Goal: Task Accomplishment & Management: Complete application form

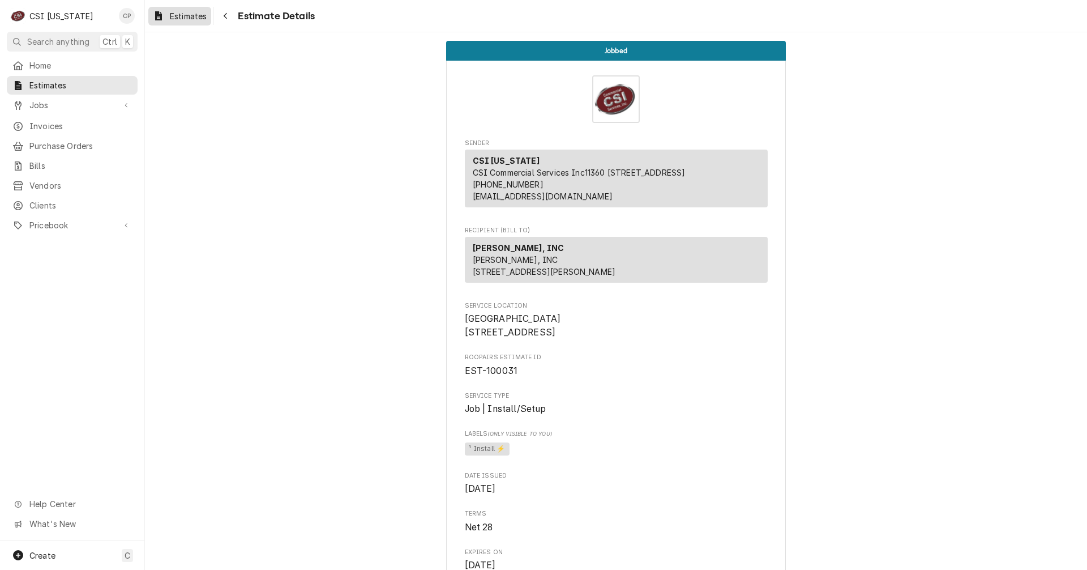
click at [200, 17] on span "Estimates" at bounding box center [188, 16] width 37 height 12
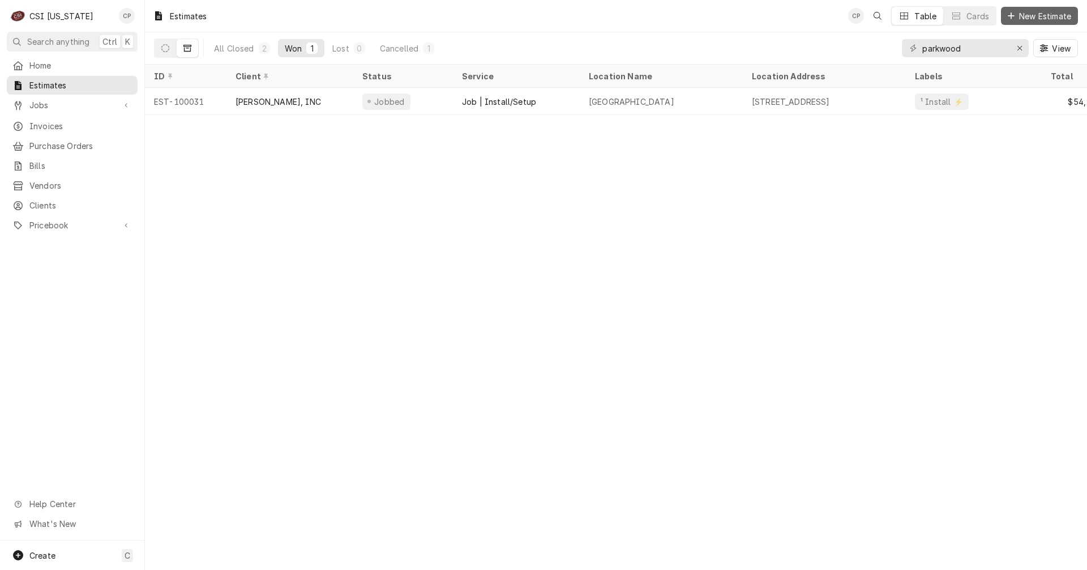
click at [1043, 17] on span "New Estimate" at bounding box center [1045, 16] width 57 height 12
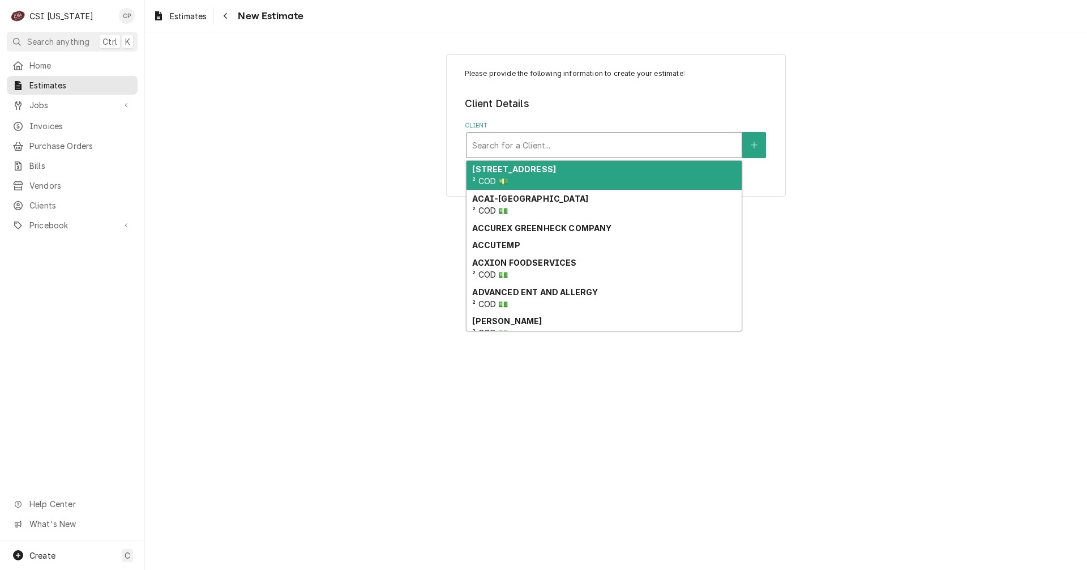
click at [621, 143] on div "Client" at bounding box center [604, 145] width 264 height 20
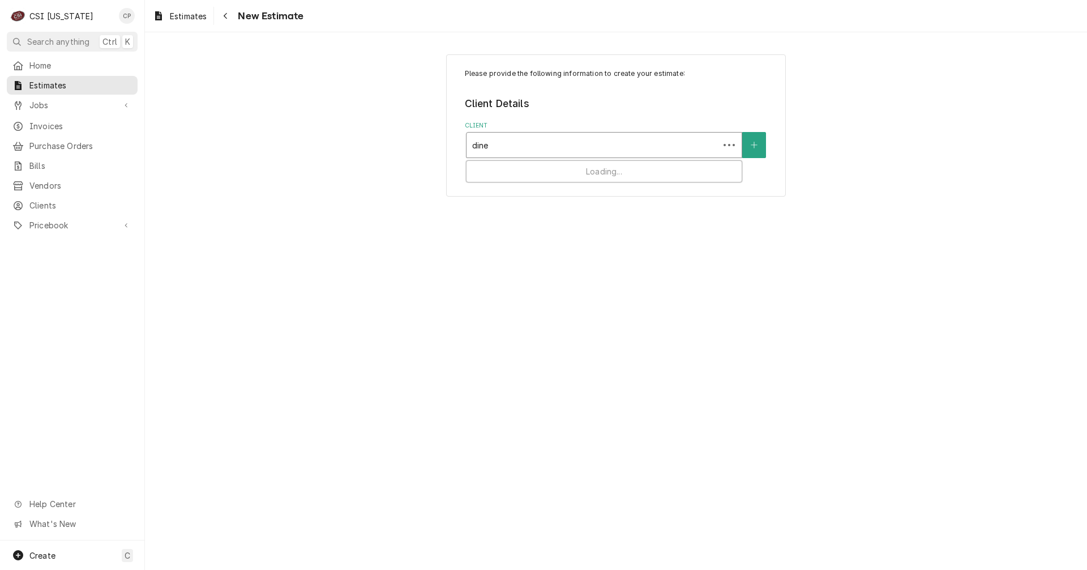
type input "dine"
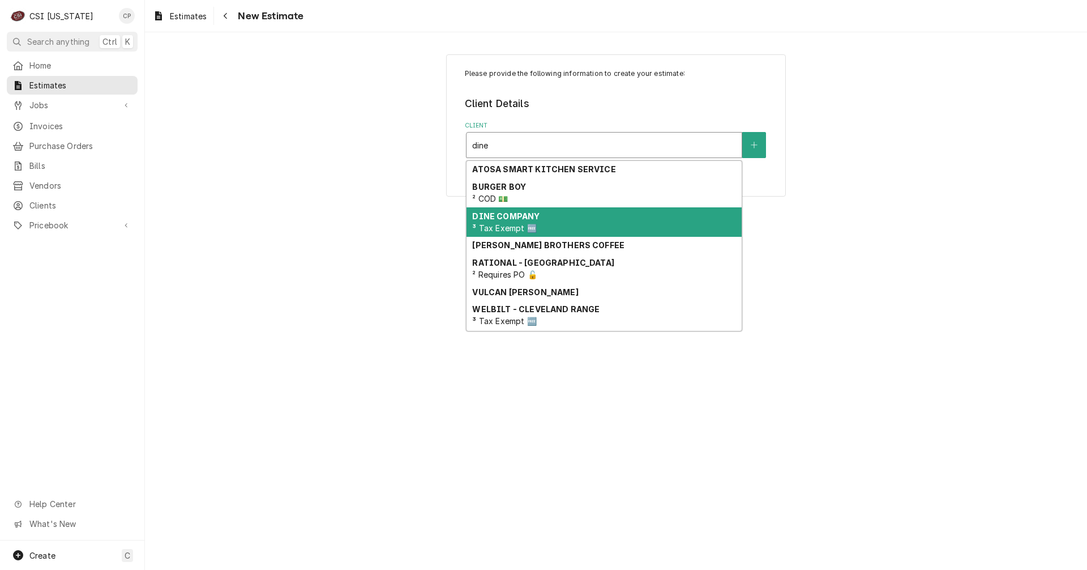
click at [533, 221] on div "DINE COMPANY ³ Tax Exempt 🆓" at bounding box center [603, 221] width 275 height 29
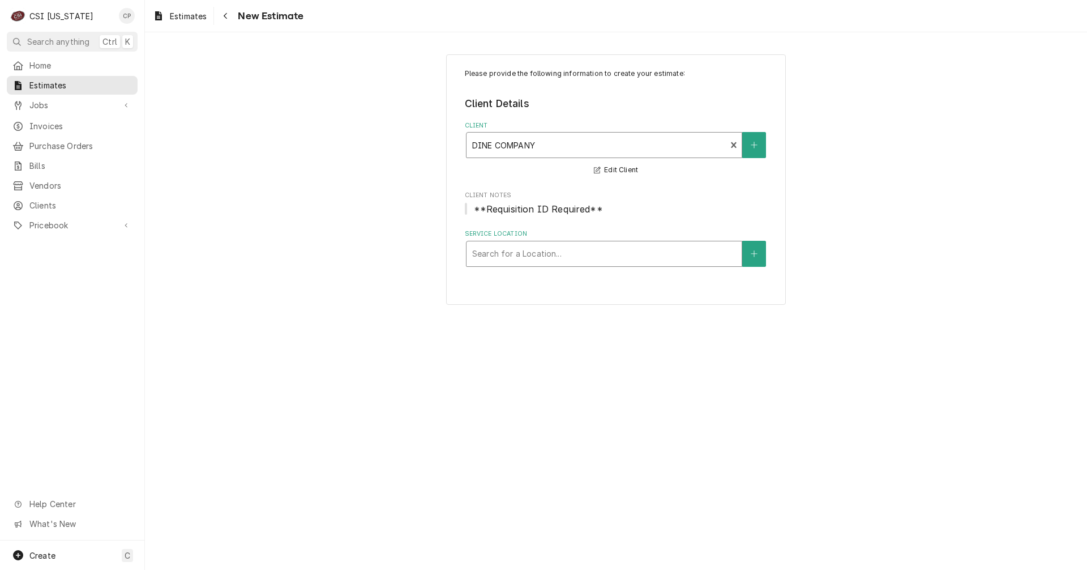
click at [566, 259] on div "Service Location" at bounding box center [604, 253] width 264 height 20
click at [753, 250] on icon "Create New Location" at bounding box center [754, 254] width 7 height 8
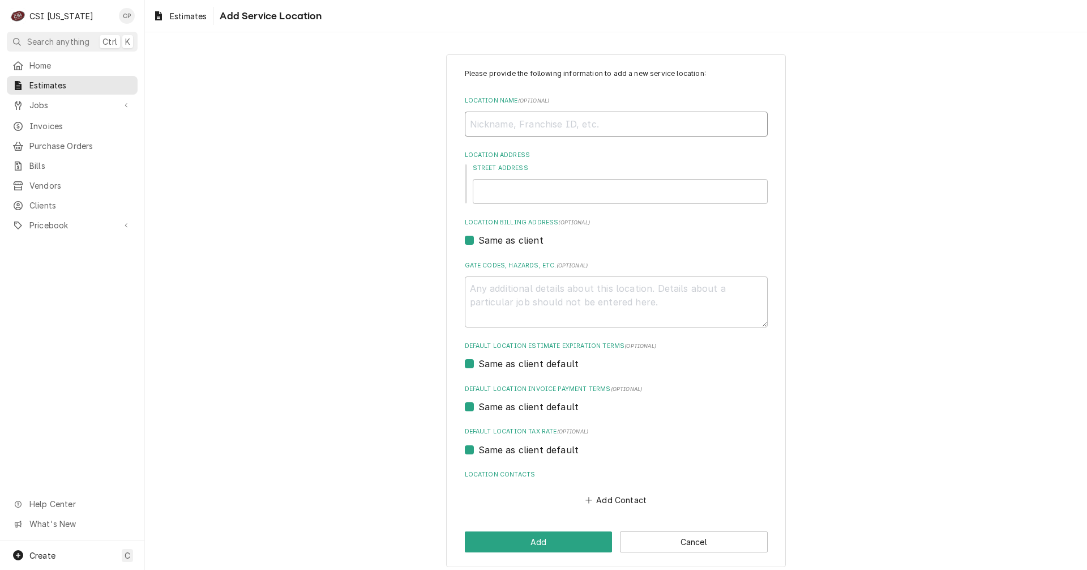
click at [522, 124] on input "Location Name ( optional )" at bounding box center [616, 124] width 303 height 25
type textarea "x"
type input "C"
type textarea "x"
type input "C-"
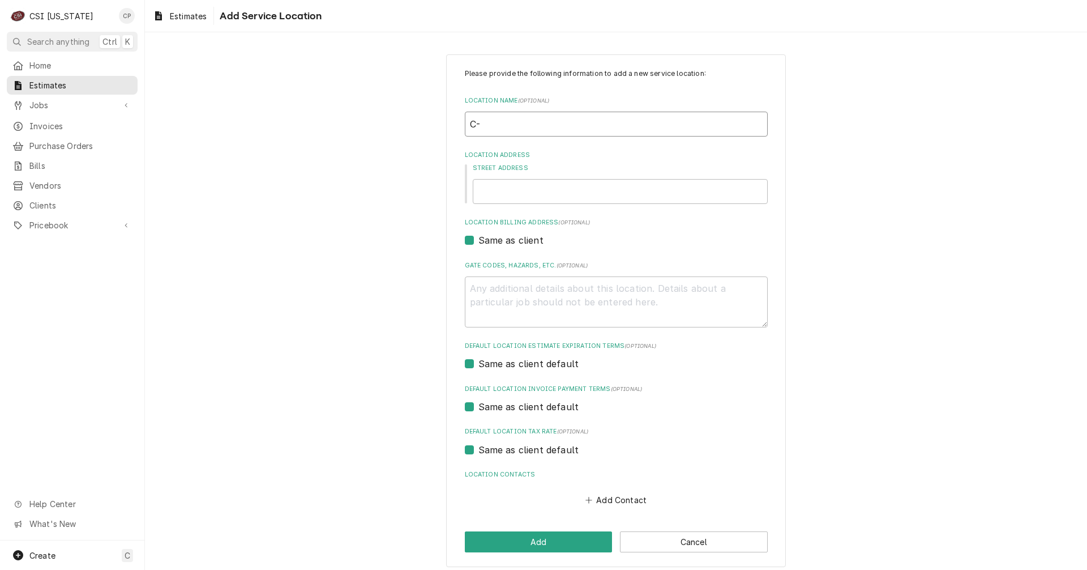
type textarea "x"
type input "C-s"
type textarea "x"
type input "C-"
type textarea "x"
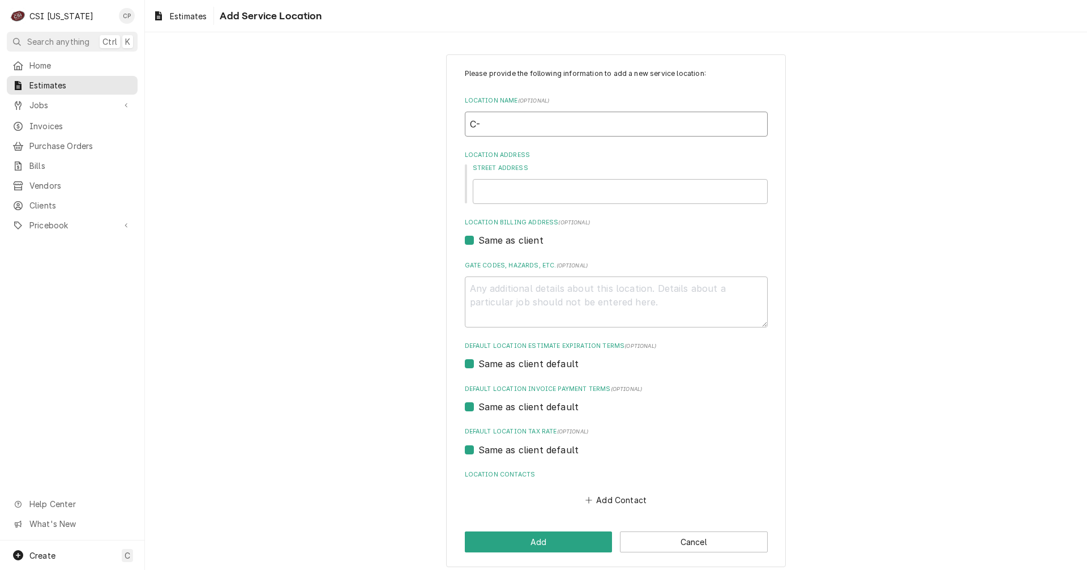
type input "C-S"
type textarea "x"
type input "C-St"
type textarea "x"
type input "C-Sto"
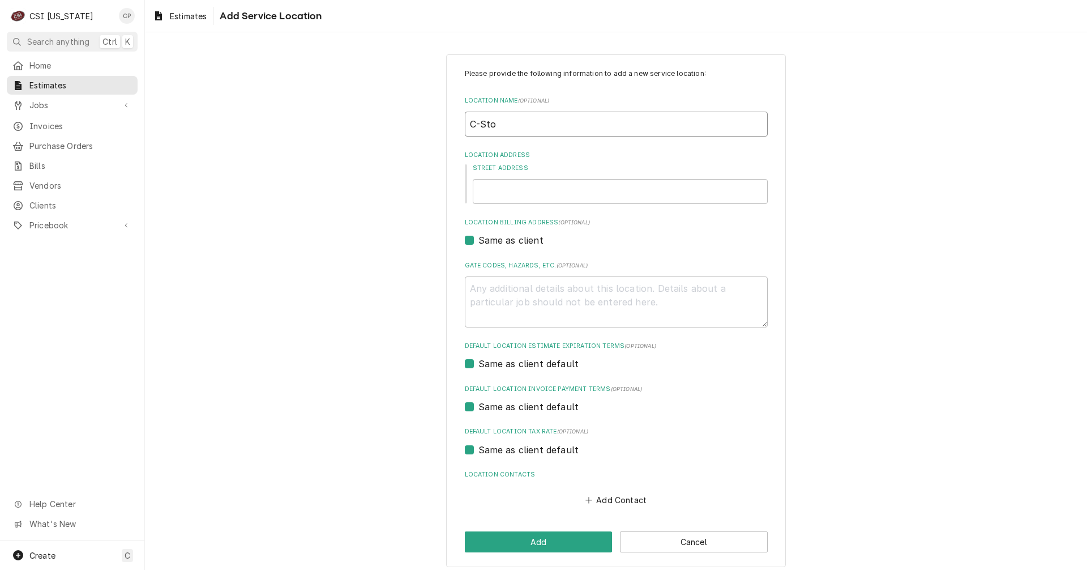
type textarea "x"
type input "C-Stor"
type textarea "x"
type input "C-Store"
type textarea "x"
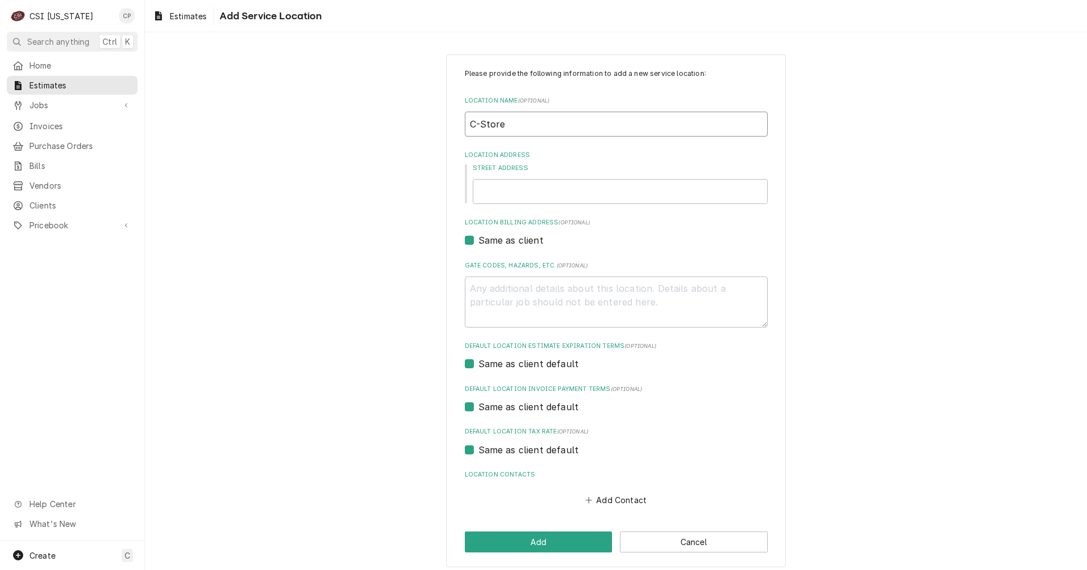
type input "C-Store"
type textarea "x"
type input "C-Store D"
type textarea "x"
type input "C-Store Di"
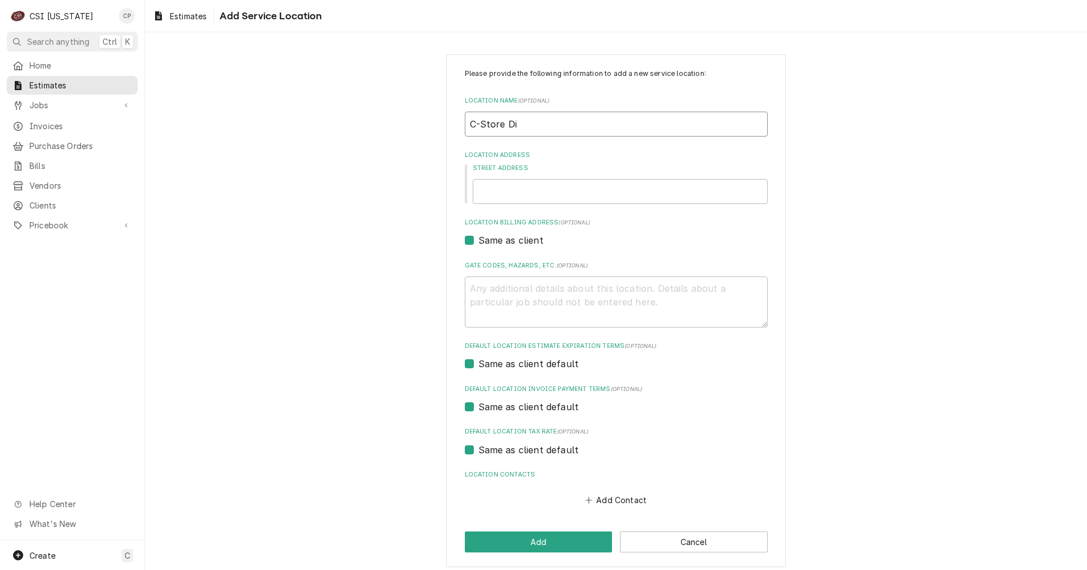
type textarea "x"
type input "C-Store Diz"
type textarea "x"
type input "C-Store Di"
type textarea "x"
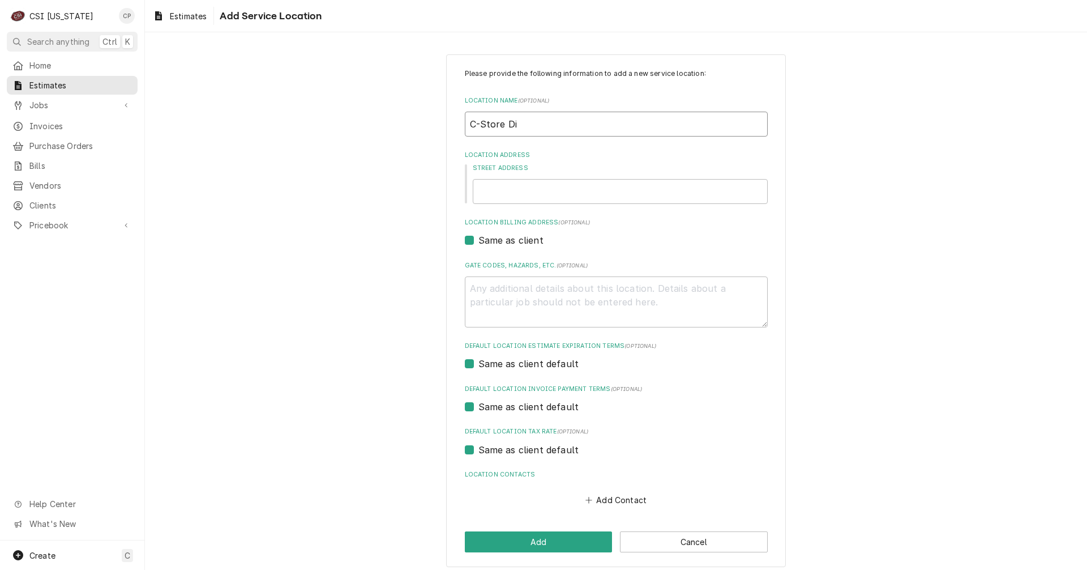
type input "C-Store Dix"
type textarea "x"
type input "C-Store Dixi"
type textarea "x"
type input "C-Store Dixie"
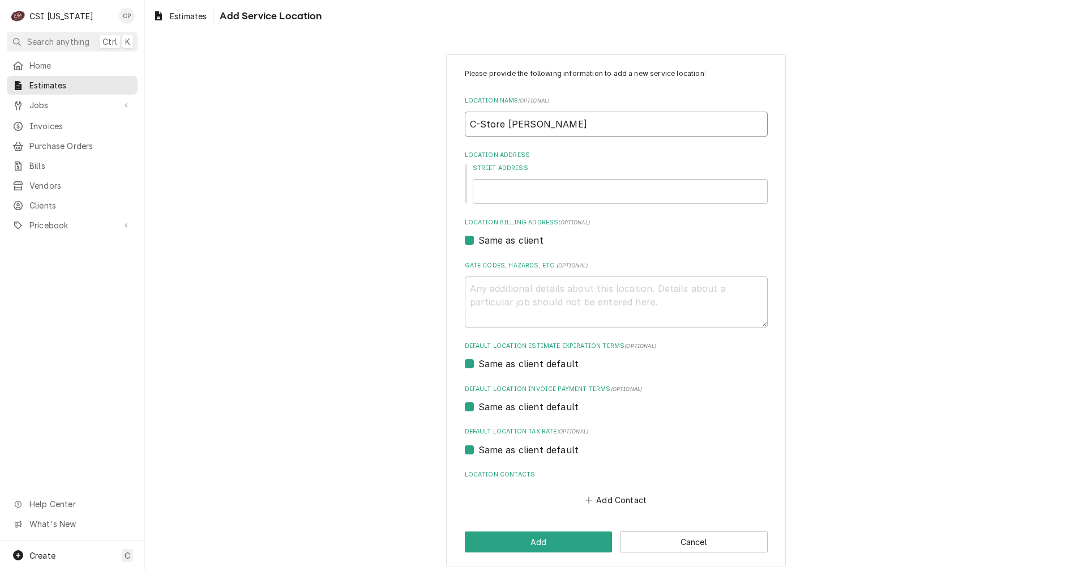
type textarea "x"
type input "C-Store Dixie"
type textarea "x"
type input "C-Store Dixie H"
type textarea "x"
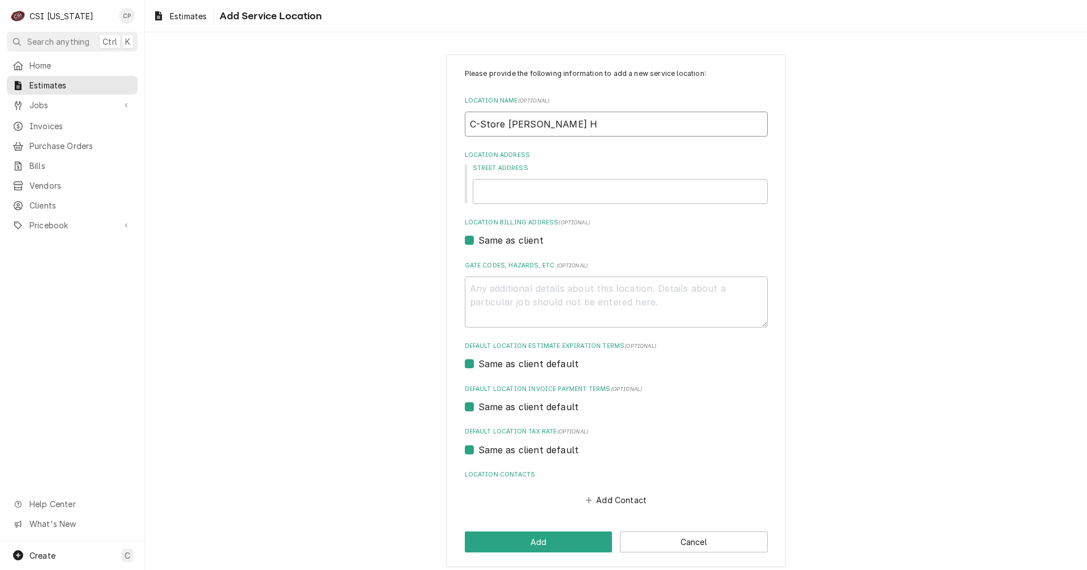
type input "C-Store Dixie Hi"
type textarea "x"
type input "C-Store Dixie Hig"
type textarea "x"
type input "C-Store Dixie High"
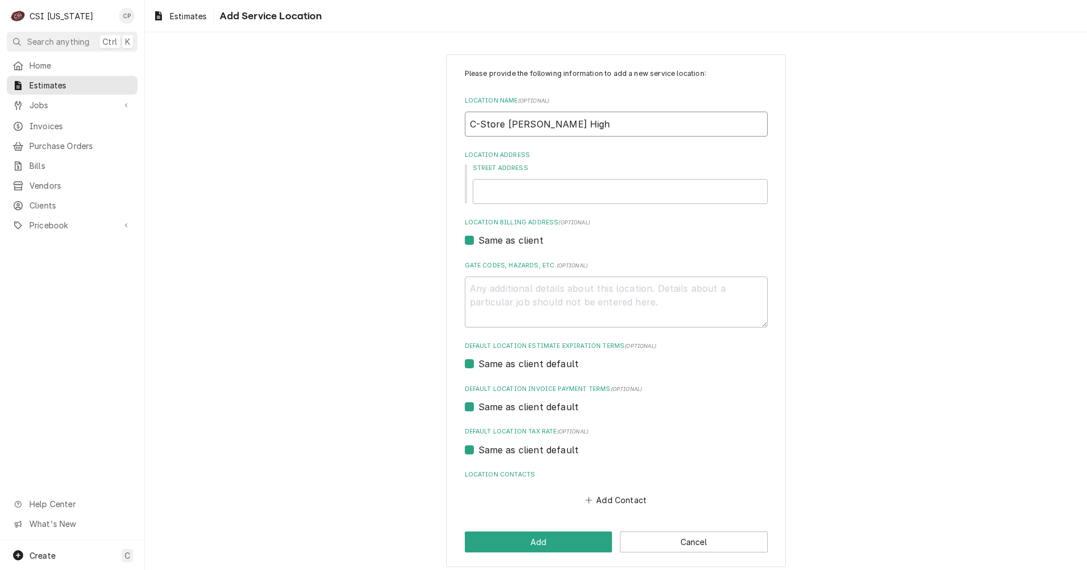
type textarea "x"
type input "C-Store Dixie Highw"
type textarea "x"
type input "C-Store Dixie Highwa"
type textarea "x"
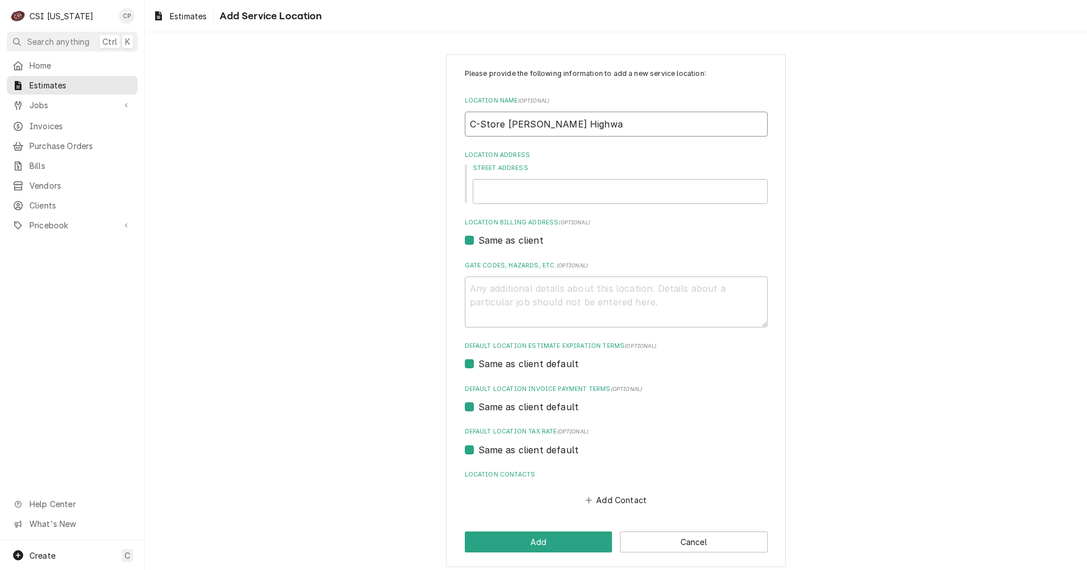
type input "C-Store Dixie Highway"
type textarea "x"
type input "C-Store Dixie Highway"
type textarea "x"
type input "3"
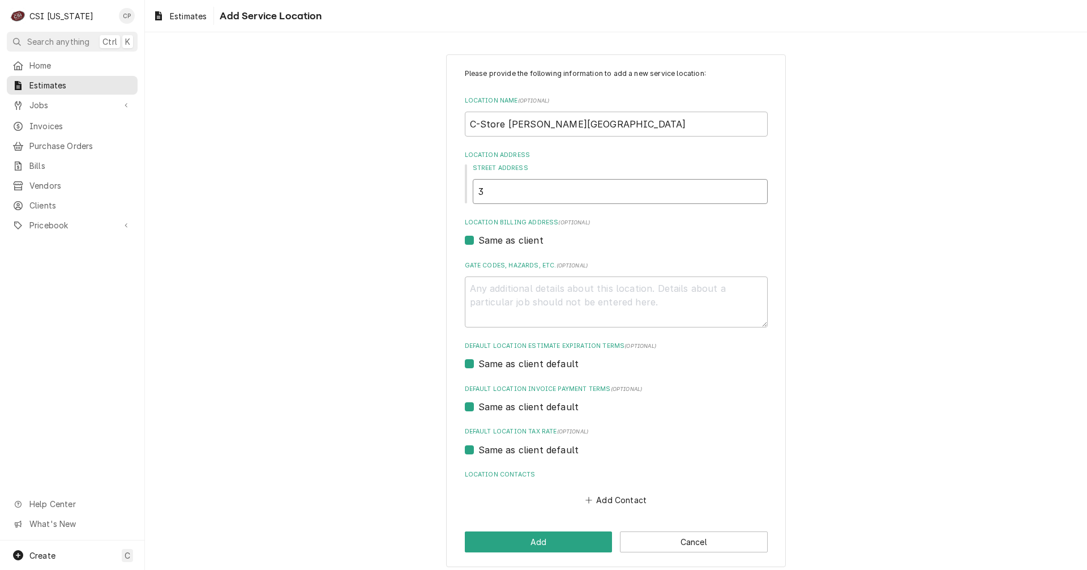
type textarea "x"
type input "36"
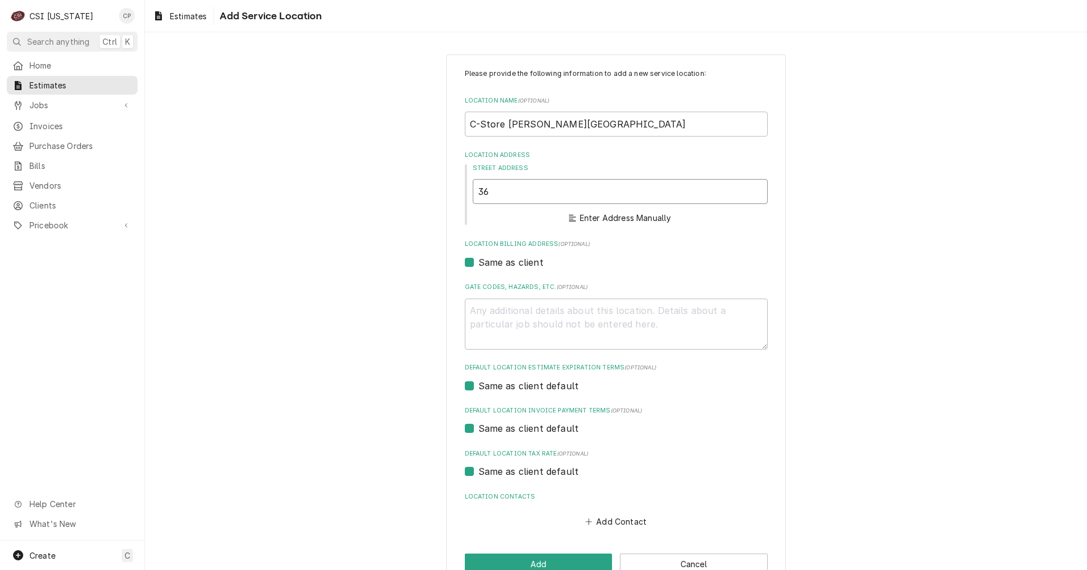
type textarea "x"
type input "361"
type textarea "x"
type input "3611"
type textarea "x"
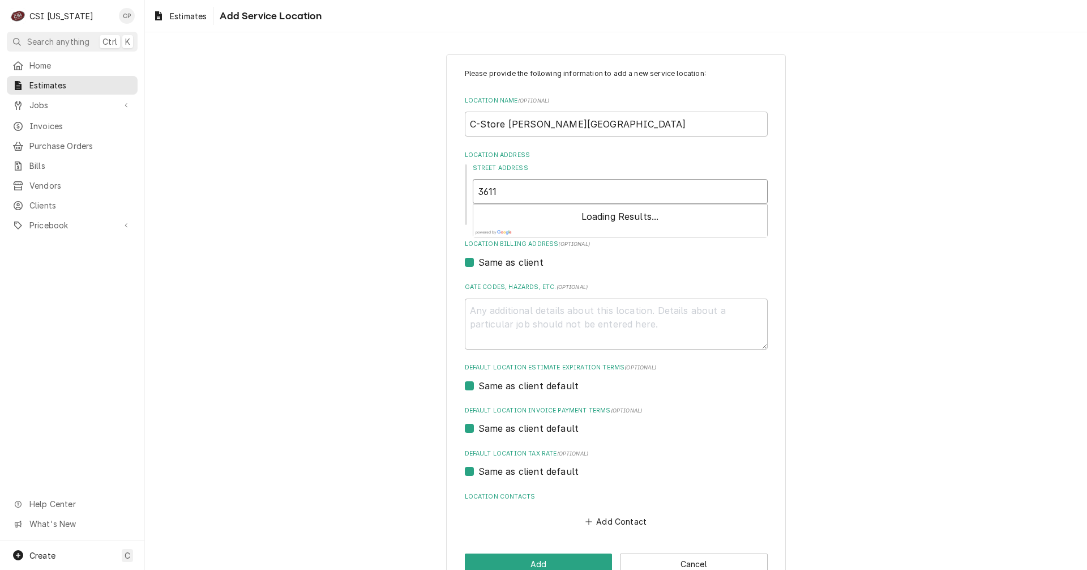
type input "3611"
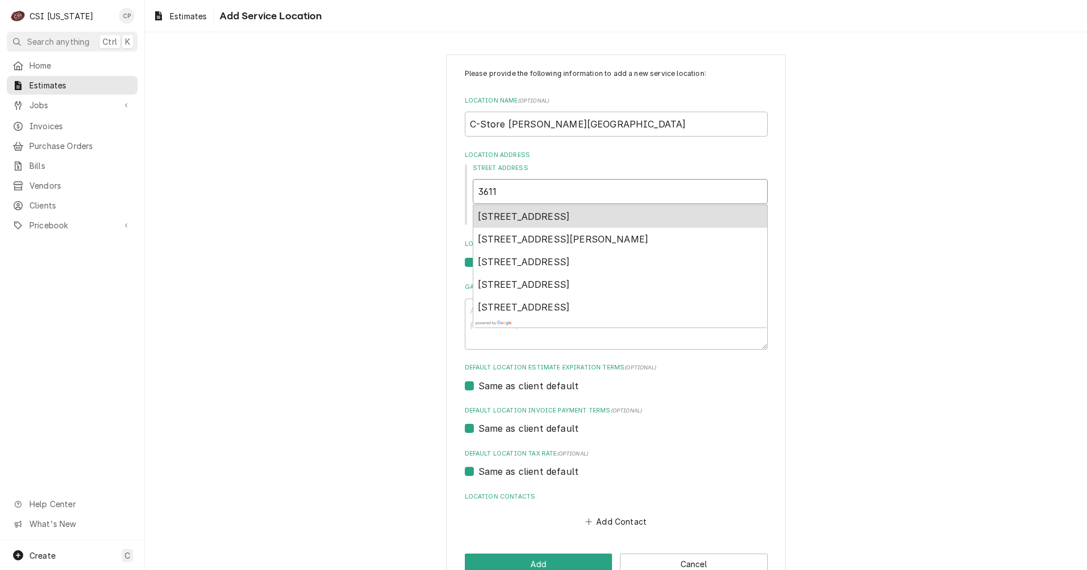
type textarea "x"
type input "3611 D"
type textarea "x"
type input "3611 Di"
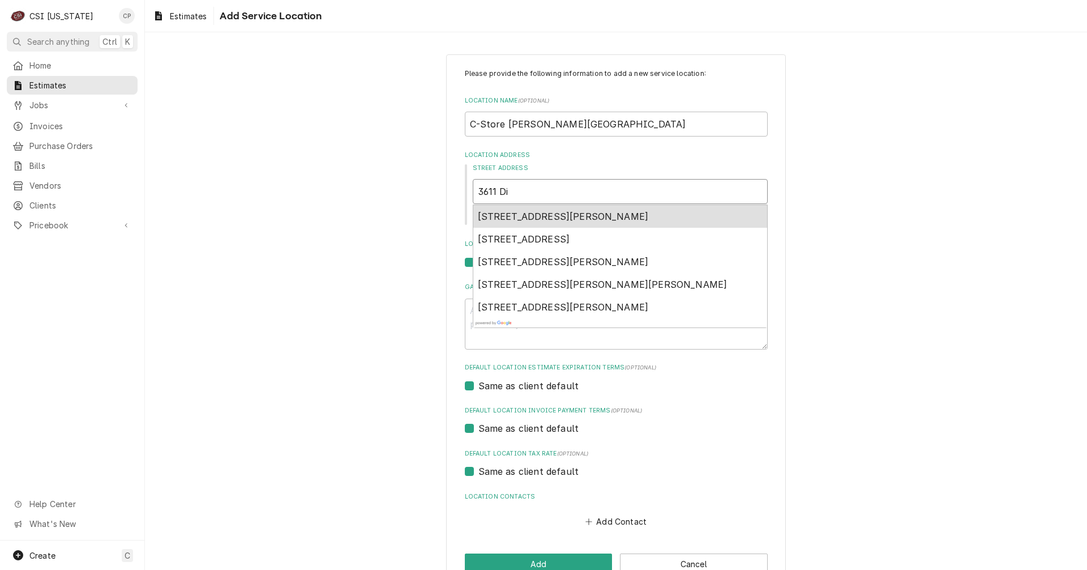
type textarea "x"
type input "3611 Dix"
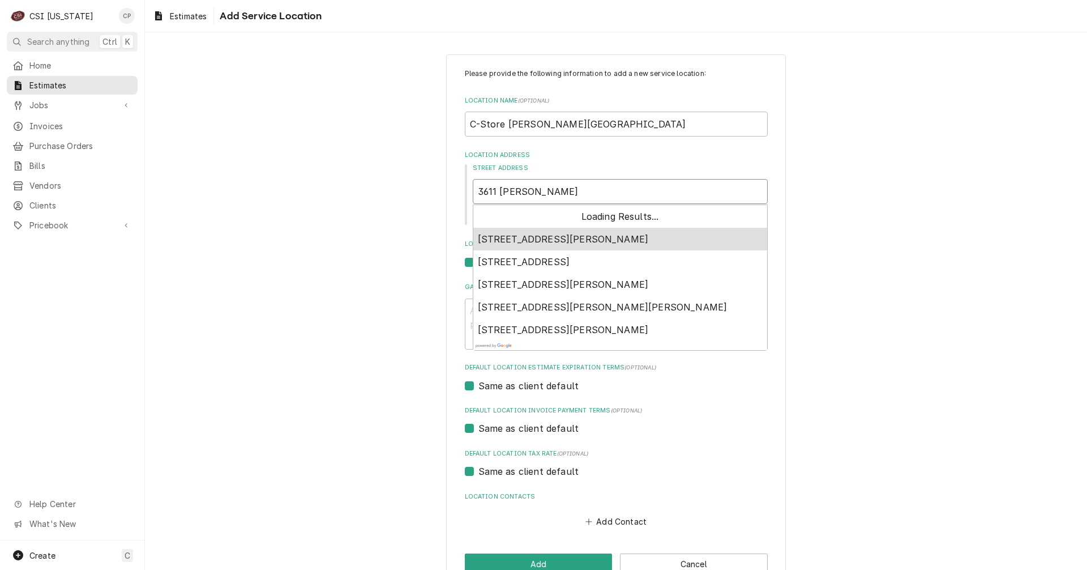
type textarea "x"
type input "3611 Dixi"
type textarea "x"
type input "3611 Dixie"
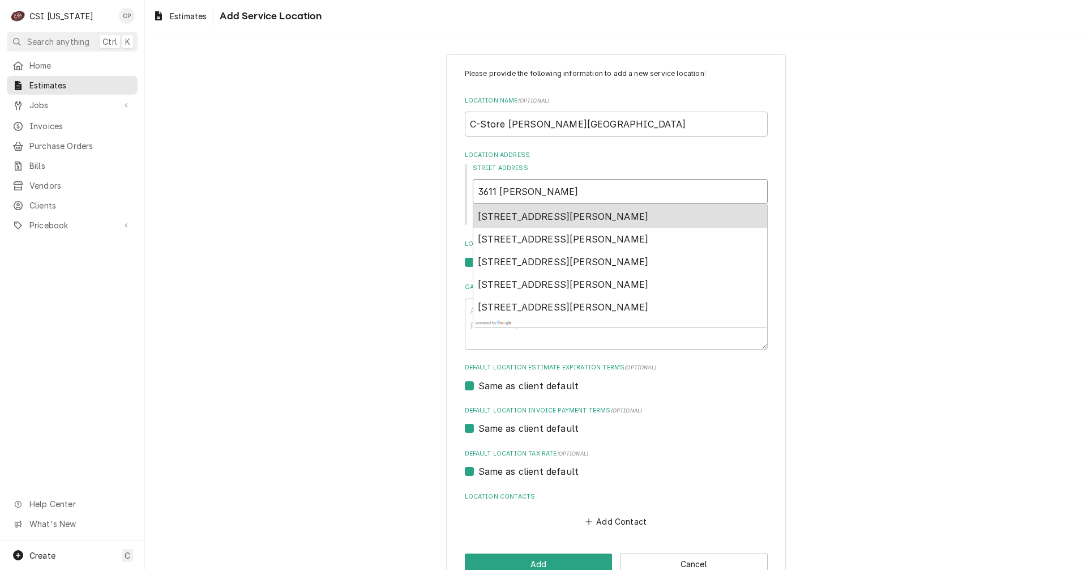
click at [560, 217] on span "3611 Dixie Highway, Louisville, KY, USA" at bounding box center [563, 216] width 171 height 11
type textarea "x"
type input "3611 Dixie Hwy"
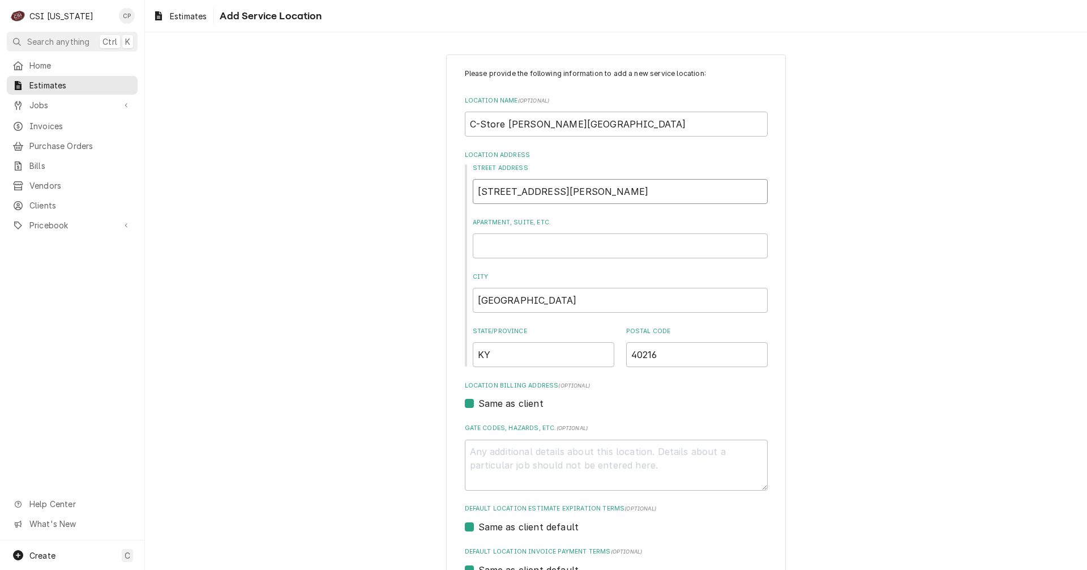
type textarea "x"
type input "3611 Dixie Hwy"
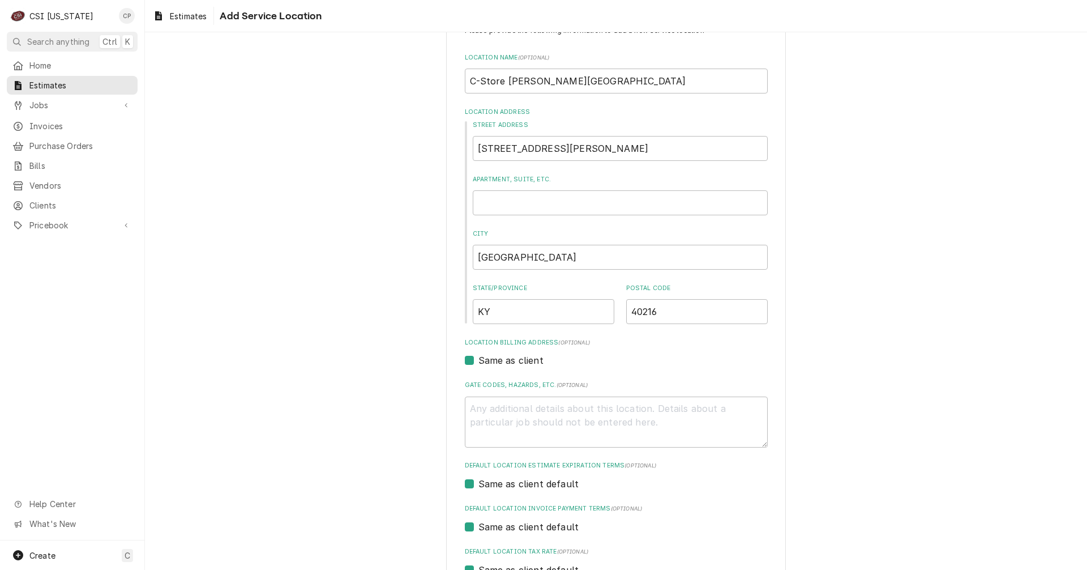
scroll to position [170, 0]
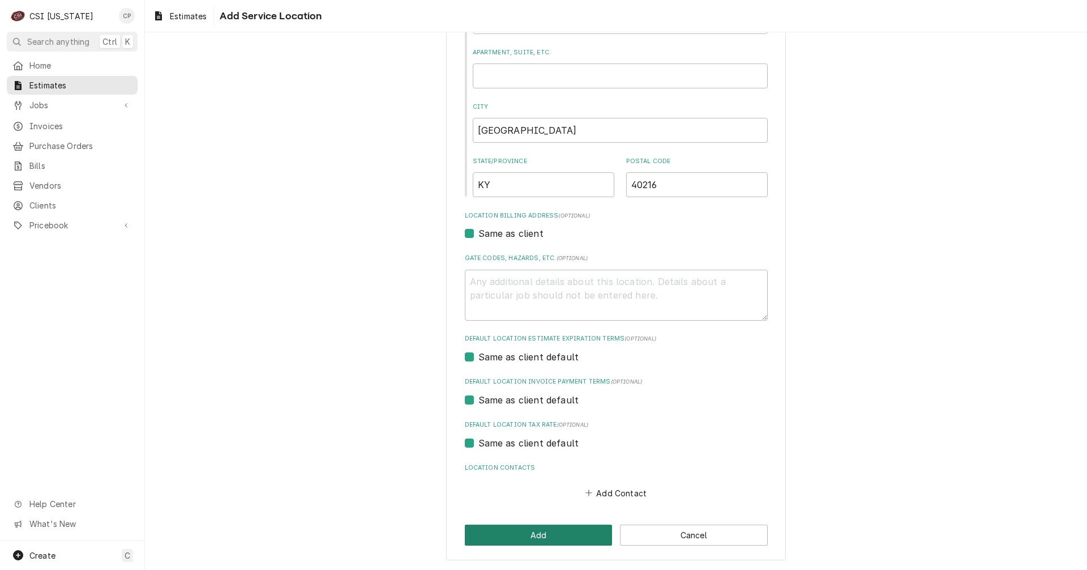
click at [547, 532] on button "Add" at bounding box center [539, 534] width 148 height 21
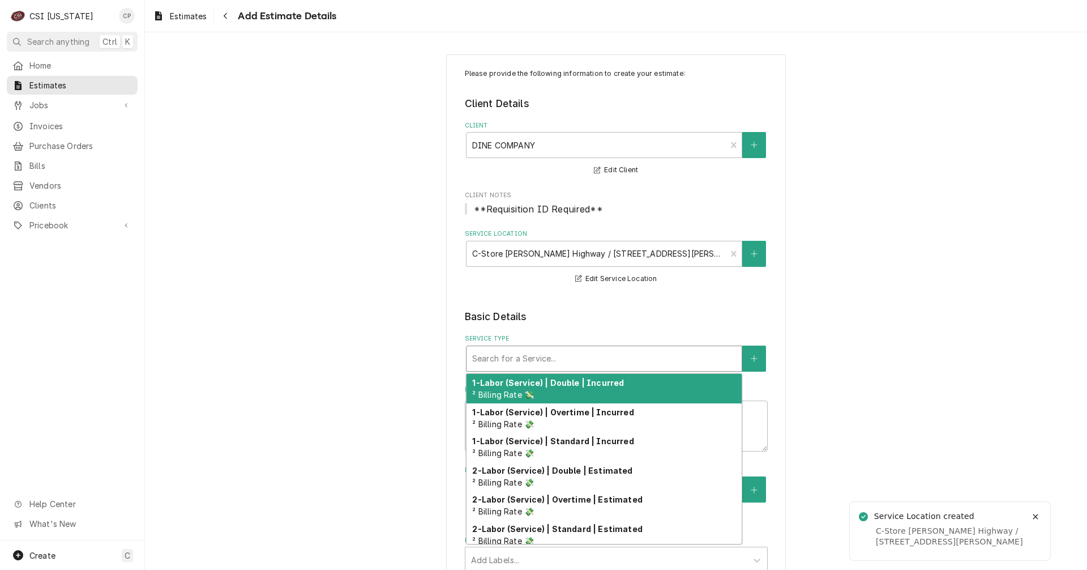
click at [530, 362] on div "Service Type" at bounding box center [604, 358] width 264 height 20
type textarea "x"
type input "p"
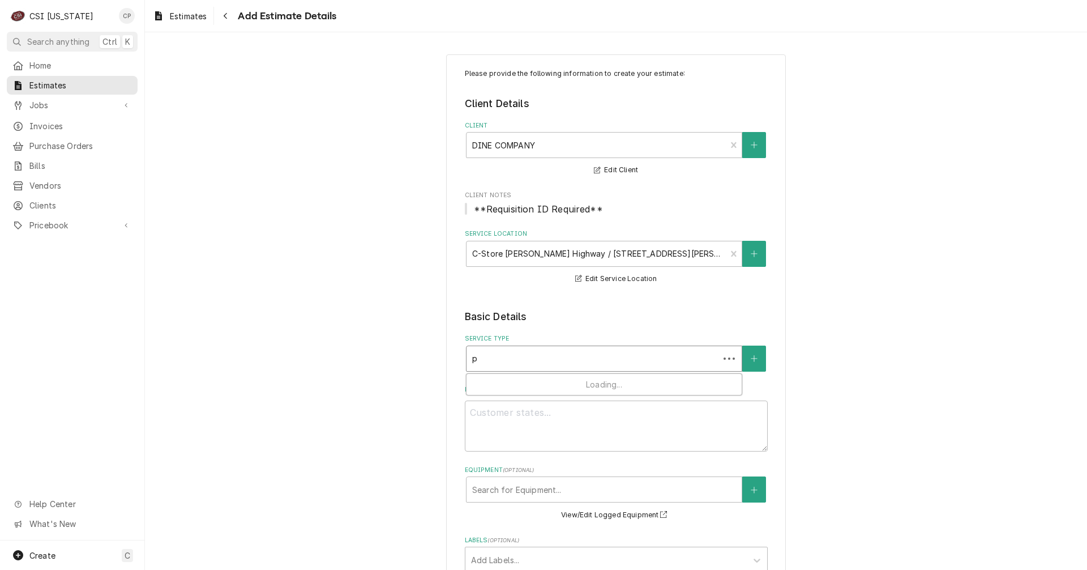
type textarea "x"
type input "pi"
type textarea "x"
type input "pite"
type textarea "x"
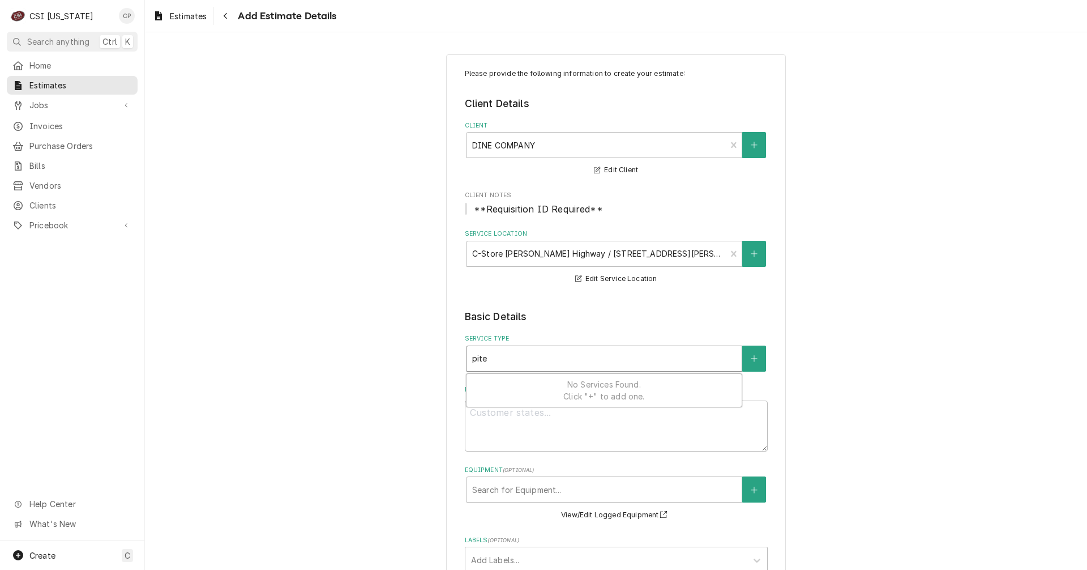
type input "pit"
type textarea "x"
type input "pi"
type textarea "x"
type input "pip"
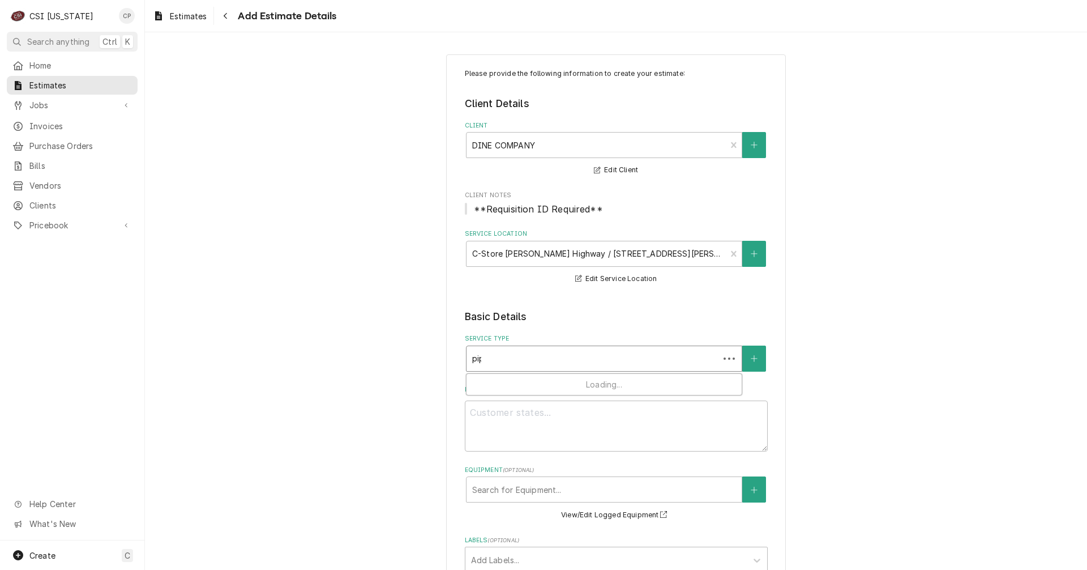
type textarea "x"
type input "pipe"
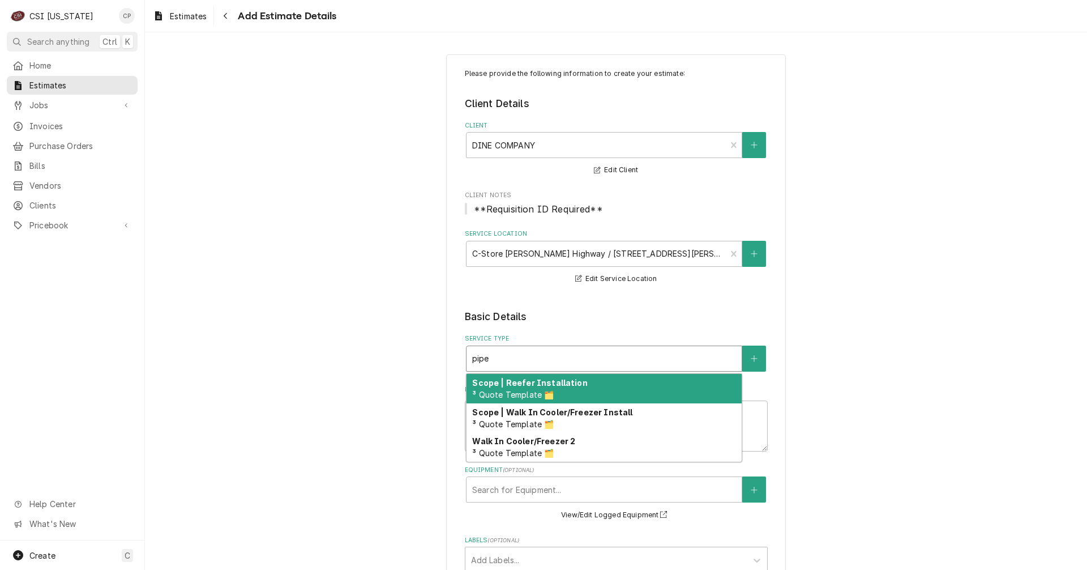
type textarea "x"
type input "pipe"
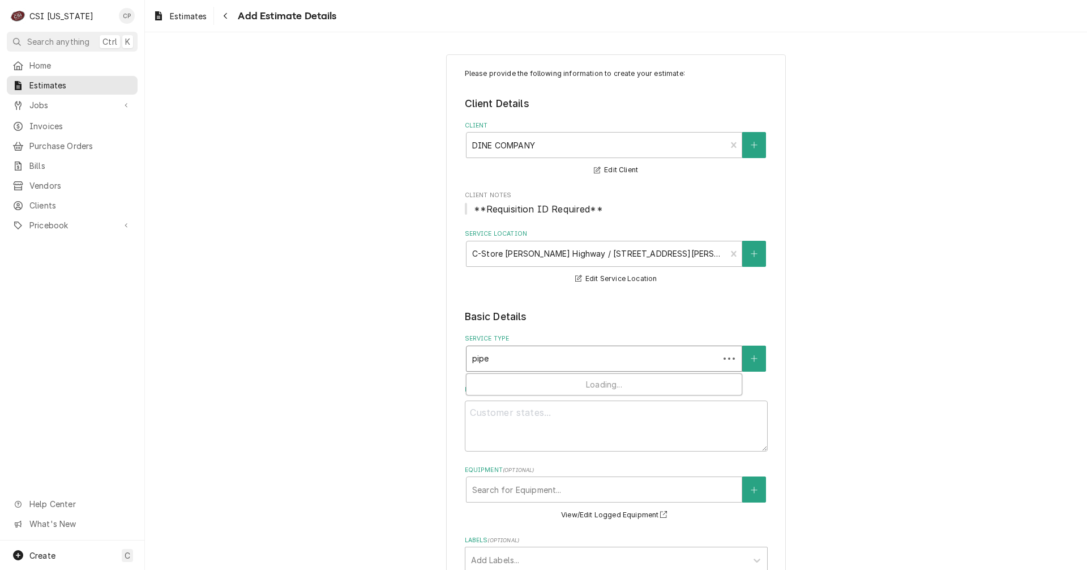
type textarea "x"
type input "pipe o"
type textarea "x"
type input "pipe on"
type textarea "x"
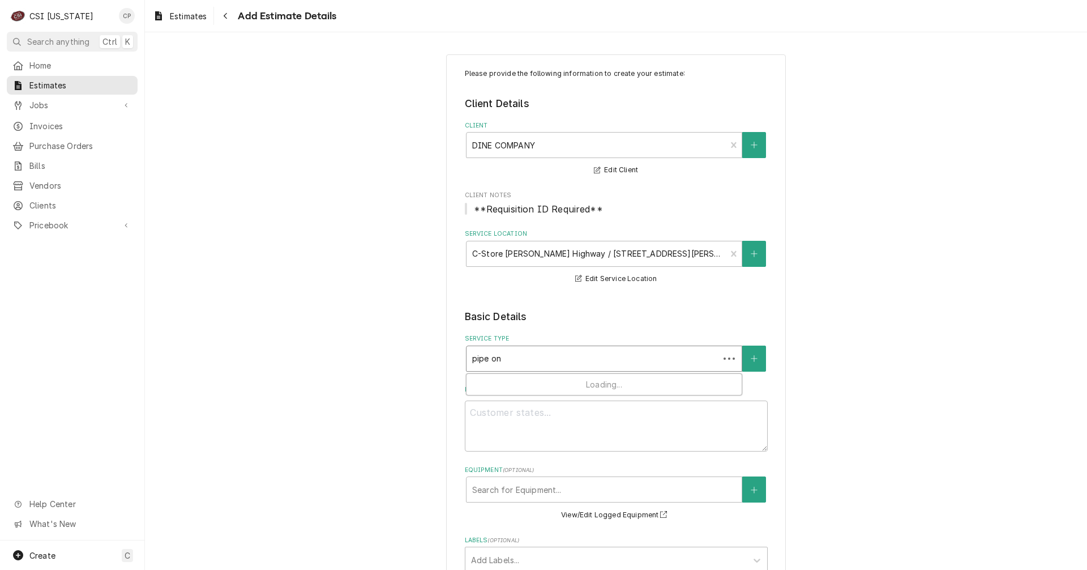
type input "pipe onl"
type textarea "x"
type input "pipe only"
type textarea "x"
type input "pipe onl"
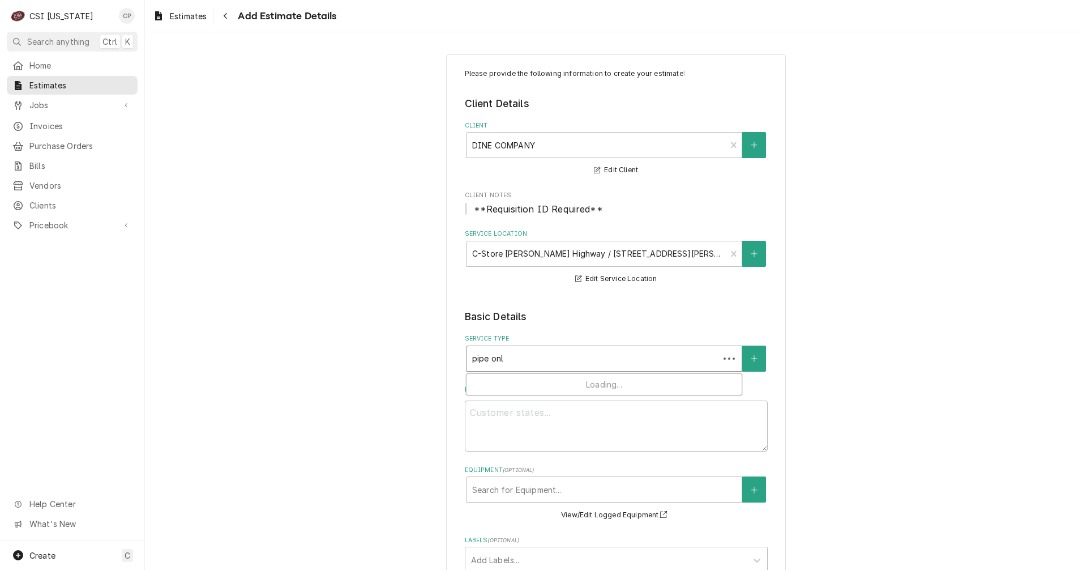
type textarea "x"
type input "pipe on"
type textarea "x"
type input "pipe o"
type textarea "x"
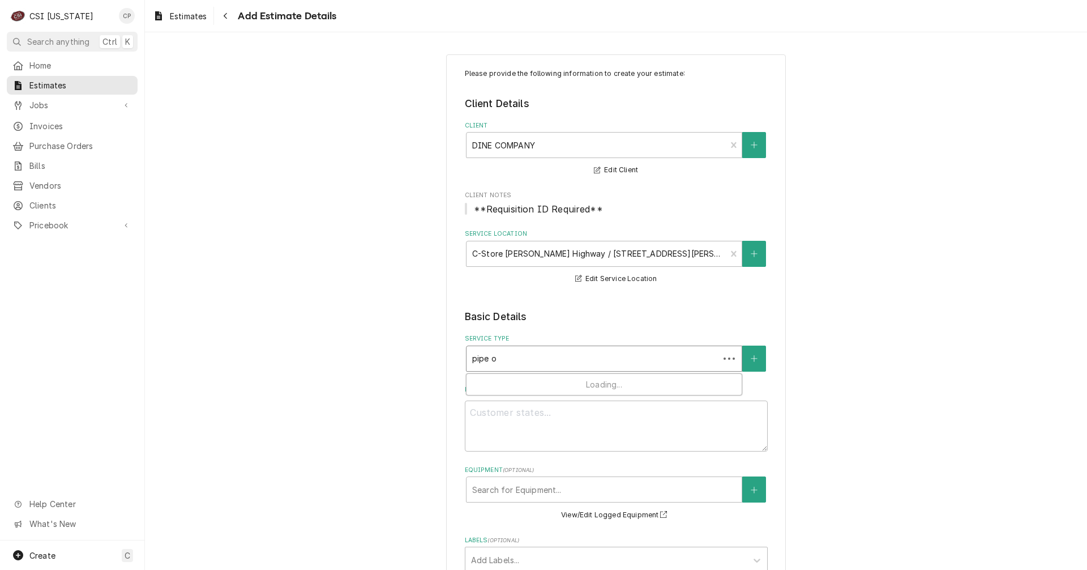
type input "pipe"
type textarea "x"
type input "pipe"
type textarea "x"
type input "pip"
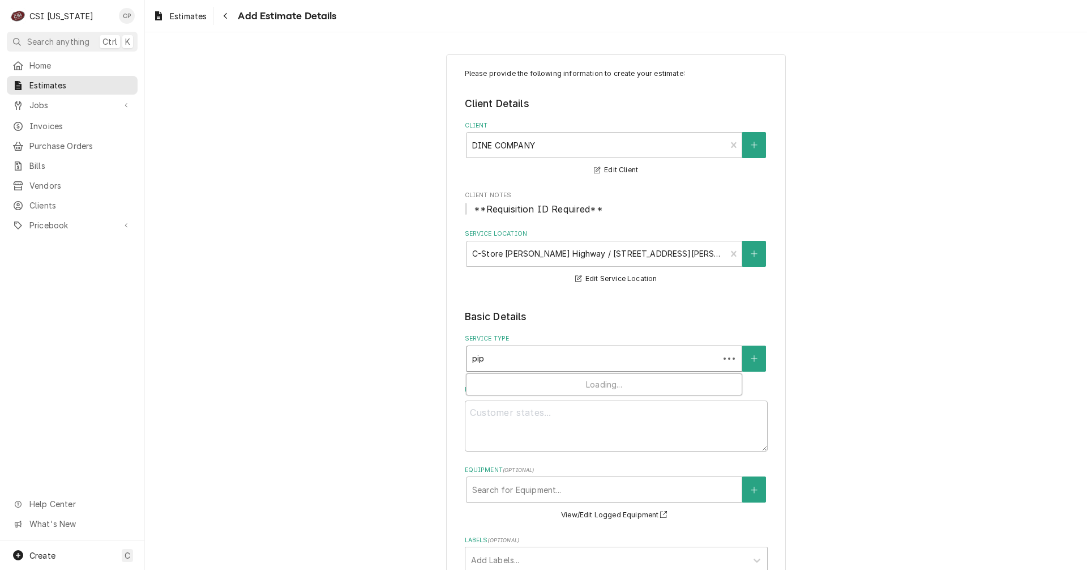
type textarea "x"
type input "pi"
type textarea "x"
type input "p"
type textarea "x"
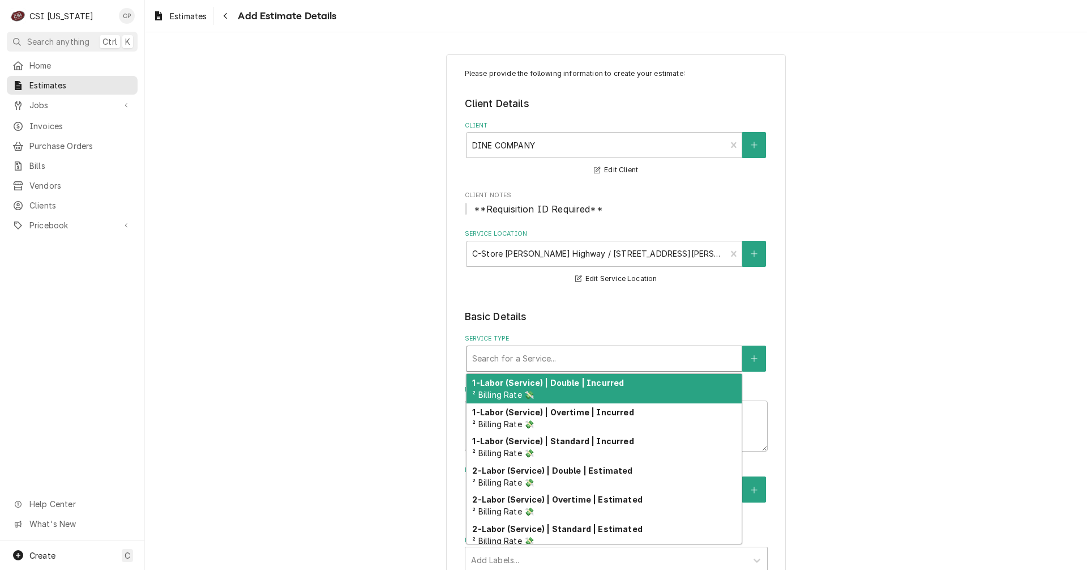
type textarea "x"
type input "o"
type textarea "x"
type input "on"
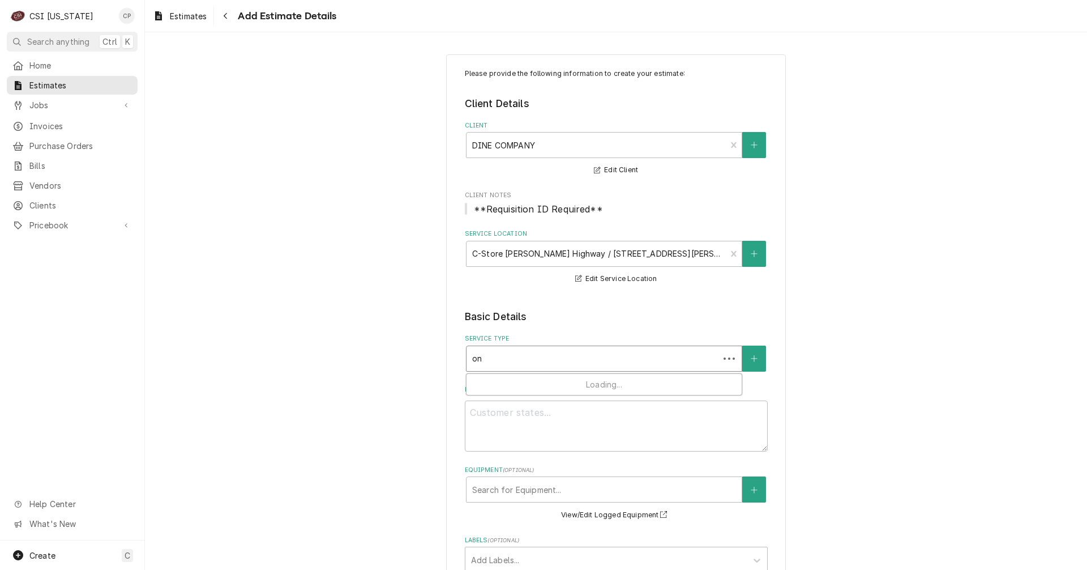
type textarea "x"
type input "onl"
type textarea "x"
type input "only"
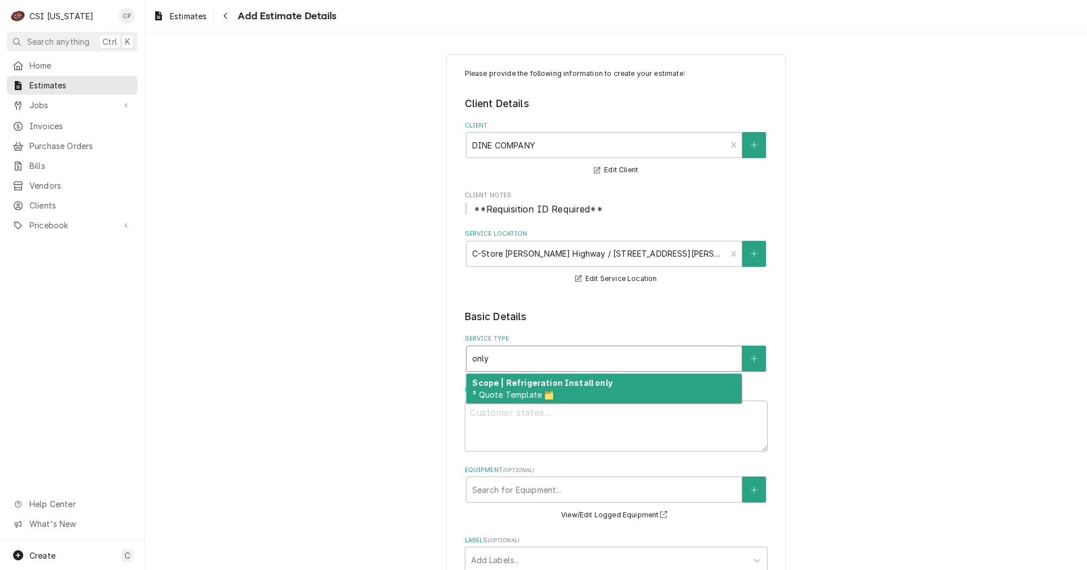
click at [535, 386] on strong "Scope | Refrigeration Install only" at bounding box center [542, 383] width 140 height 10
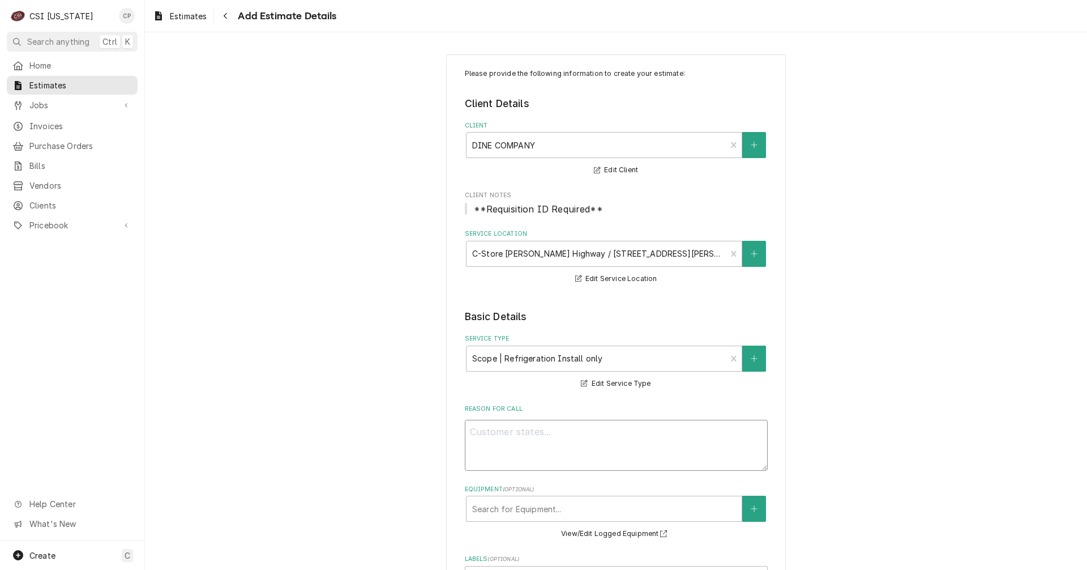
click at [523, 438] on textarea "Reason For Call" at bounding box center [616, 444] width 303 height 51
type textarea "x"
type textarea "P"
type textarea "x"
type textarea "Pi"
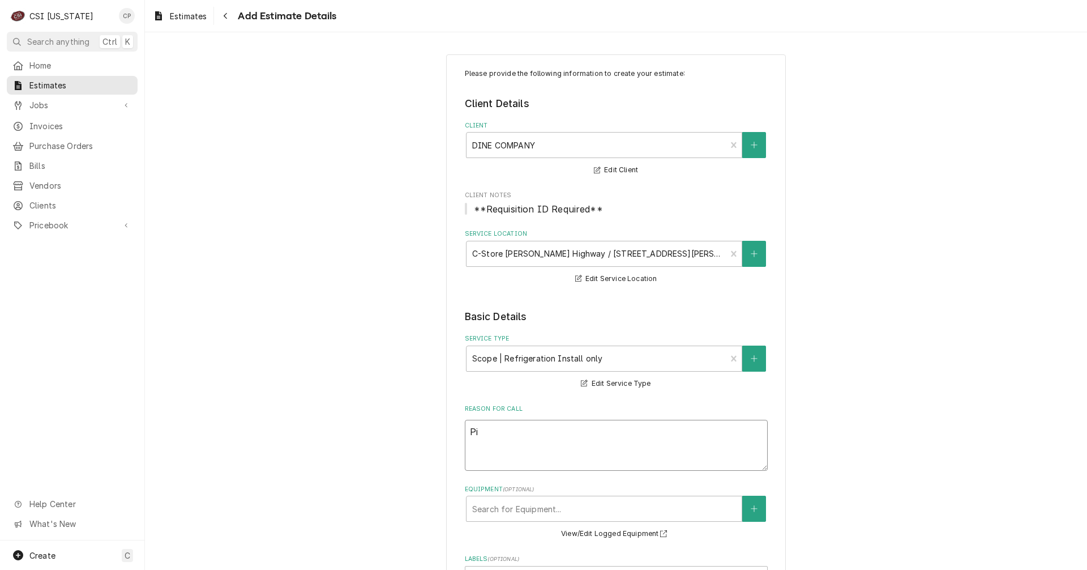
type textarea "x"
type textarea "Pip"
type textarea "x"
type textarea "Pipe"
type textarea "x"
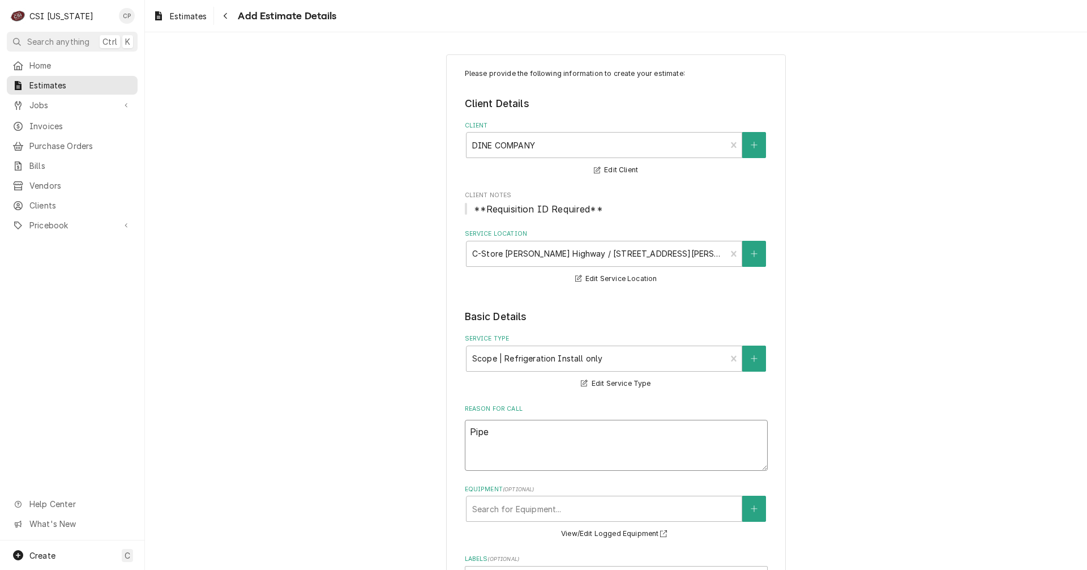
type textarea "Pipe"
type textarea "x"
type textarea "Pipe r"
type textarea "x"
type textarea "Pipe re"
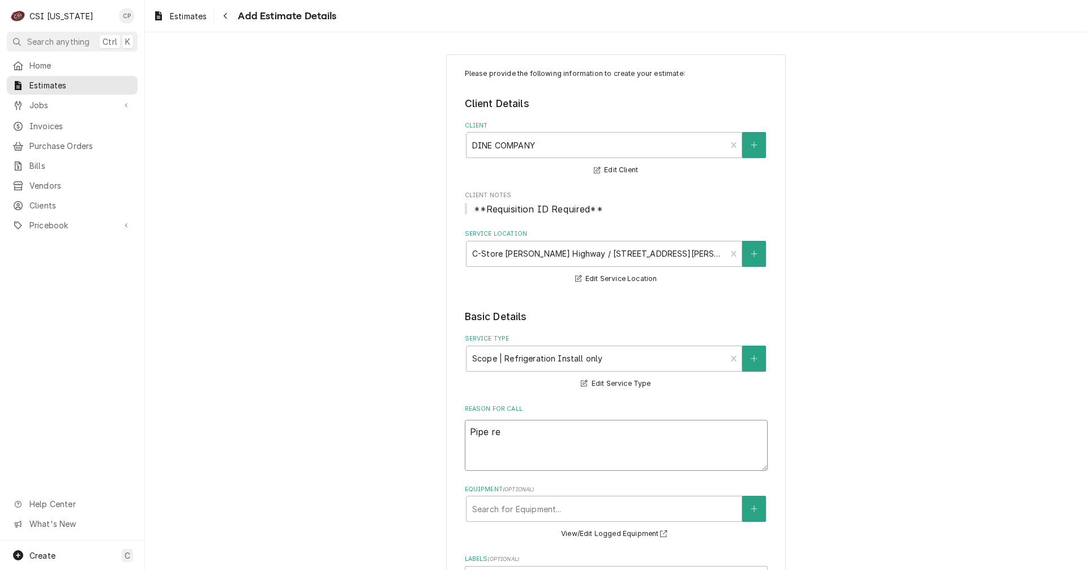
type textarea "x"
type textarea "Pipe ref"
type textarea "x"
type textarea "Pipe refr"
type textarea "x"
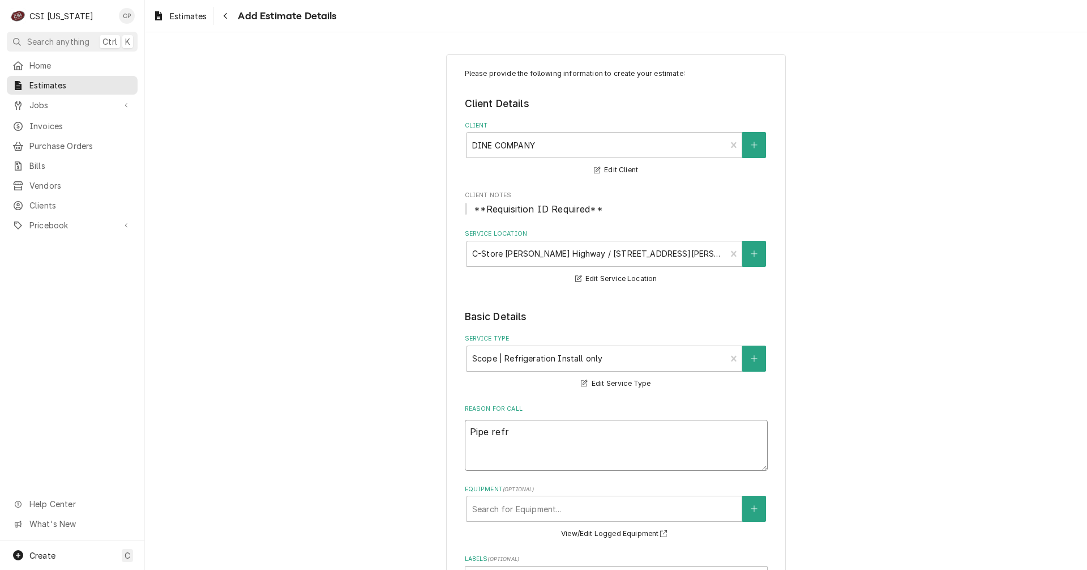
type textarea "Pipe refri"
type textarea "x"
type textarea "Pipe refrig"
type textarea "x"
type textarea "Pipe refrige"
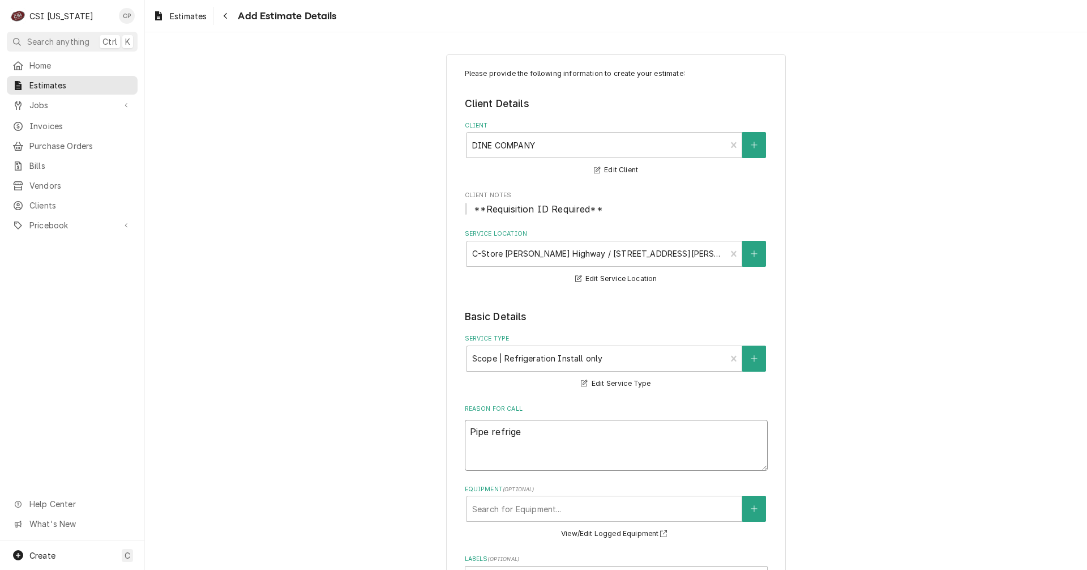
type textarea "x"
type textarea "Pipe refriger"
type textarea "x"
type textarea "Pipe refrigera"
type textarea "x"
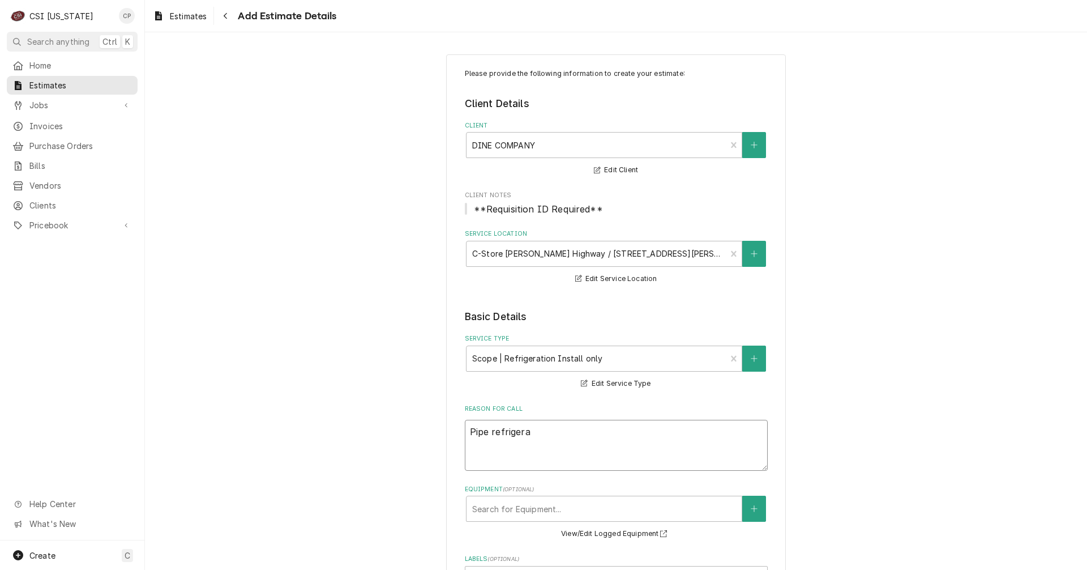
type textarea "Pipe refrigerat"
type textarea "x"
type textarea "Pipe refrigerati"
type textarea "x"
type textarea "Pipe refrigeratio"
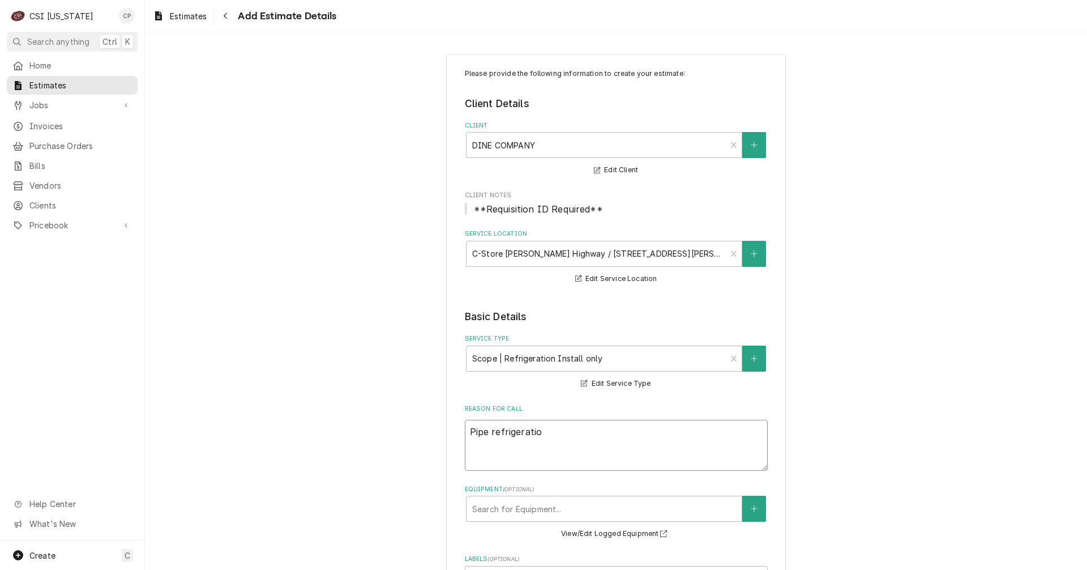
type textarea "x"
type textarea "Pipe refrigeration"
type textarea "x"
type textarea "Pipe refrigeration"
type textarea "x"
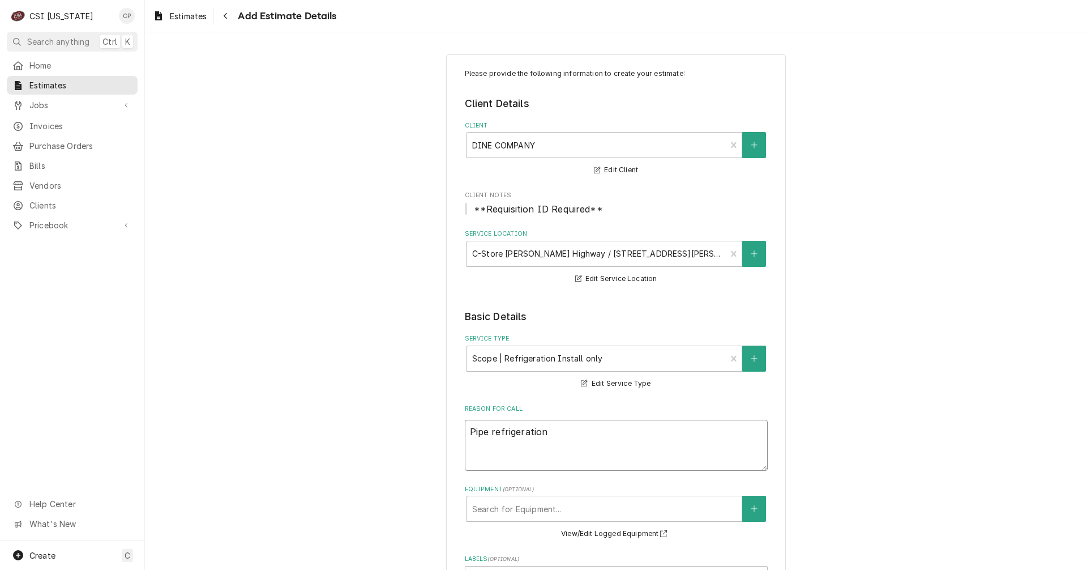
type textarea "Pipe refrigeration a"
type textarea "x"
type textarea "Pipe refrigeration an"
type textarea "x"
type textarea "Pipe refrigeration and"
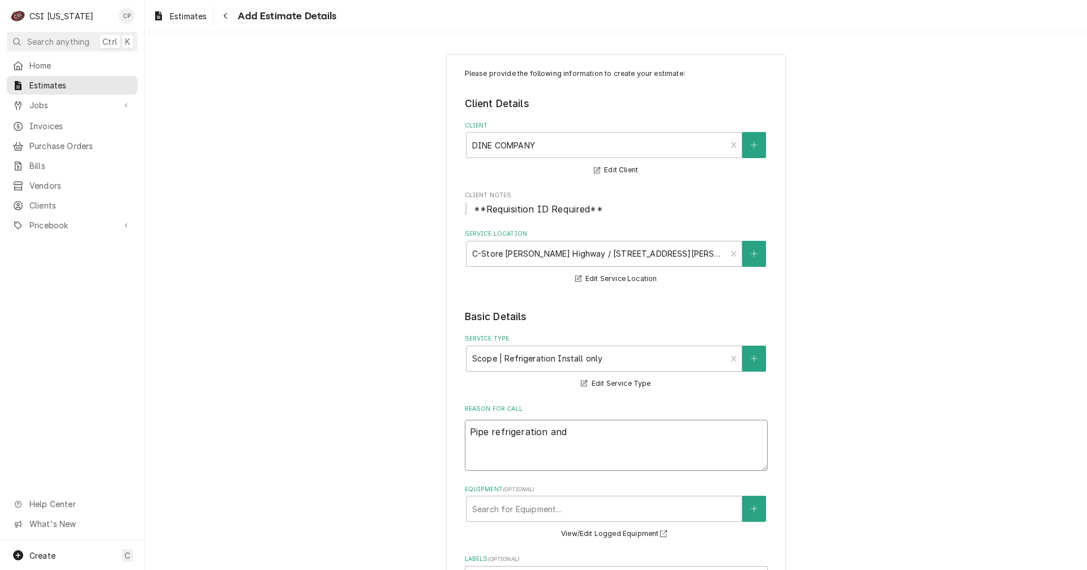
type textarea "x"
type textarea "Pipe refrigeration and"
type textarea "x"
type textarea "Pipe refrigeration and d"
type textarea "x"
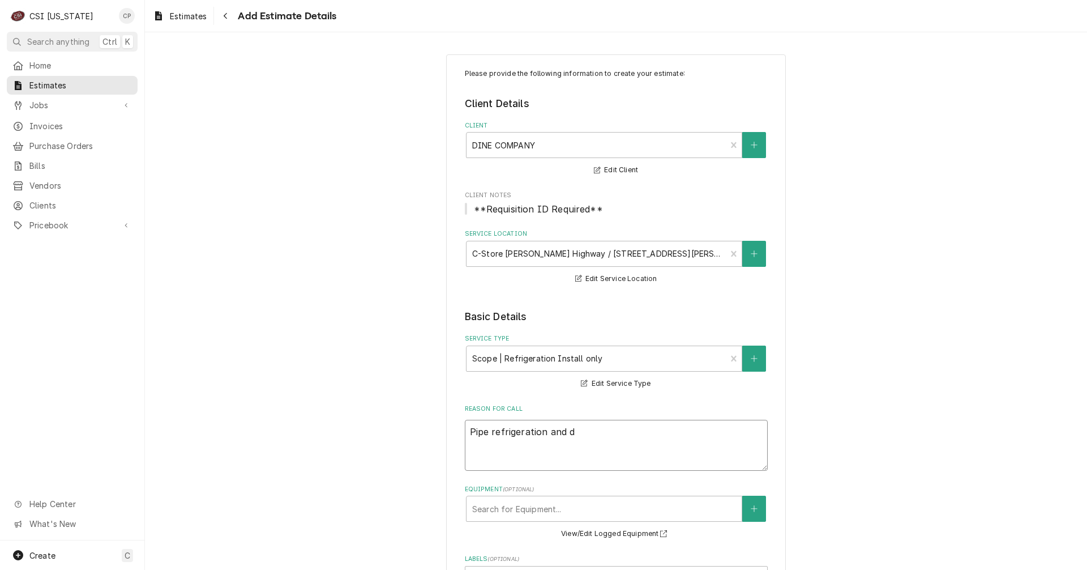
type textarea "Pipe refrigeration and dr"
type textarea "x"
type textarea "Pipe refrigeration and dra"
type textarea "x"
type textarea "Pipe refrigeration and drai"
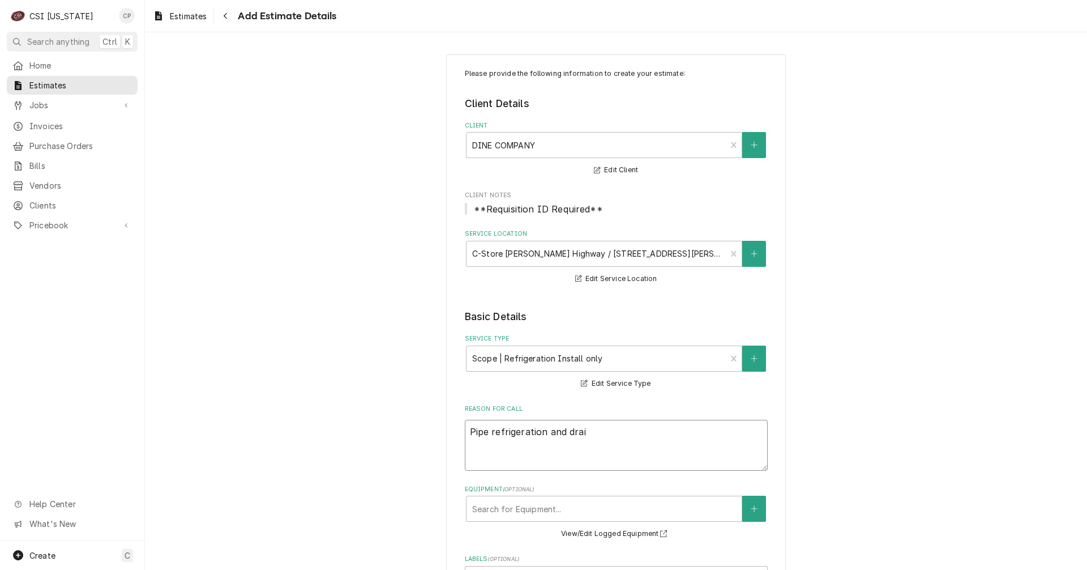
type textarea "x"
type textarea "Pipe refrigeration and drain"
type textarea "x"
type textarea "Pipe refrigeration and drain"
type textarea "x"
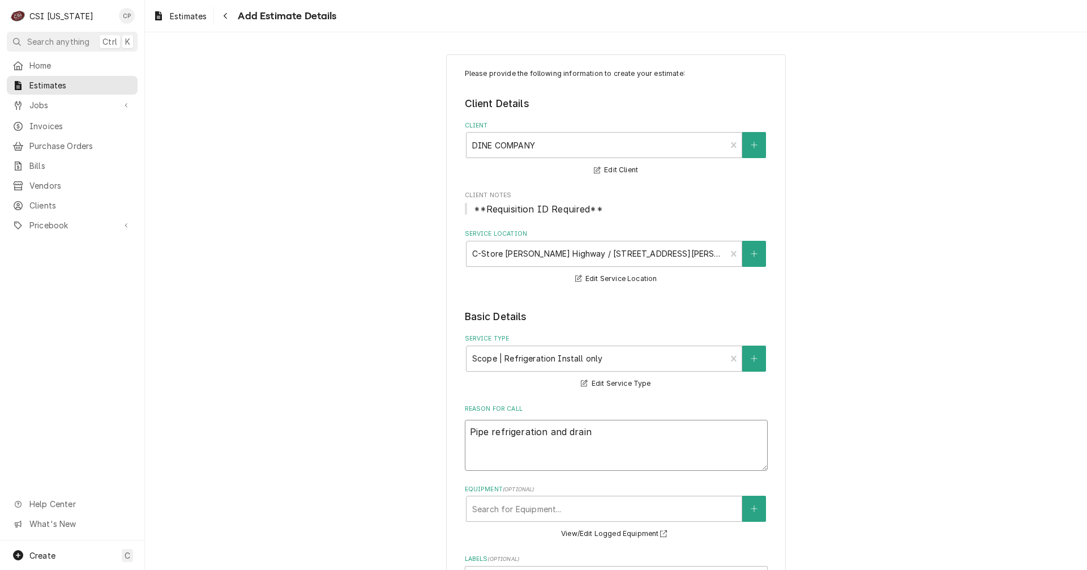
type textarea "Pipe refrigeration and drain l"
type textarea "x"
type textarea "Pipe refrigeration and drain li"
type textarea "x"
type textarea "Pipe refrigeration and drain lin"
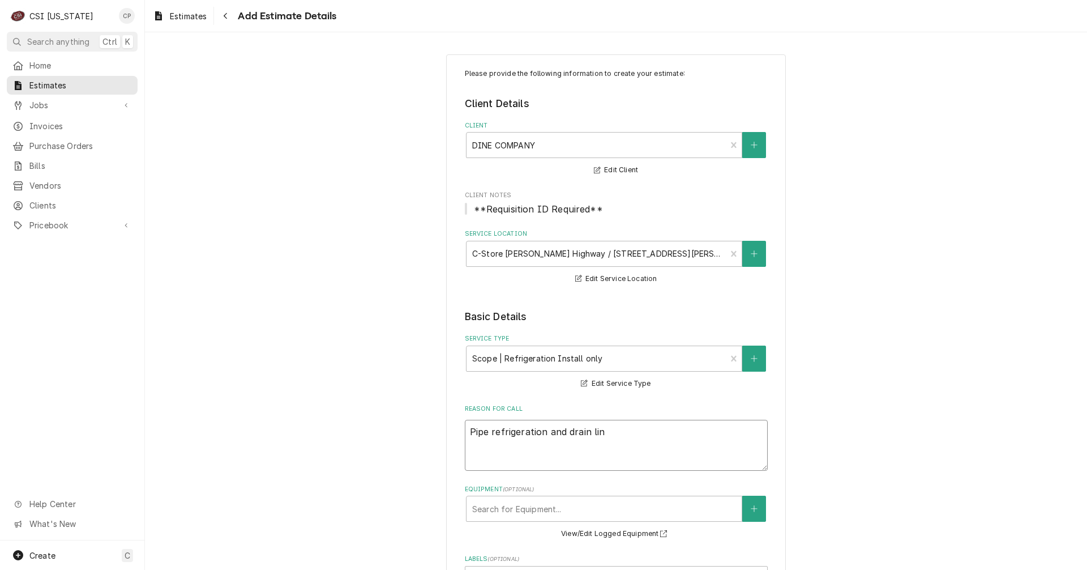
type textarea "x"
type textarea "Pipe refrigeration and drain line"
type textarea "x"
type textarea "Pipe refrigeration and drain lines"
type textarea "x"
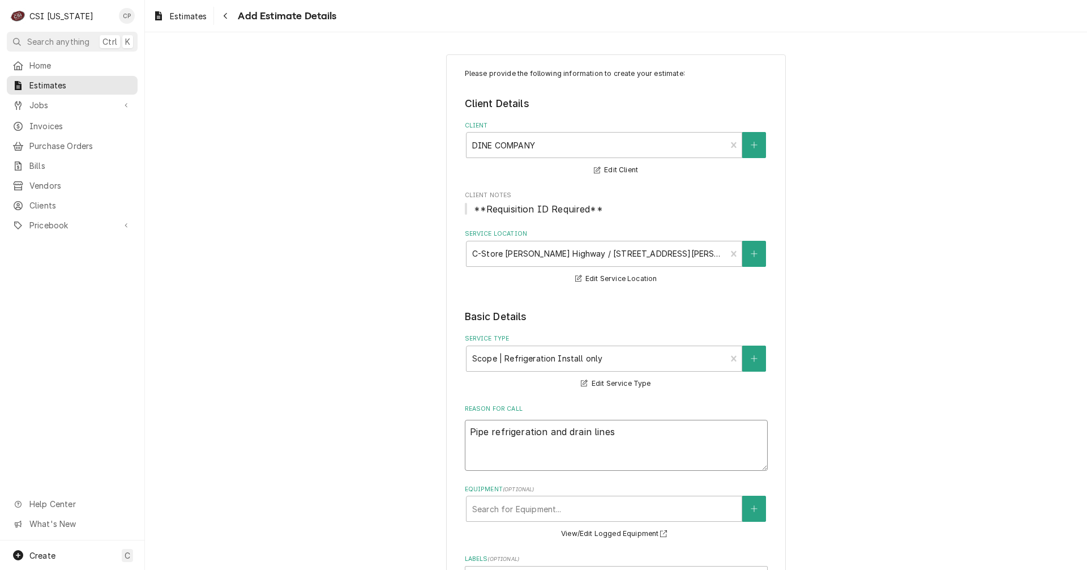
type textarea "Pipe refrigeration and drain lines"
type textarea "x"
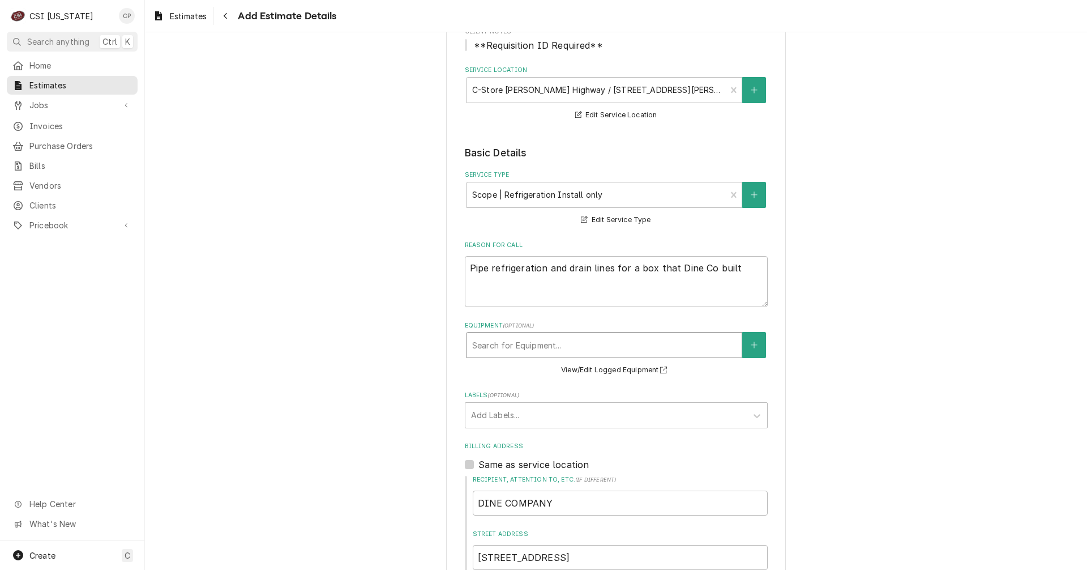
scroll to position [170, 0]
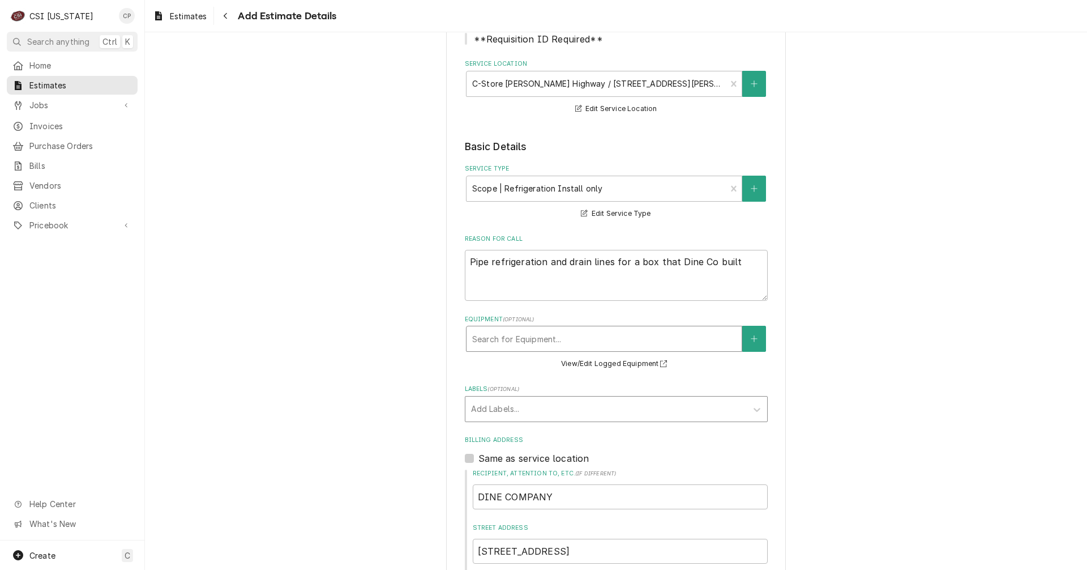
click at [511, 414] on div "Labels" at bounding box center [606, 409] width 270 height 20
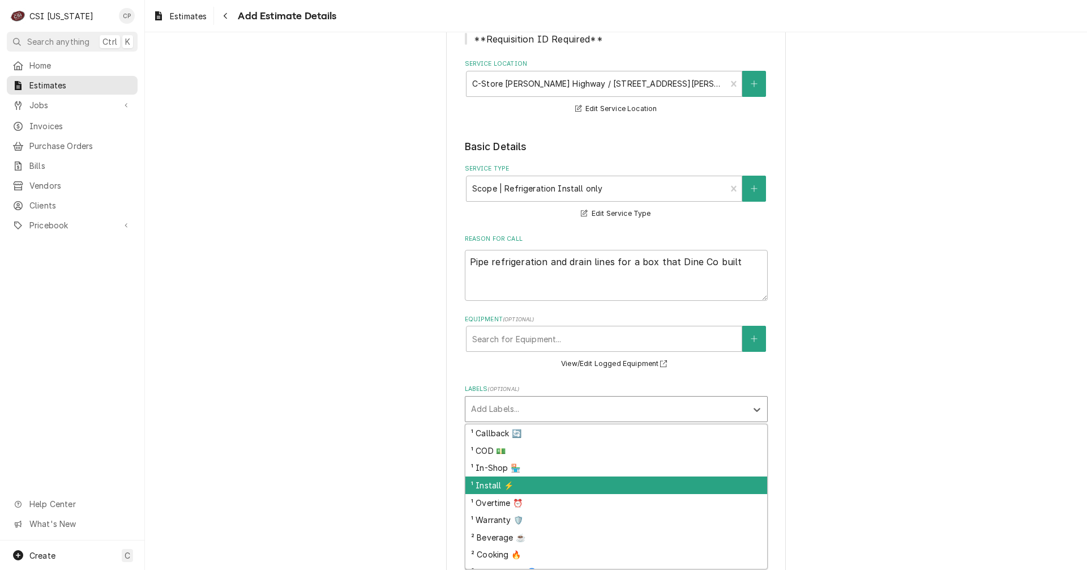
click at [499, 488] on div "¹ Install ⚡️" at bounding box center [616, 485] width 302 height 18
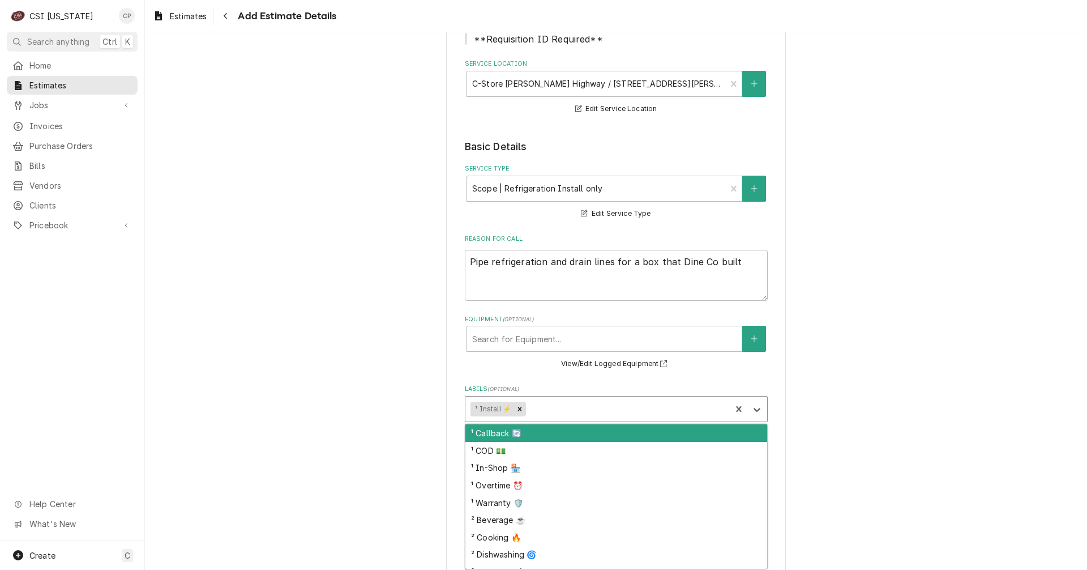
click at [562, 405] on div "Labels" at bounding box center [627, 409] width 198 height 20
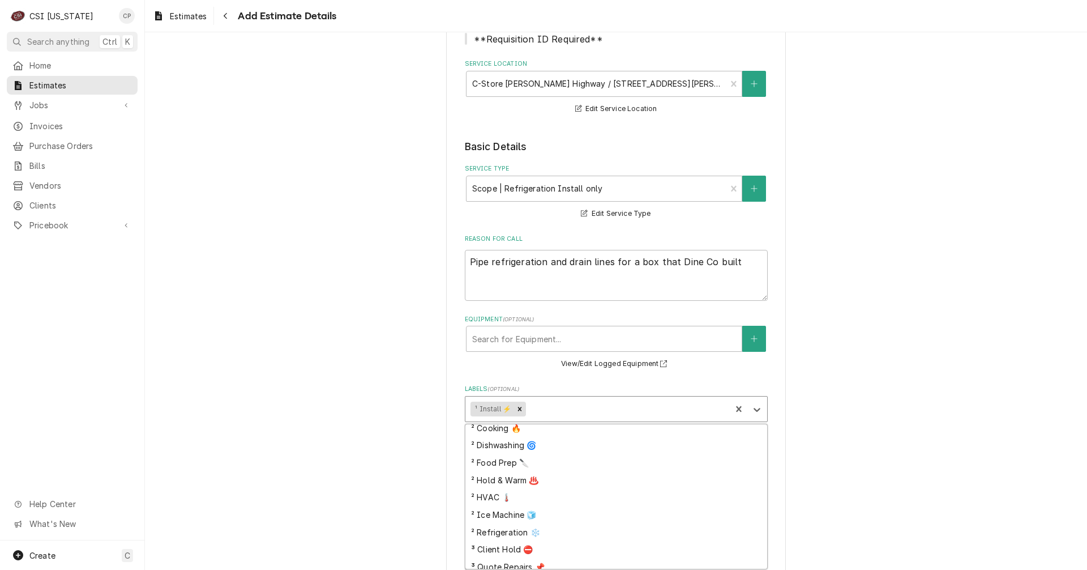
scroll to position [113, 0]
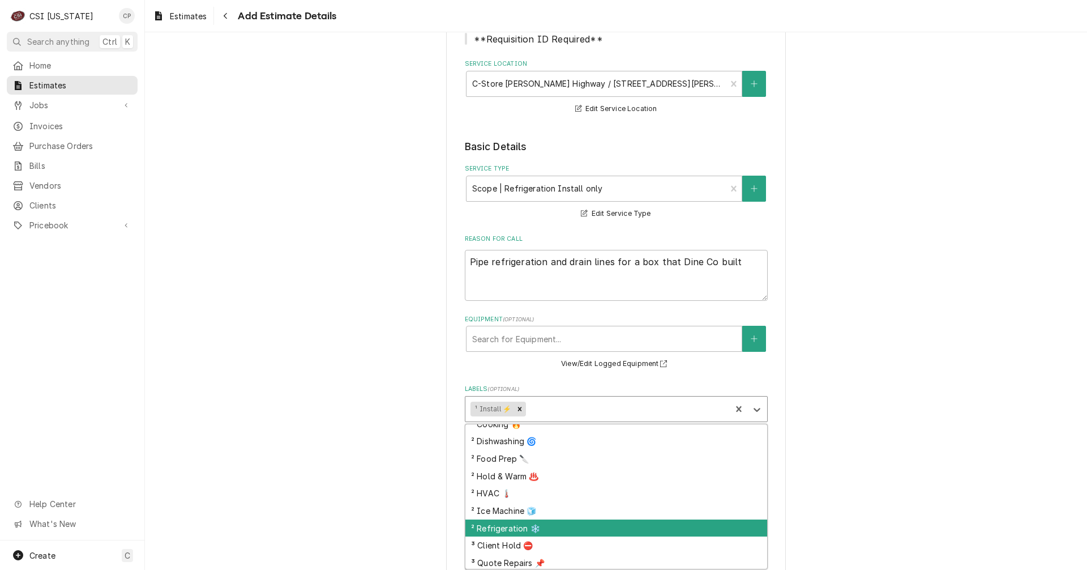
click at [539, 524] on div "² Refrigeration ❄️" at bounding box center [616, 528] width 302 height 18
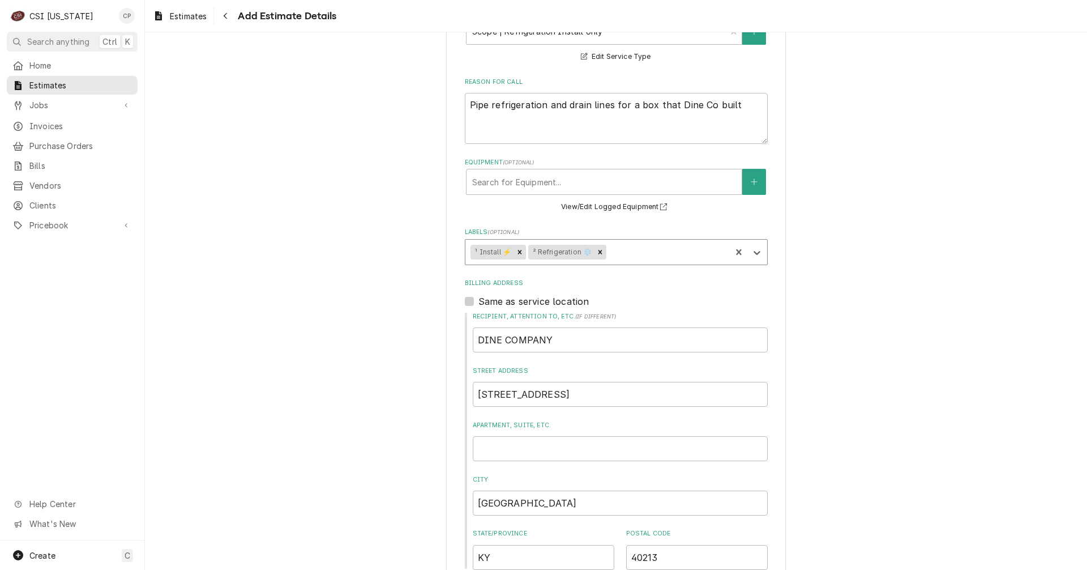
scroll to position [340, 0]
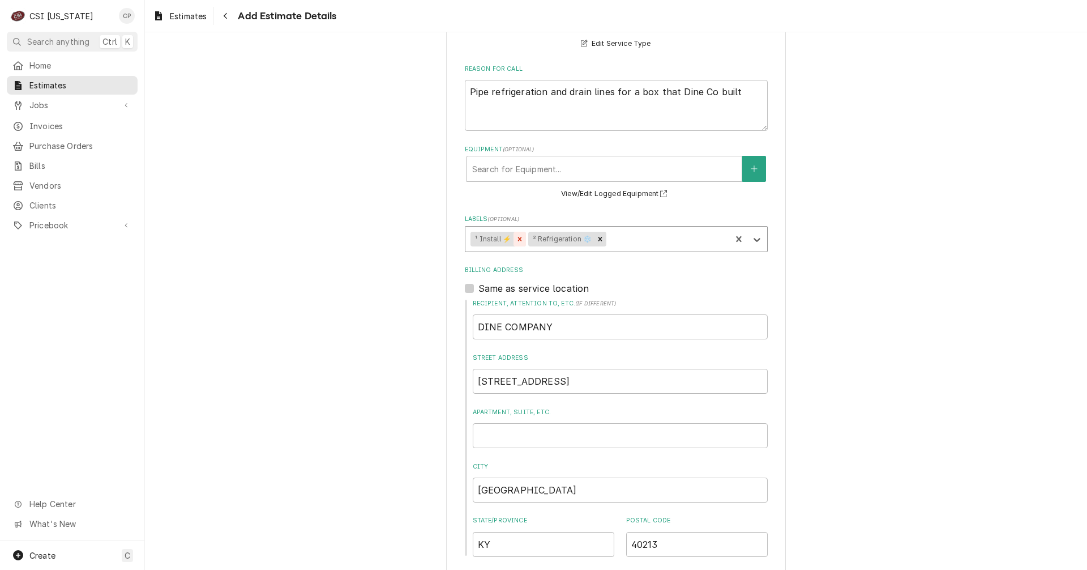
click at [518, 238] on icon "Remove ¹ Install ⚡️" at bounding box center [520, 239] width 4 height 4
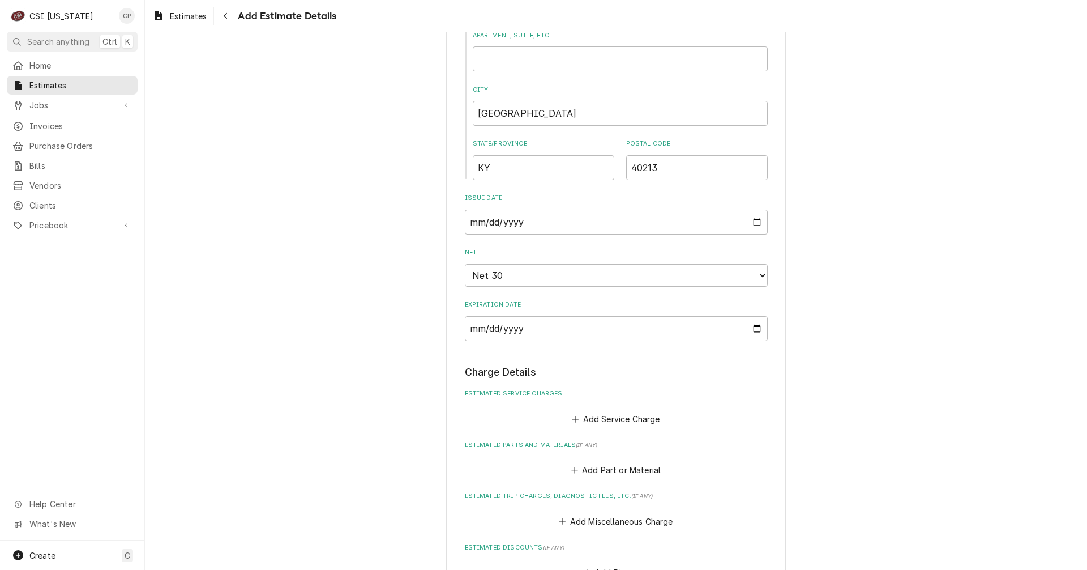
scroll to position [736, 0]
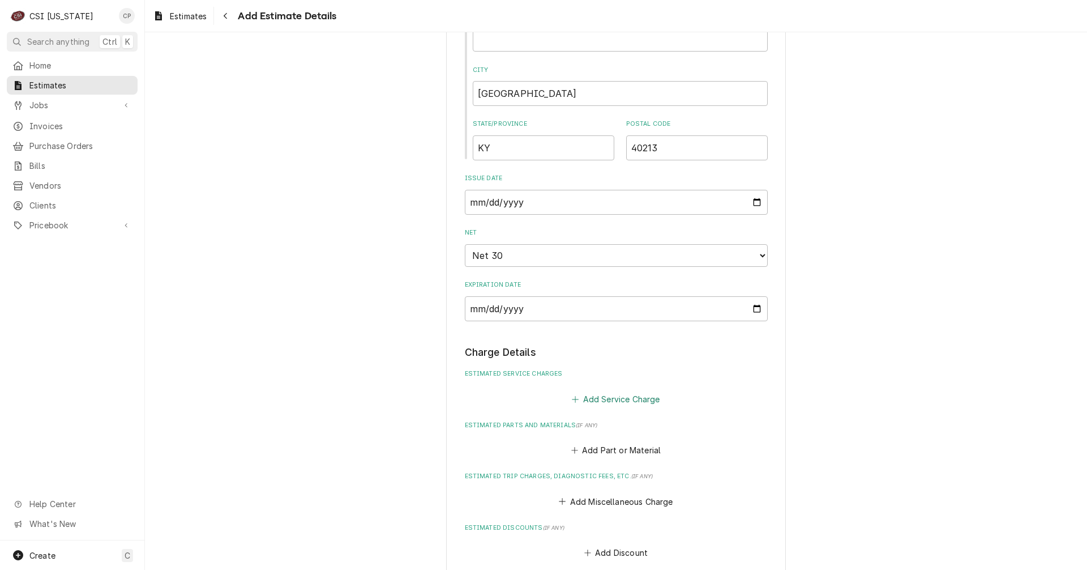
click at [612, 396] on button "Add Service Charge" at bounding box center [616, 399] width 92 height 16
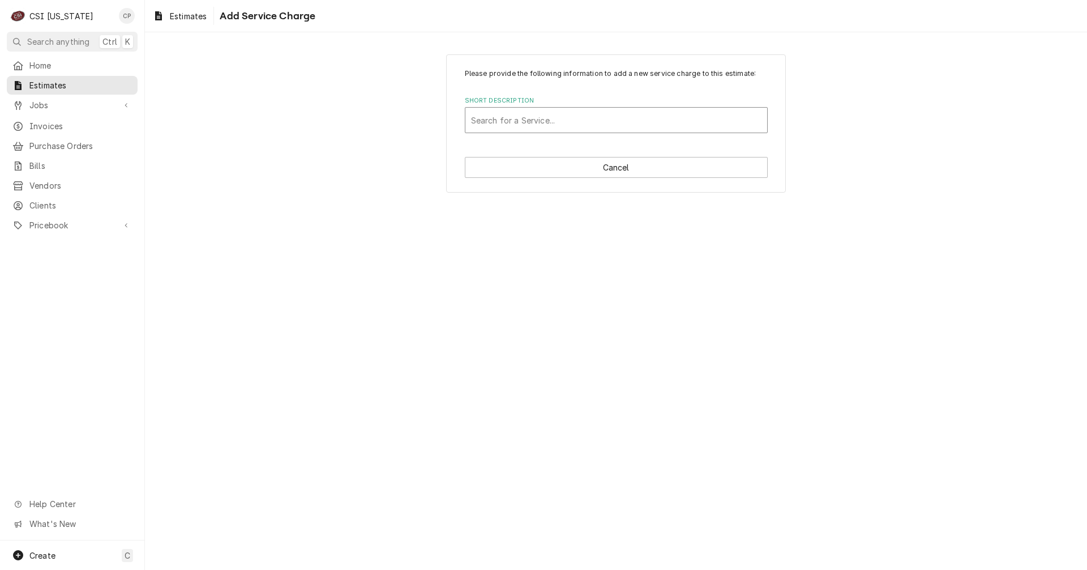
click at [544, 125] on div "Short Description" at bounding box center [616, 120] width 290 height 20
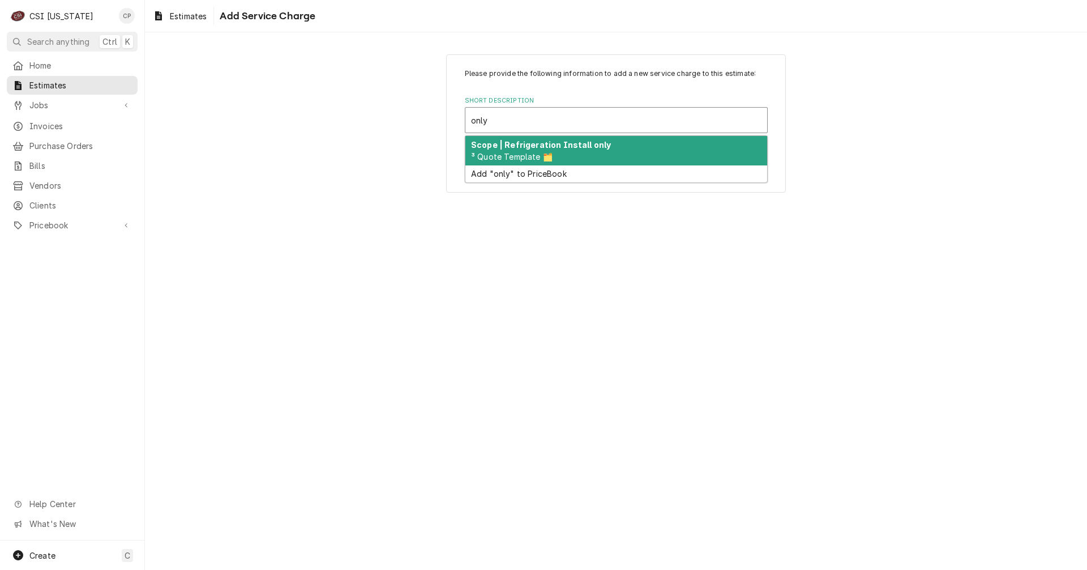
click at [558, 146] on strong "Scope | Refrigeration Install only" at bounding box center [541, 145] width 140 height 10
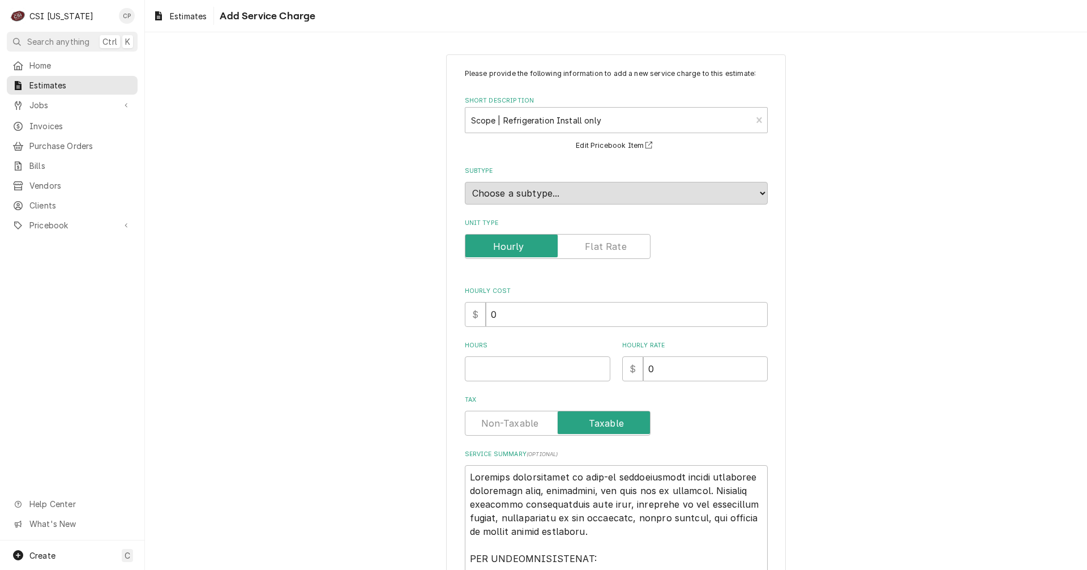
click at [594, 249] on label "Unit Type" at bounding box center [558, 246] width 186 height 25
click at [594, 249] on input "Unit Type" at bounding box center [557, 246] width 175 height 25
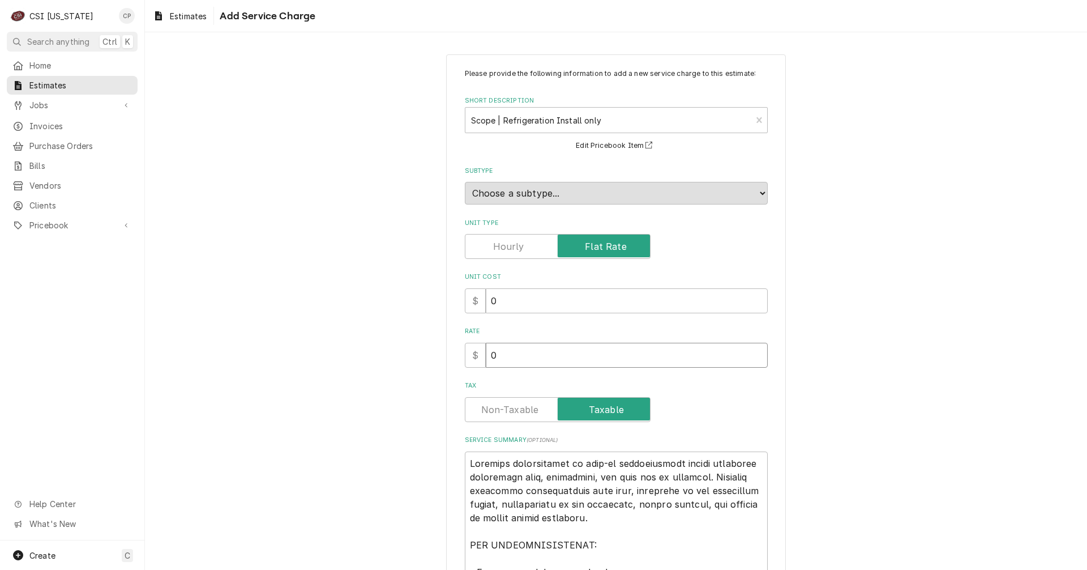
drag, startPoint x: 497, startPoint y: 362, endPoint x: 453, endPoint y: 366, distance: 44.3
click at [453, 366] on div "Please provide the following information to add a new service charge to this es…" at bounding box center [616, 511] width 340 height 915
click at [506, 399] on input "Tax" at bounding box center [557, 409] width 175 height 25
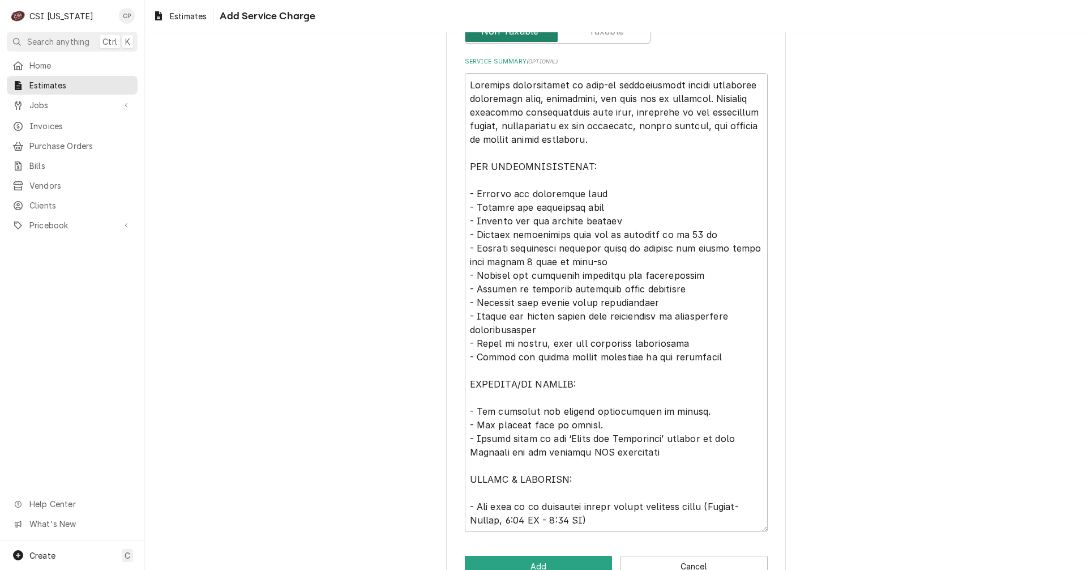
scroll to position [396, 0]
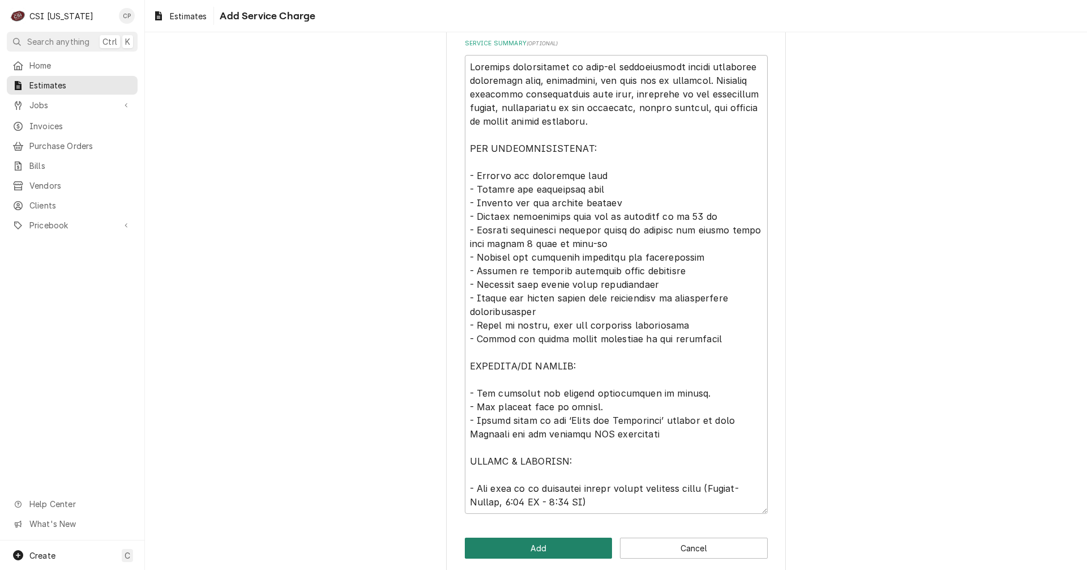
click at [543, 551] on button "Add" at bounding box center [539, 547] width 148 height 21
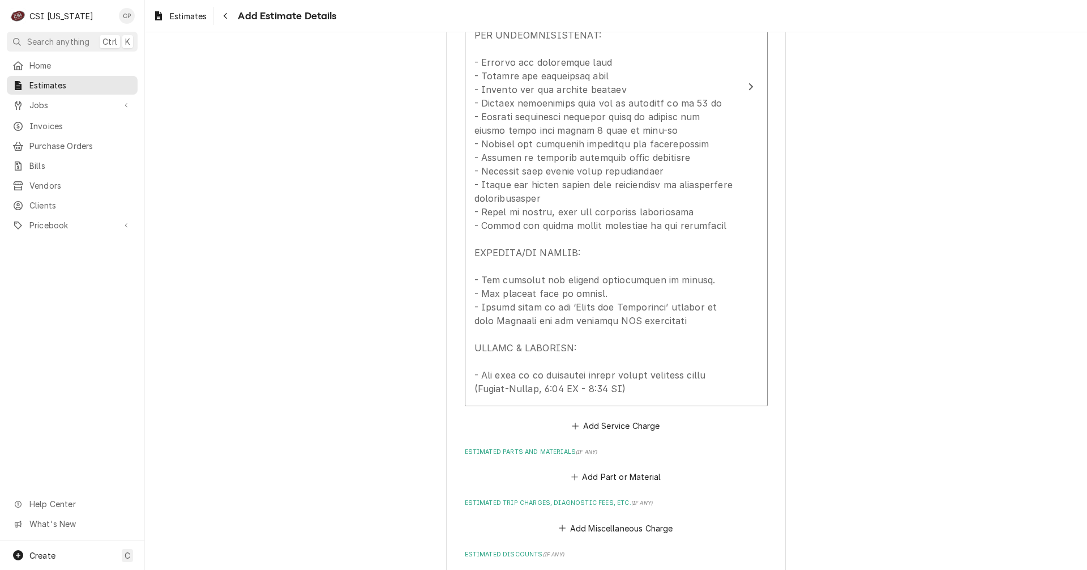
scroll to position [1515, 0]
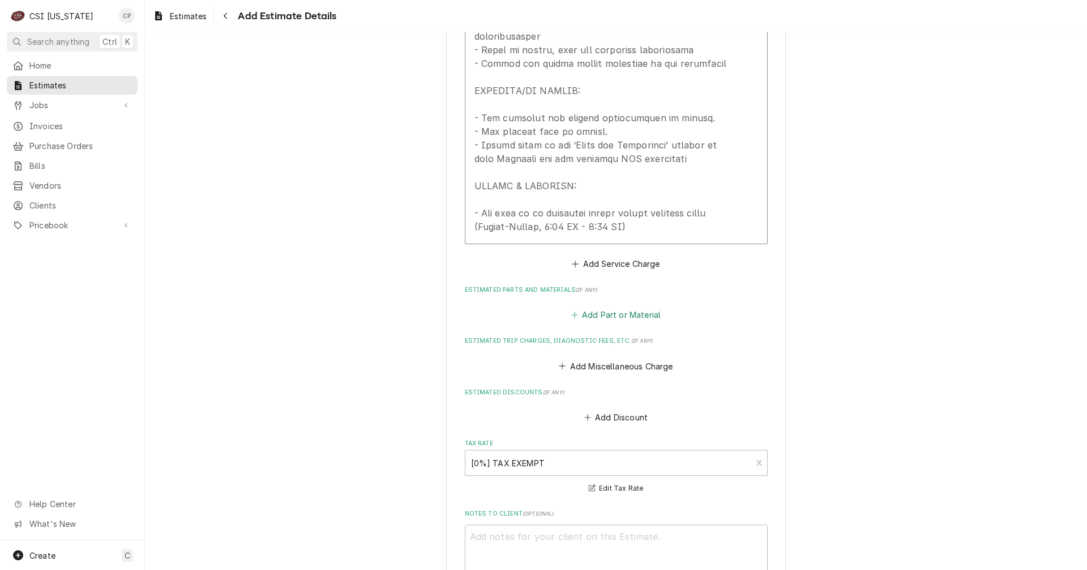
click at [636, 316] on button "Add Part or Material" at bounding box center [615, 315] width 93 height 16
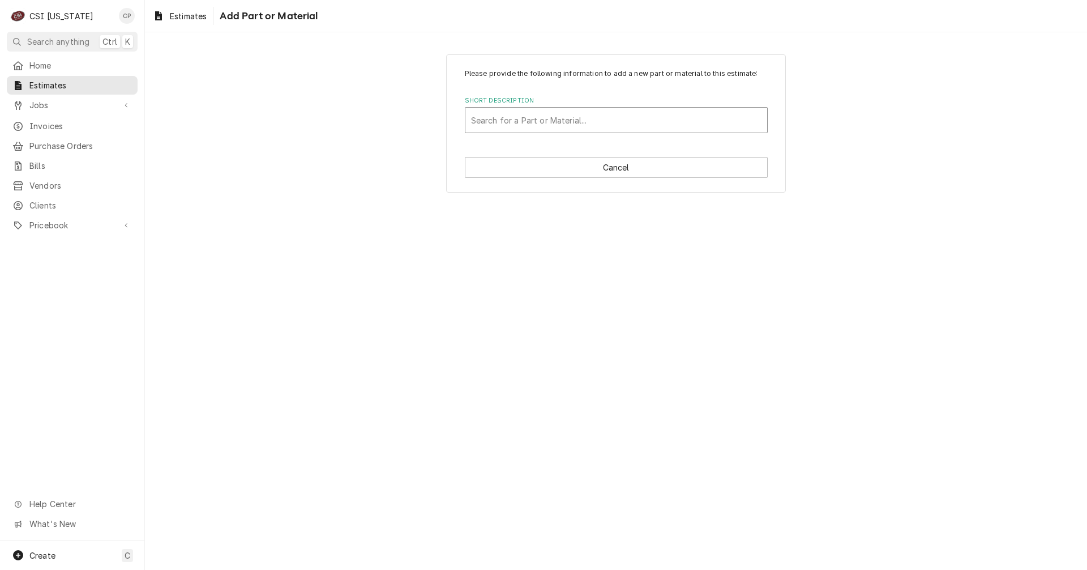
click at [575, 115] on div "Short Description" at bounding box center [616, 120] width 290 height 20
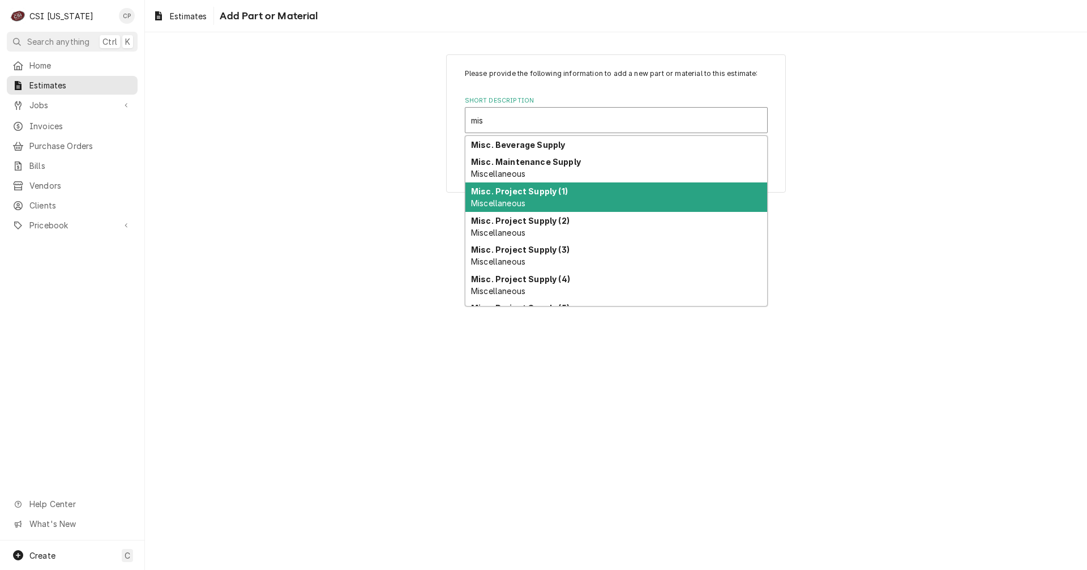
click at [525, 204] on span "Miscellaneous" at bounding box center [498, 203] width 54 height 10
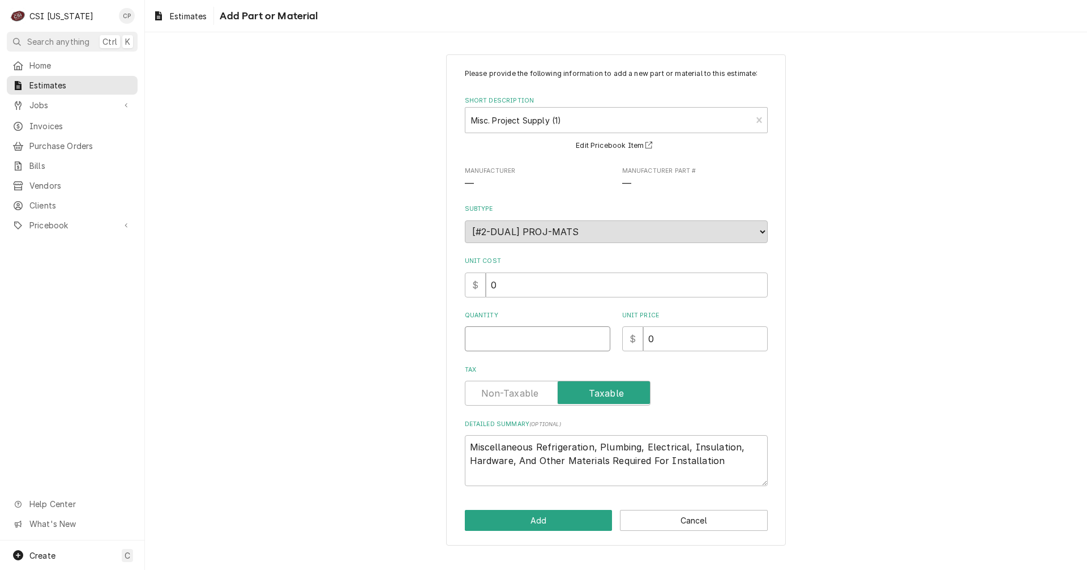
click at [537, 345] on input "Quantity" at bounding box center [537, 338] width 145 height 25
click at [545, 395] on input "Tax" at bounding box center [557, 392] width 175 height 25
drag, startPoint x: 598, startPoint y: 447, endPoint x: 537, endPoint y: 449, distance: 60.6
click at [537, 449] on textarea "Miscellaneous Refrigeration, Plumbing, Electrical, Insulation, Hardware, And Ot…" at bounding box center [616, 460] width 303 height 51
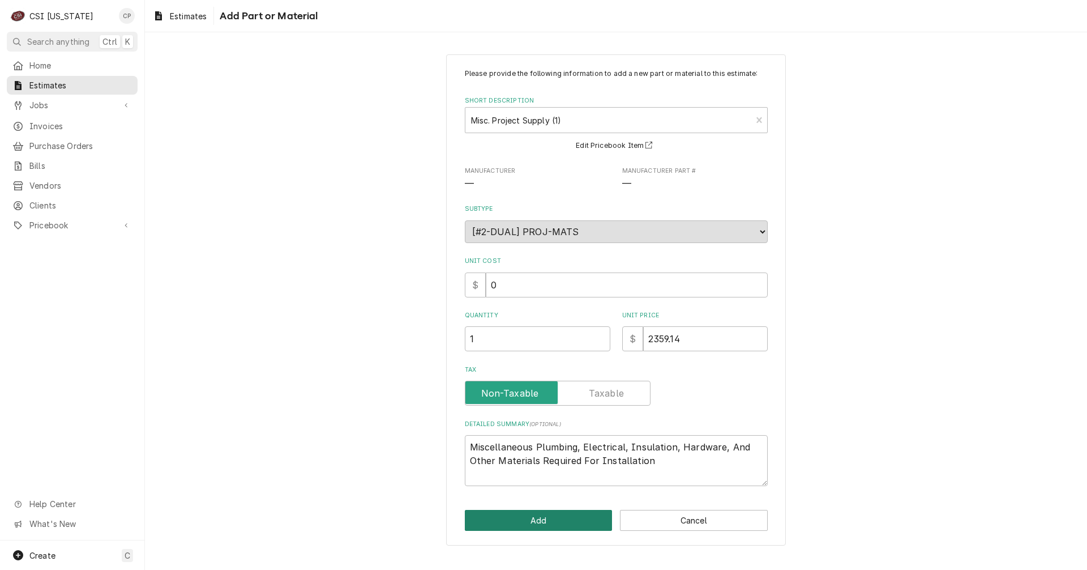
click at [572, 523] on button "Add" at bounding box center [539, 520] width 148 height 21
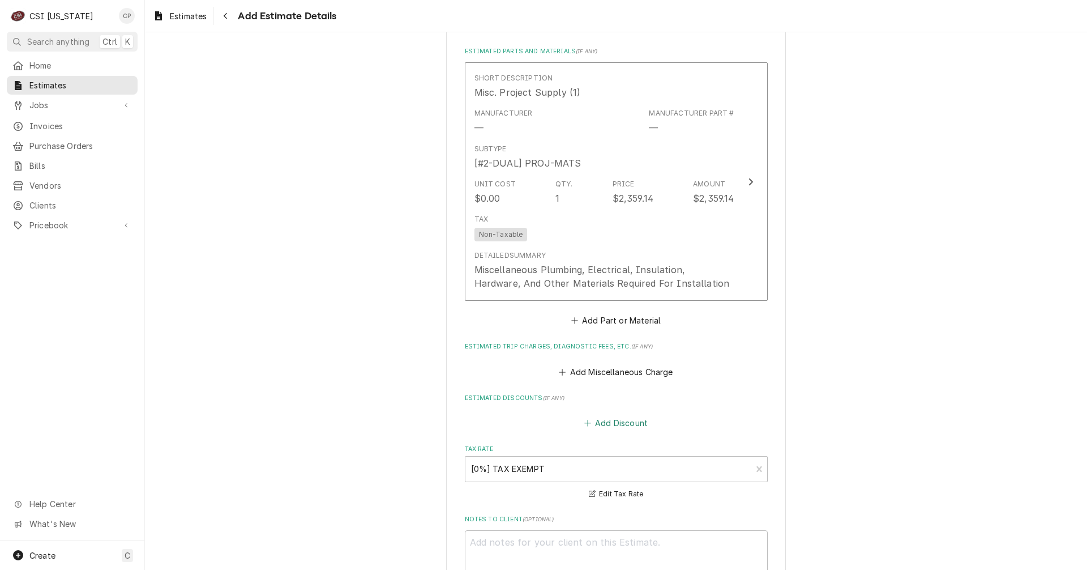
scroll to position [1763, 0]
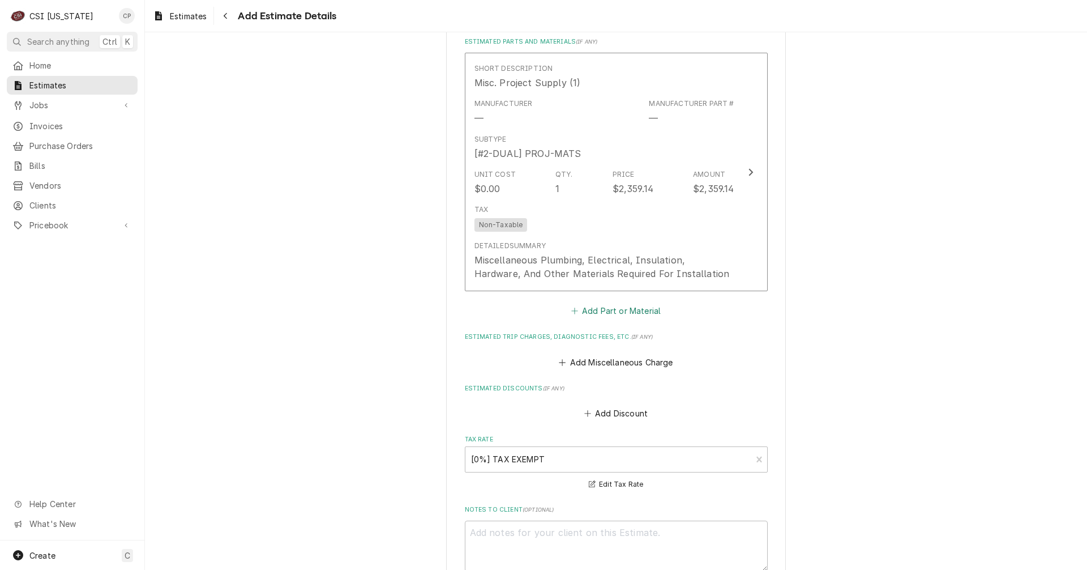
click at [624, 312] on button "Add Part or Material" at bounding box center [615, 311] width 93 height 16
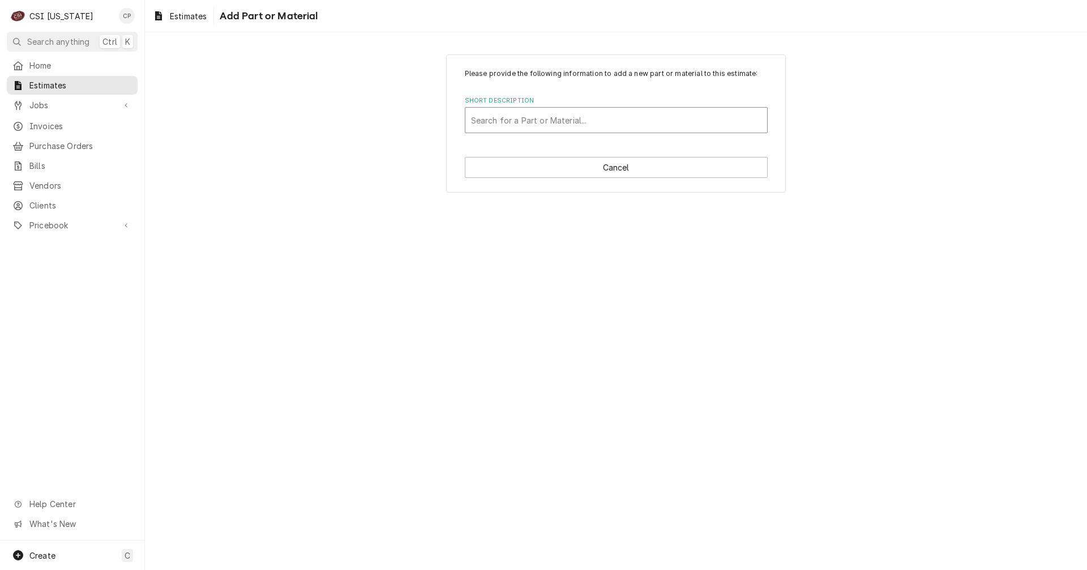
click at [521, 120] on div "Short Description" at bounding box center [616, 120] width 290 height 20
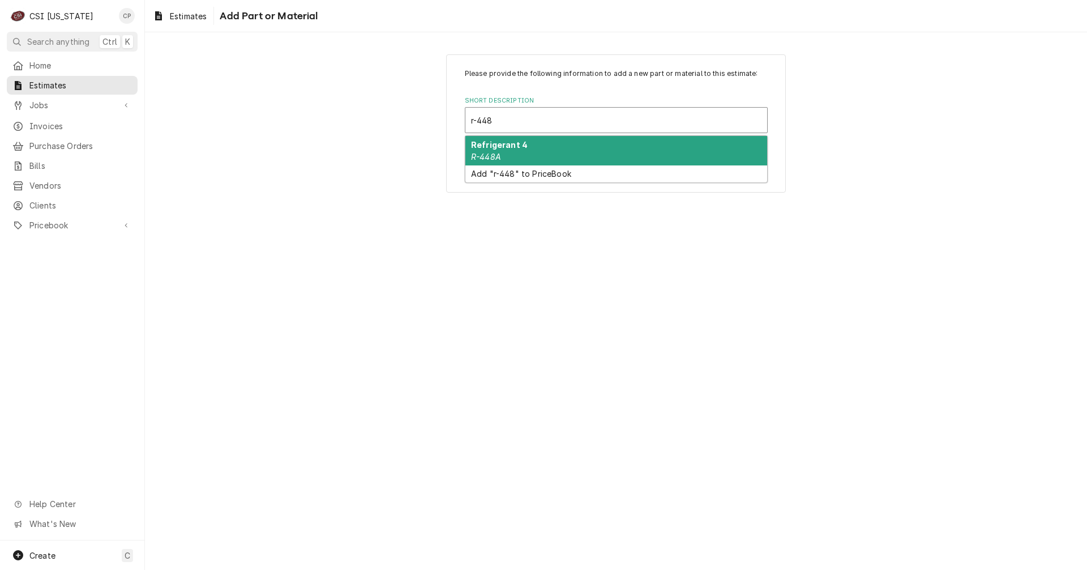
click at [524, 151] on div "Refrigerant 4 R-448A" at bounding box center [616, 150] width 302 height 29
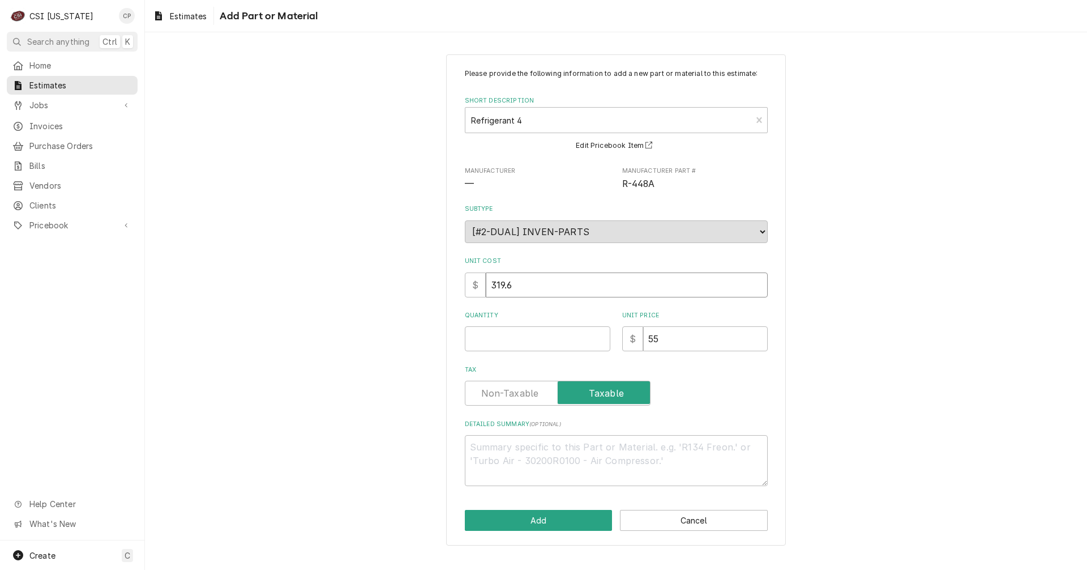
drag, startPoint x: 532, startPoint y: 289, endPoint x: 464, endPoint y: 290, distance: 68.0
click at [470, 290] on div "$ 319.6" at bounding box center [616, 284] width 303 height 25
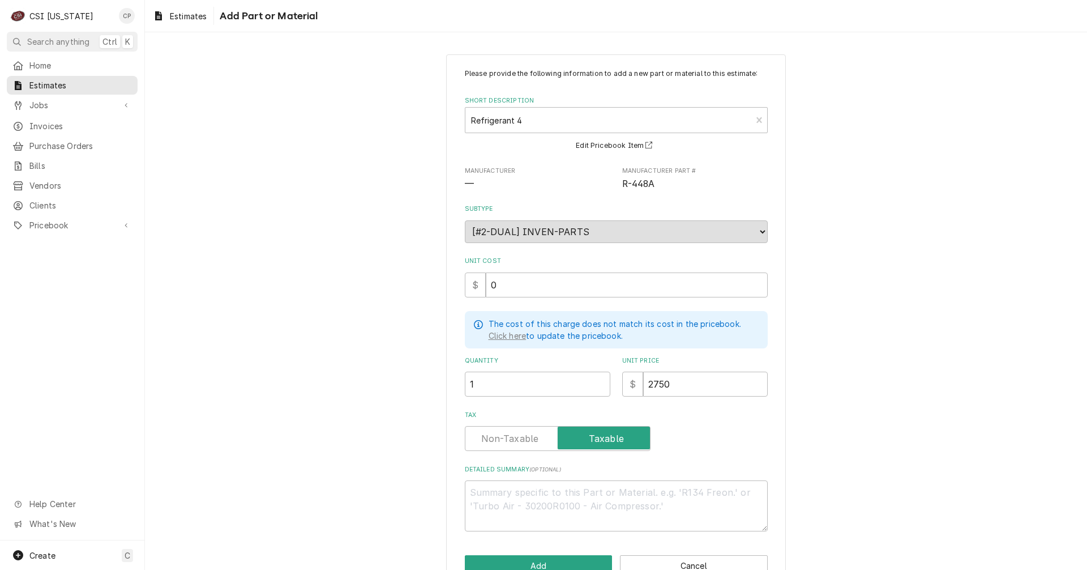
click at [517, 432] on label "Tax" at bounding box center [558, 438] width 186 height 25
click at [517, 432] on input "Tax" at bounding box center [557, 438] width 175 height 25
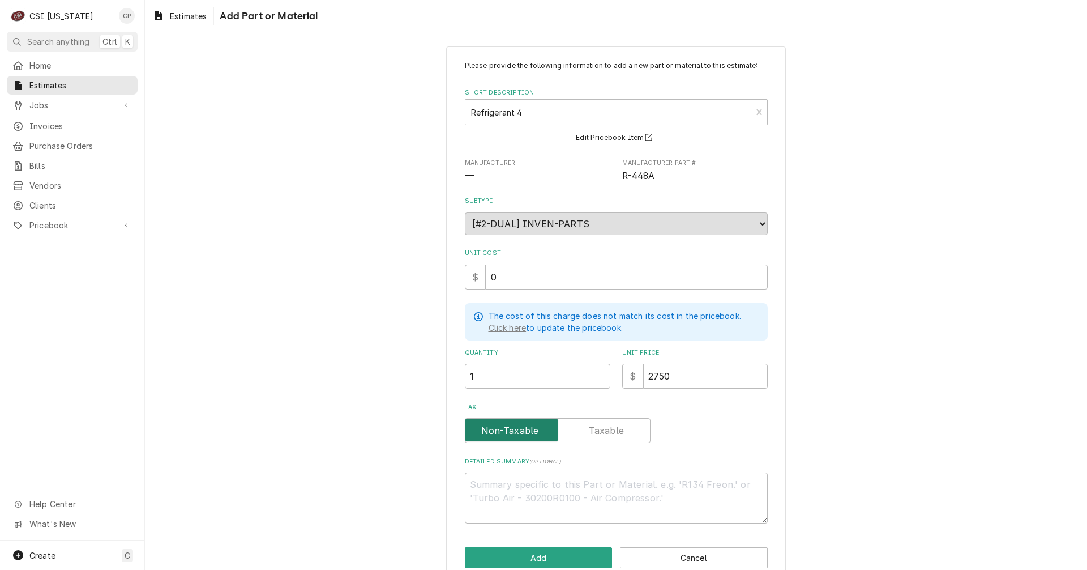
scroll to position [29, 0]
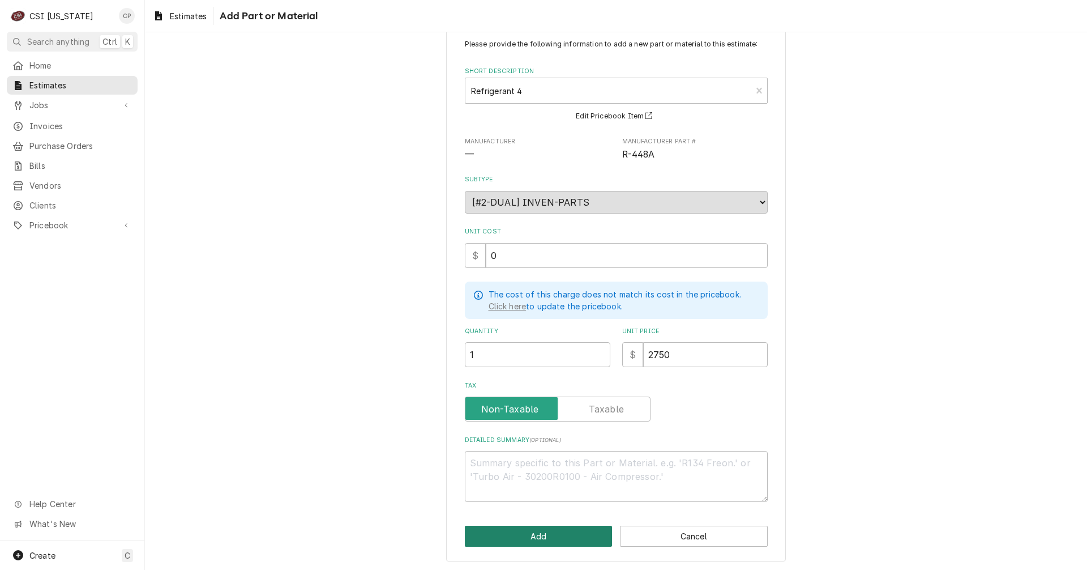
click at [556, 533] on button "Add" at bounding box center [539, 535] width 148 height 21
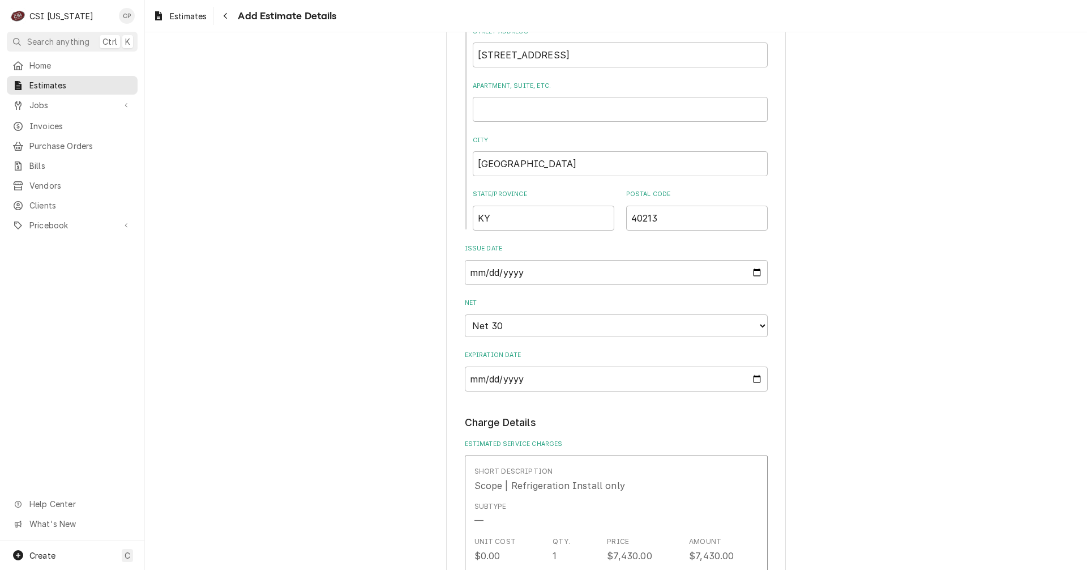
scroll to position [1005, 0]
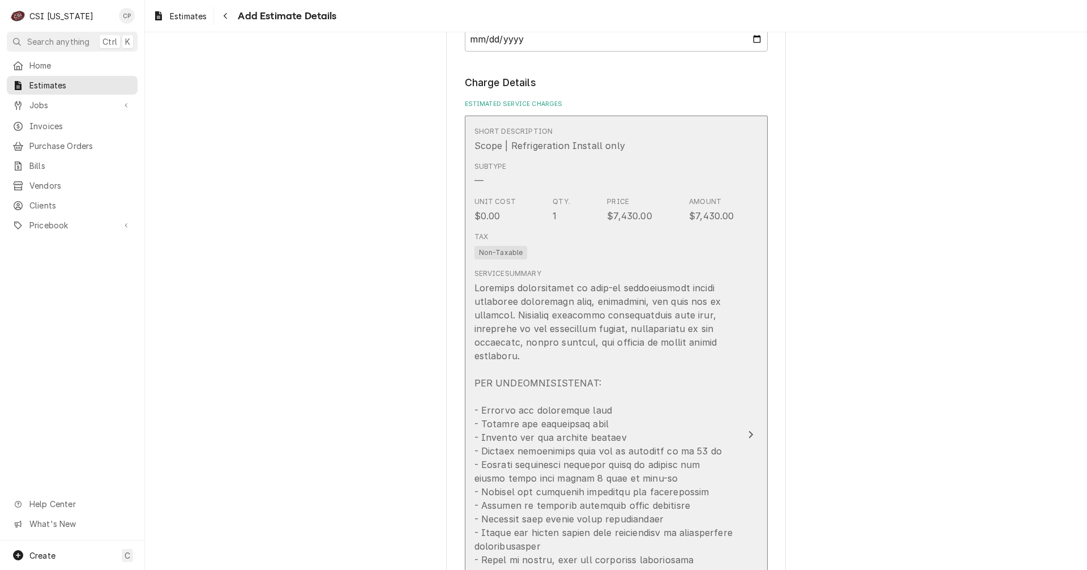
click at [748, 433] on icon "Update Line Item" at bounding box center [750, 434] width 5 height 7
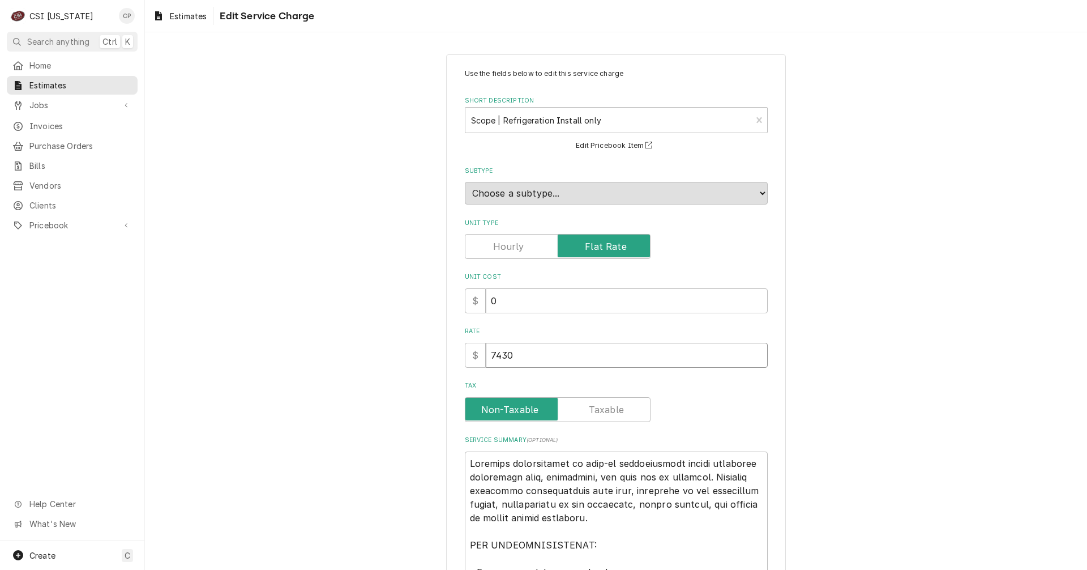
drag, startPoint x: 524, startPoint y: 352, endPoint x: 452, endPoint y: 353, distance: 71.3
click at [452, 354] on div "Use the fields below to edit this service charge Short Description Scope | Refr…" at bounding box center [616, 526] width 340 height 944
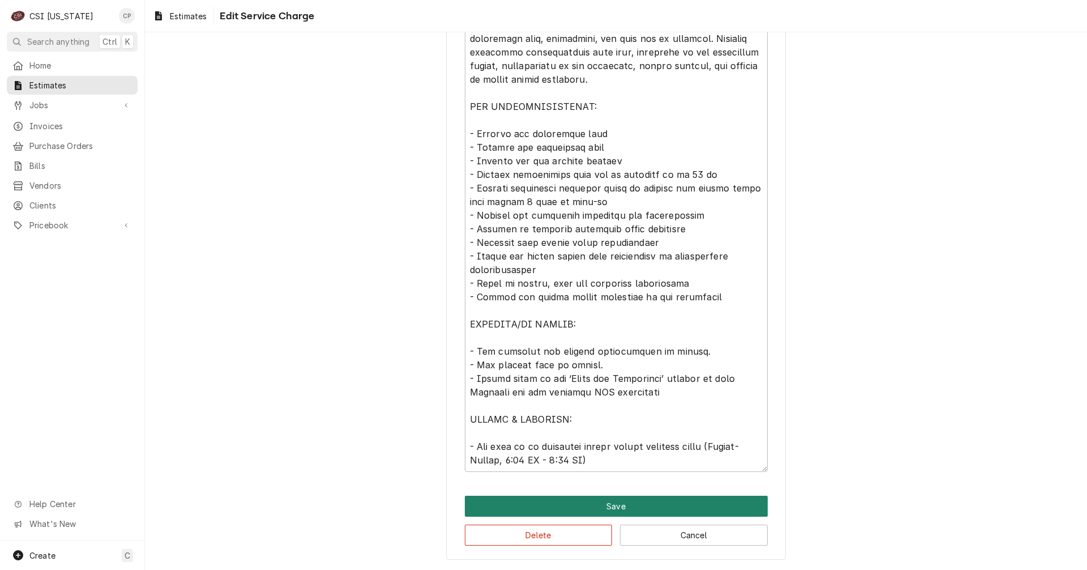
click at [589, 502] on button "Save" at bounding box center [616, 505] width 303 height 21
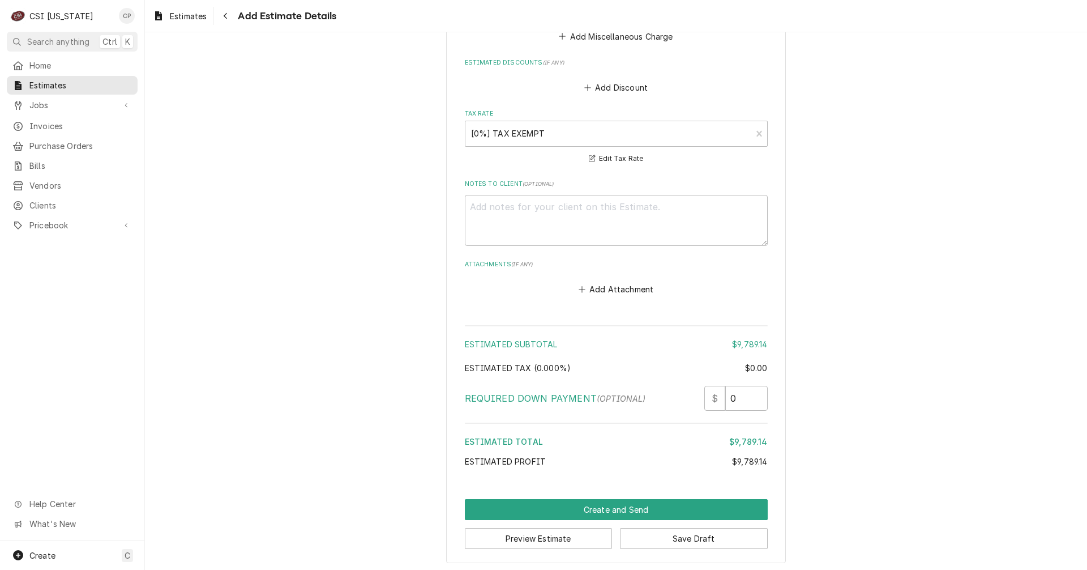
scroll to position [2287, 0]
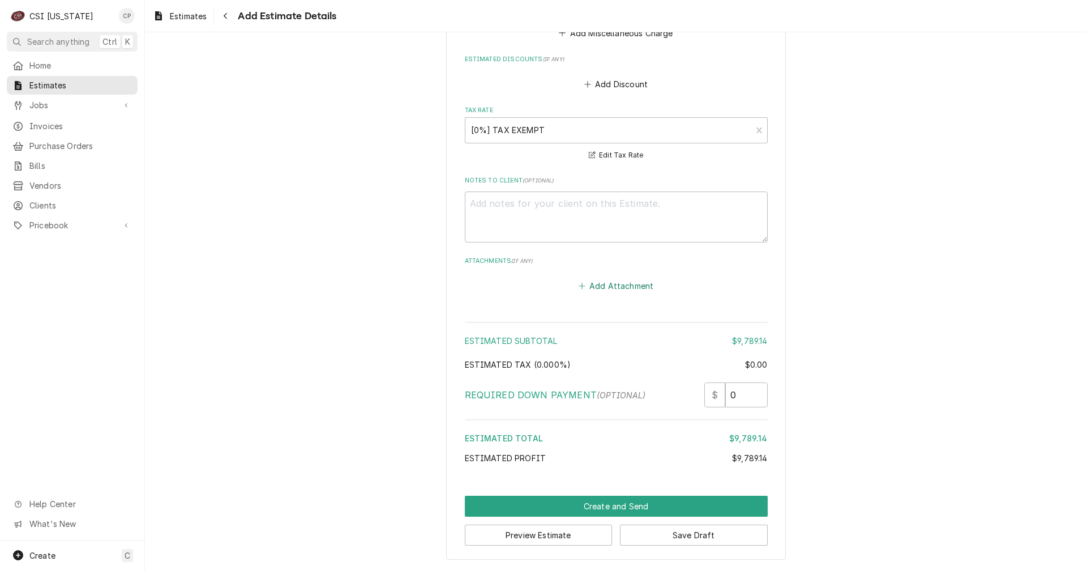
click at [623, 286] on button "Add Attachment" at bounding box center [615, 286] width 79 height 16
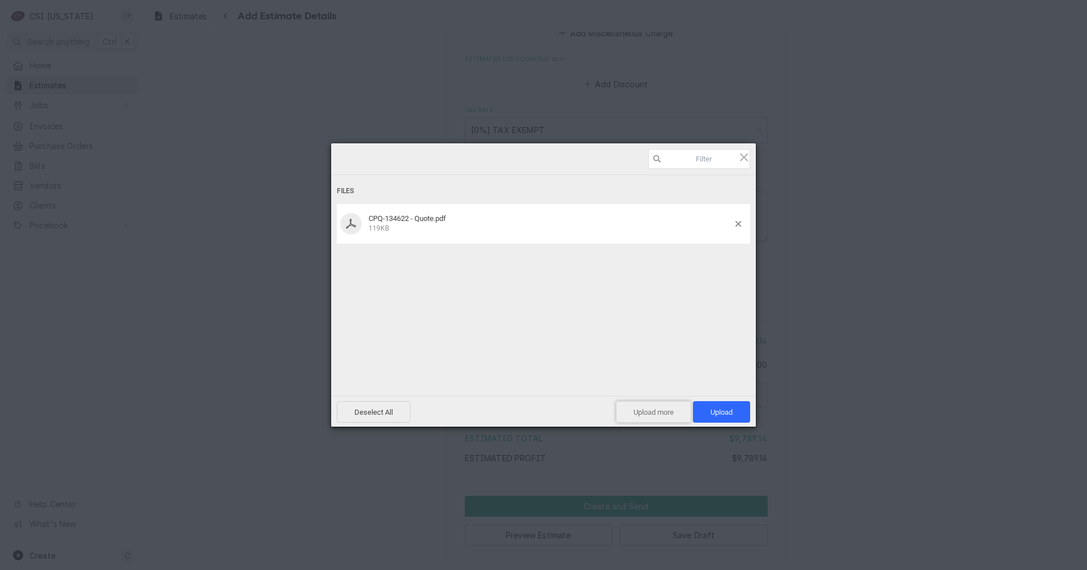
click at [652, 412] on span "Upload more" at bounding box center [653, 412] width 75 height 22
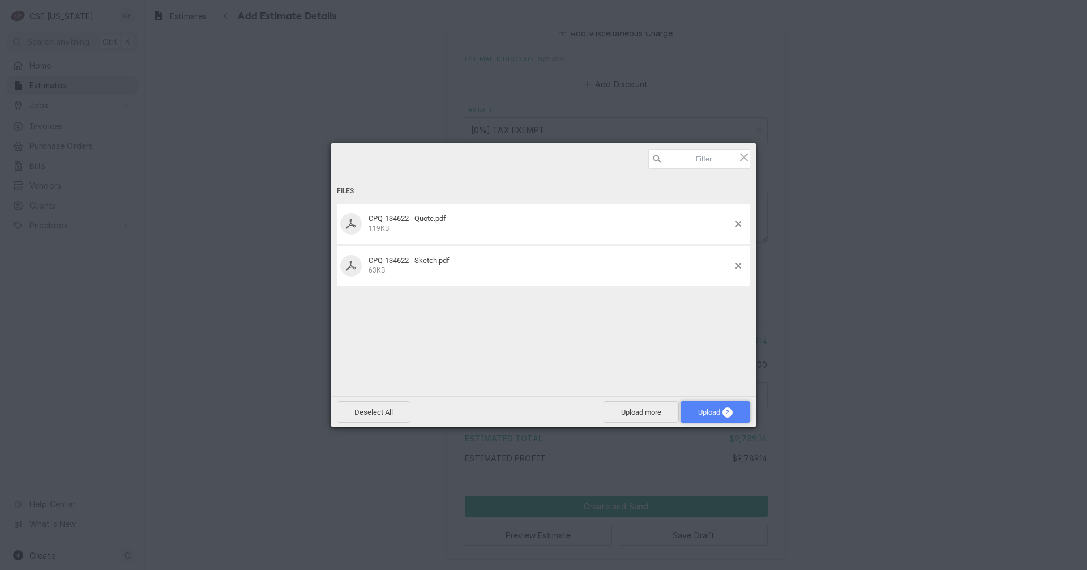
click at [708, 408] on span "Upload 2" at bounding box center [715, 412] width 35 height 8
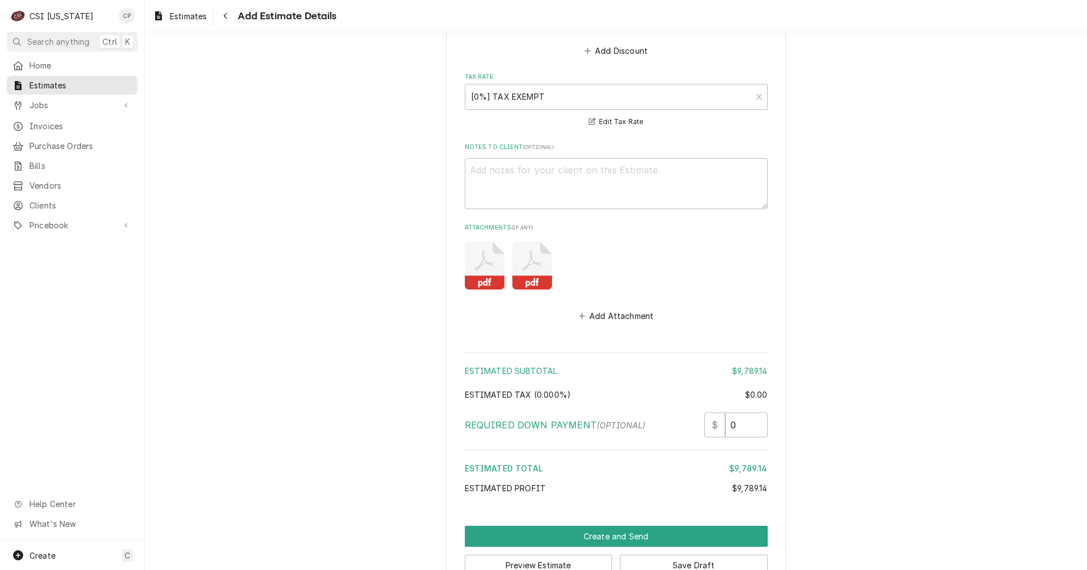
scroll to position [2351, 0]
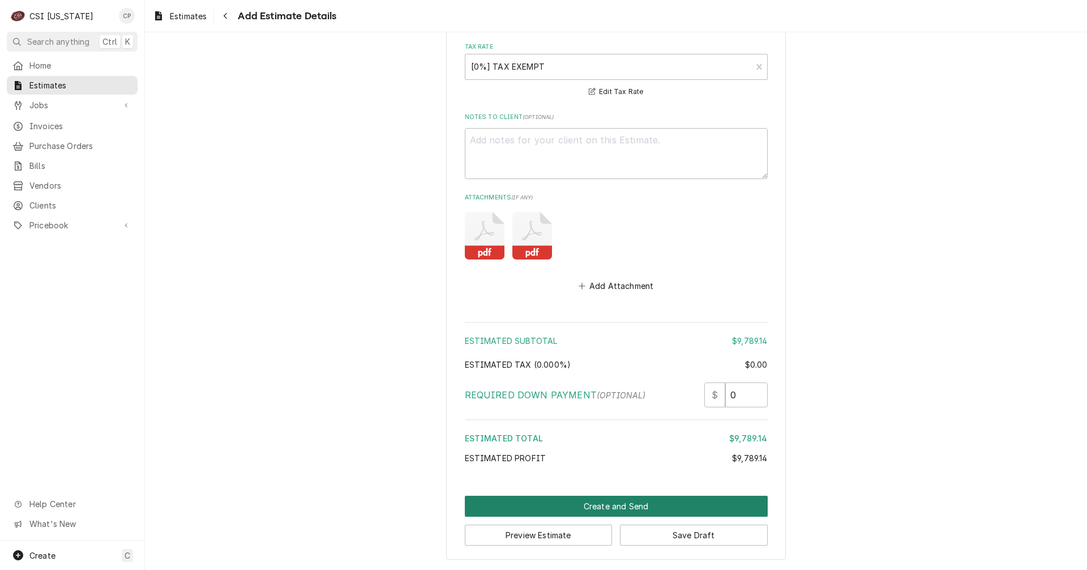
click at [633, 506] on button "Create and Send" at bounding box center [616, 505] width 303 height 21
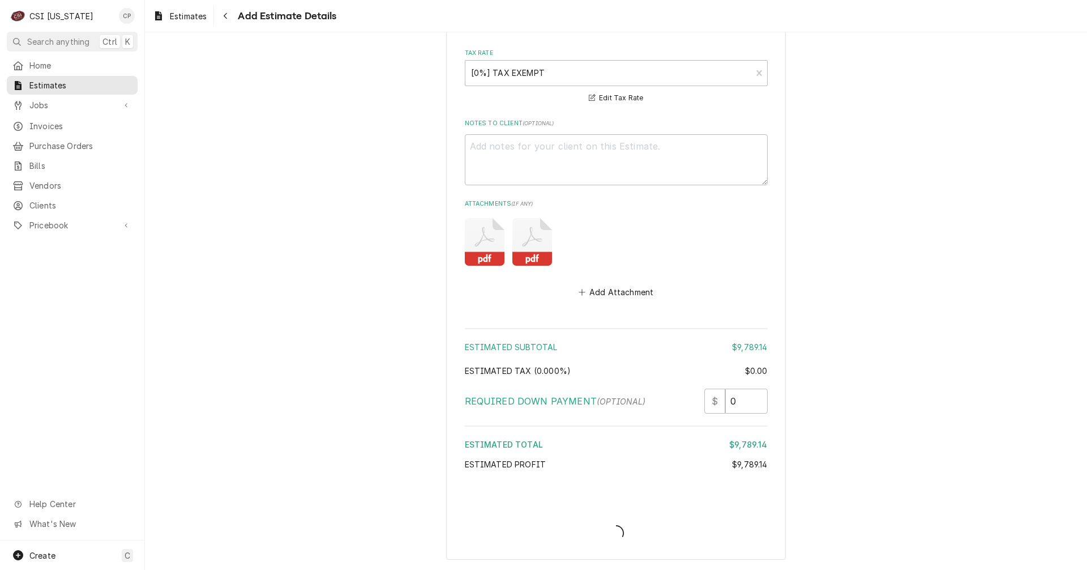
scroll to position [2344, 0]
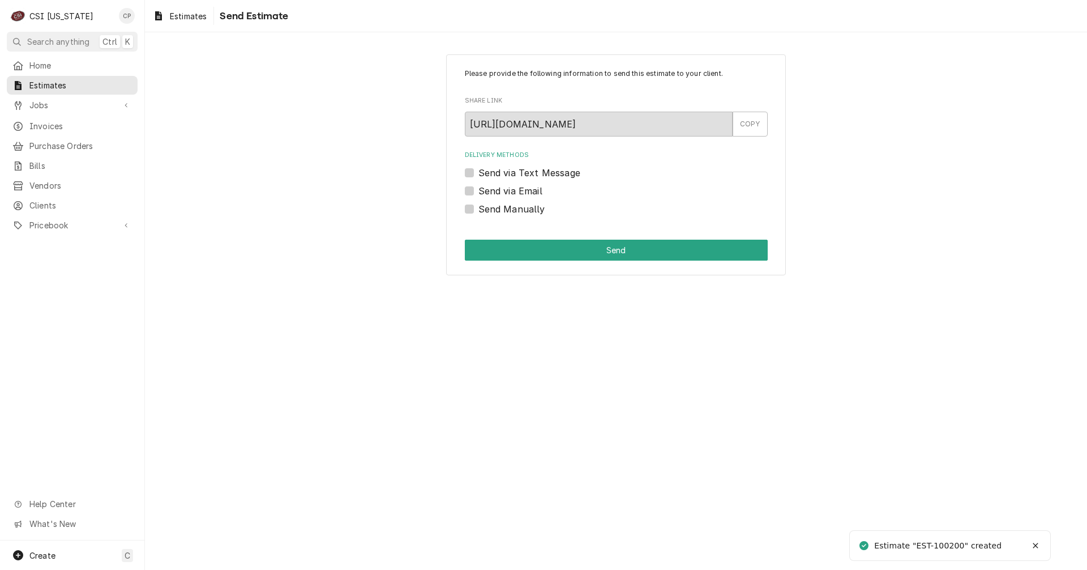
click at [478, 186] on label "Send via Email" at bounding box center [510, 191] width 64 height 14
click at [478, 186] on input "Send via Email" at bounding box center [629, 196] width 303 height 25
checkbox input "true"
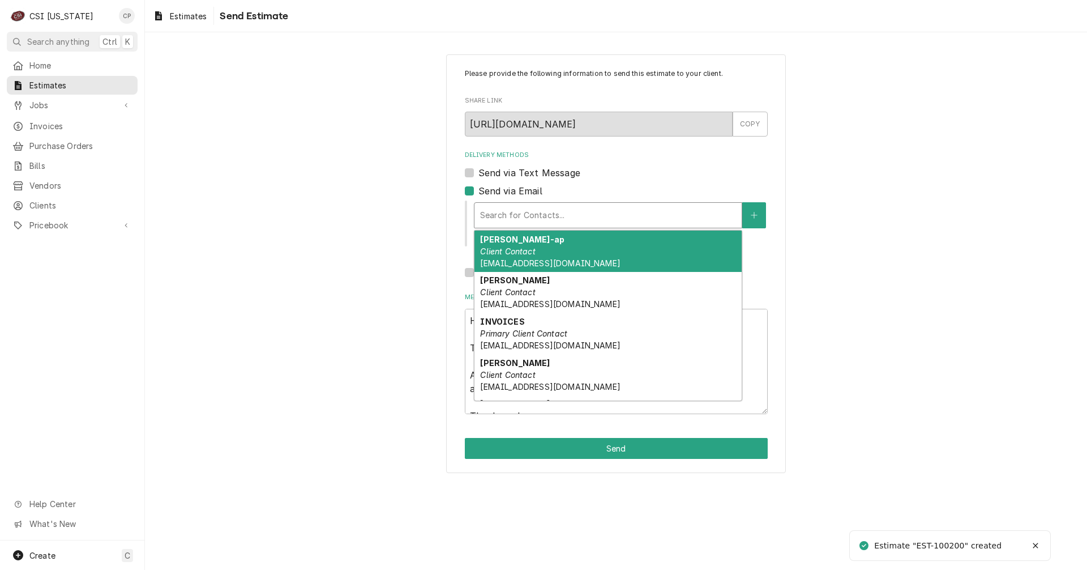
click at [537, 212] on div "Delivery Methods" at bounding box center [608, 215] width 256 height 20
type textarea "x"
type input "j"
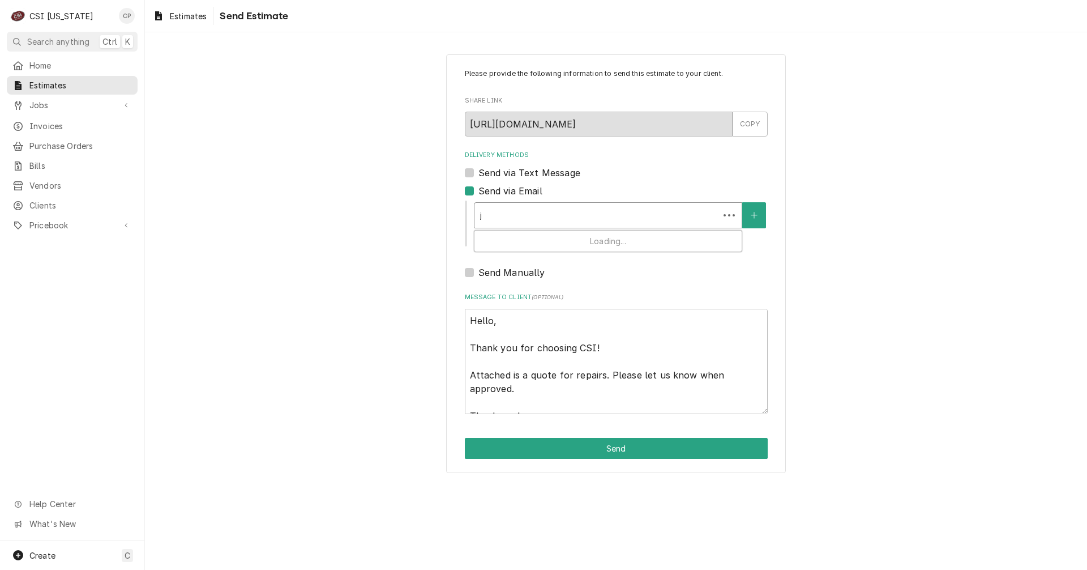
type textarea "x"
type input "ja"
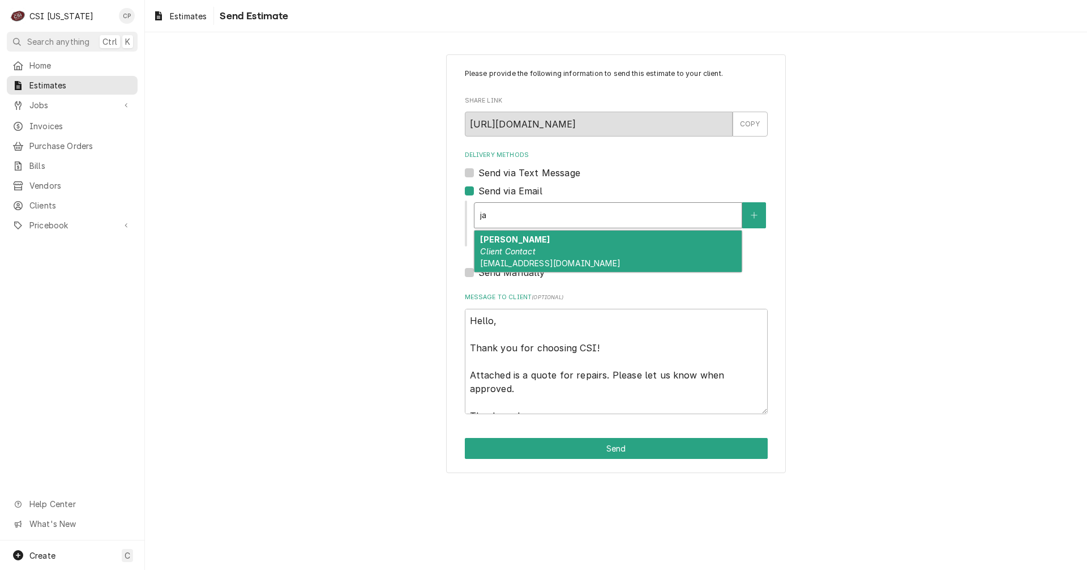
type textarea "x"
type input "j"
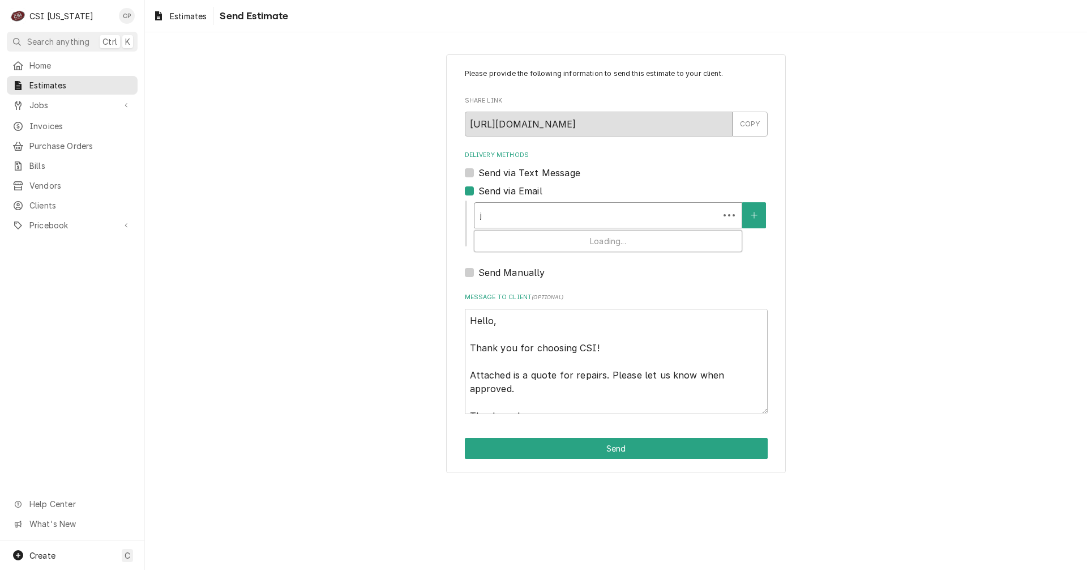
type textarea "x"
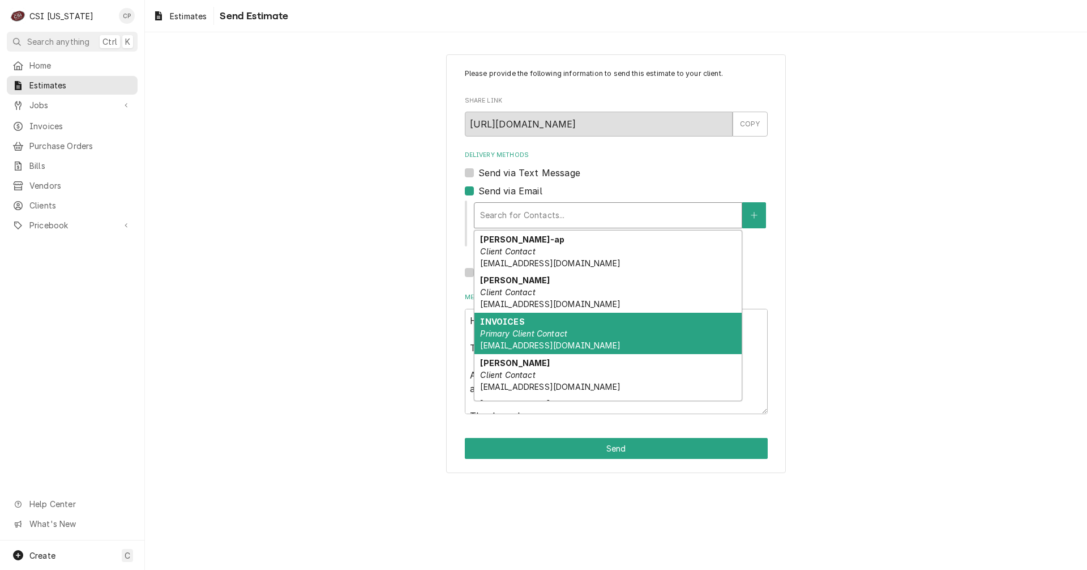
scroll to position [77, 0]
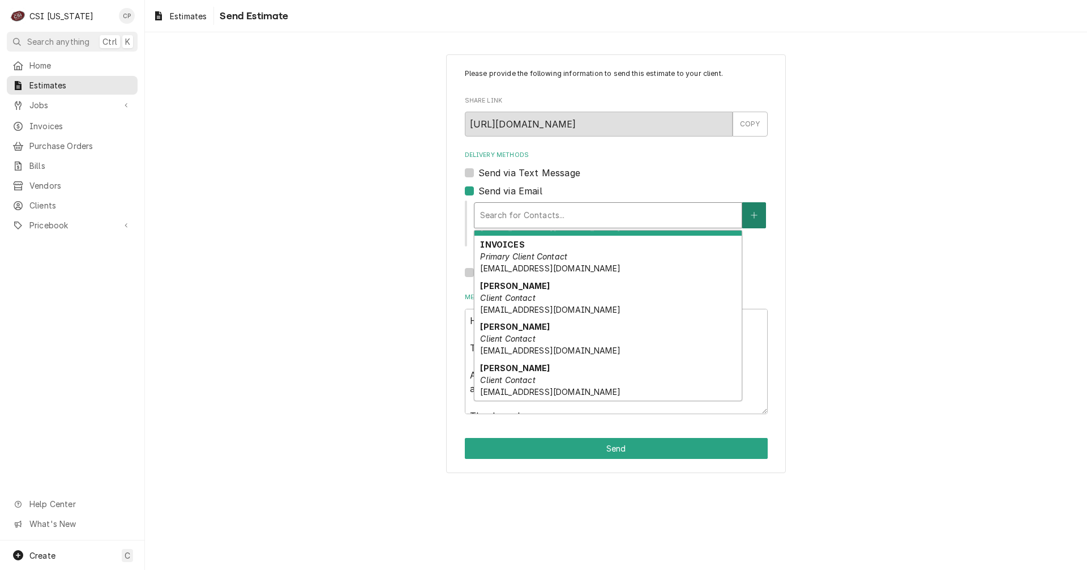
click at [759, 210] on button "Delivery Methods" at bounding box center [754, 215] width 24 height 26
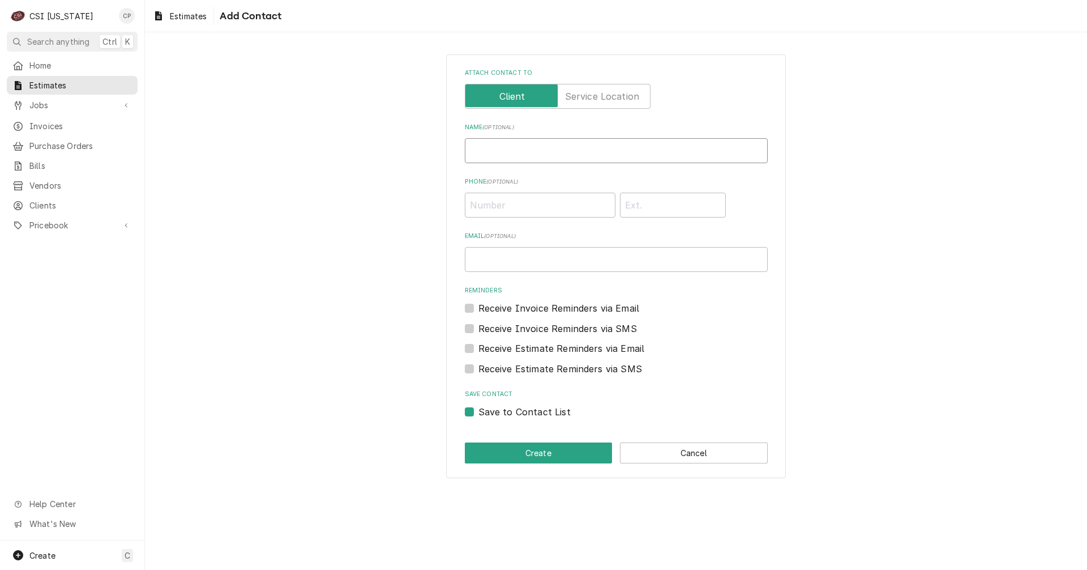
click at [521, 151] on input "Name ( optional )" at bounding box center [616, 150] width 303 height 25
type input "Jacob Hays"
type input "(502) 637-3232"
type input "200"
paste input "jhays@dinecompany.com"
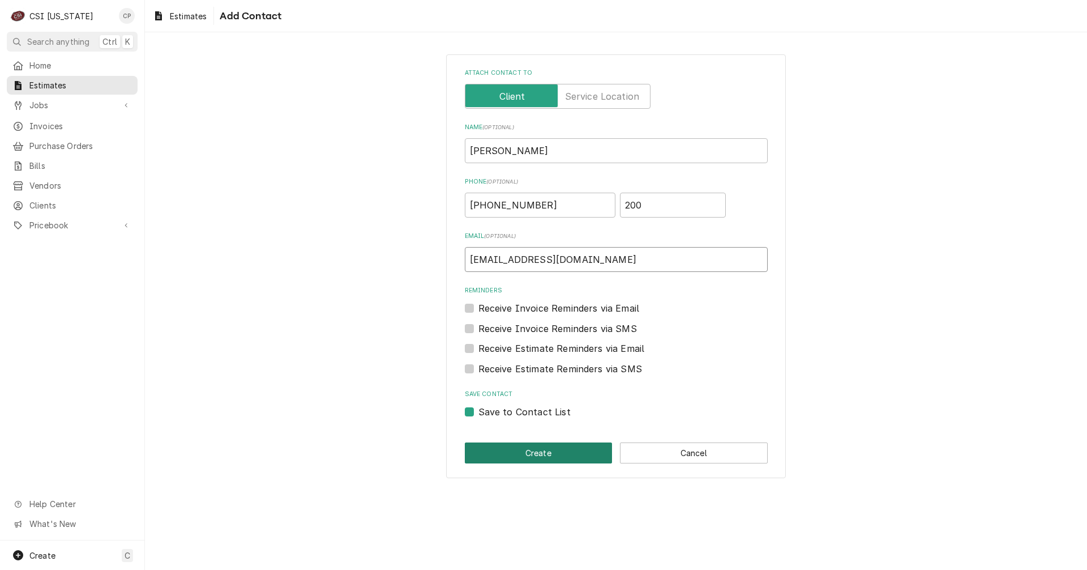
type input "jhays@dinecompany.com"
click at [537, 453] on button "Create" at bounding box center [539, 452] width 148 height 21
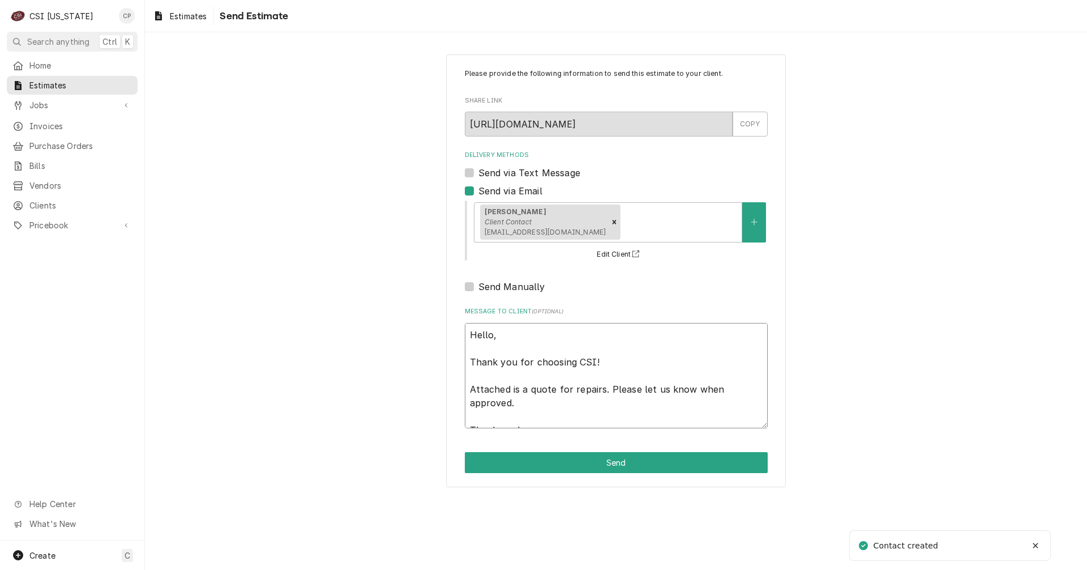
drag, startPoint x: 522, startPoint y: 392, endPoint x: 667, endPoint y: 410, distance: 146.6
click at [667, 410] on textarea "Hello, Thank you for choosing CSI! Attached is a quote for repairs. Please let …" at bounding box center [616, 375] width 303 height 105
type textarea "x"
type textarea "Hello, Thank you for choosing CSI! Attached is t Thank you!"
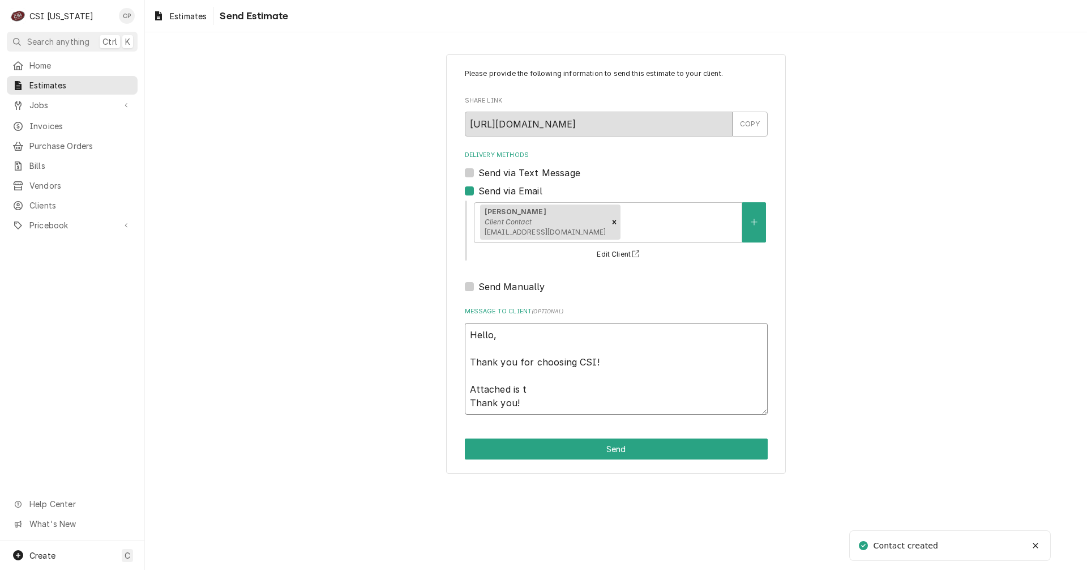
type textarea "x"
type textarea "Hello, Thank you for choosing CSI! Attached is th Thank you!"
type textarea "x"
type textarea "Hello, Thank you for choosing CSI! Attached is the Thank you!"
type textarea "x"
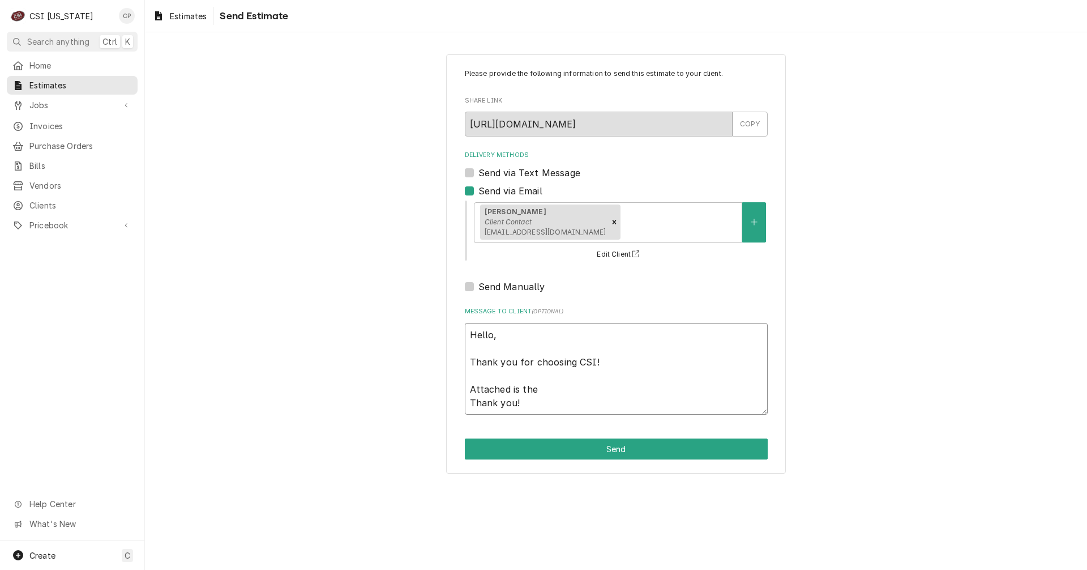
type textarea "Hello, Thank you for choosing CSI! Attached is the Thank you!"
type textarea "x"
type textarea "Hello, Thank you for choosing CSI! Attached is the q Thank you!"
type textarea "x"
type textarea "Hello, Thank you for choosing CSI! Attached is the qu Thank you!"
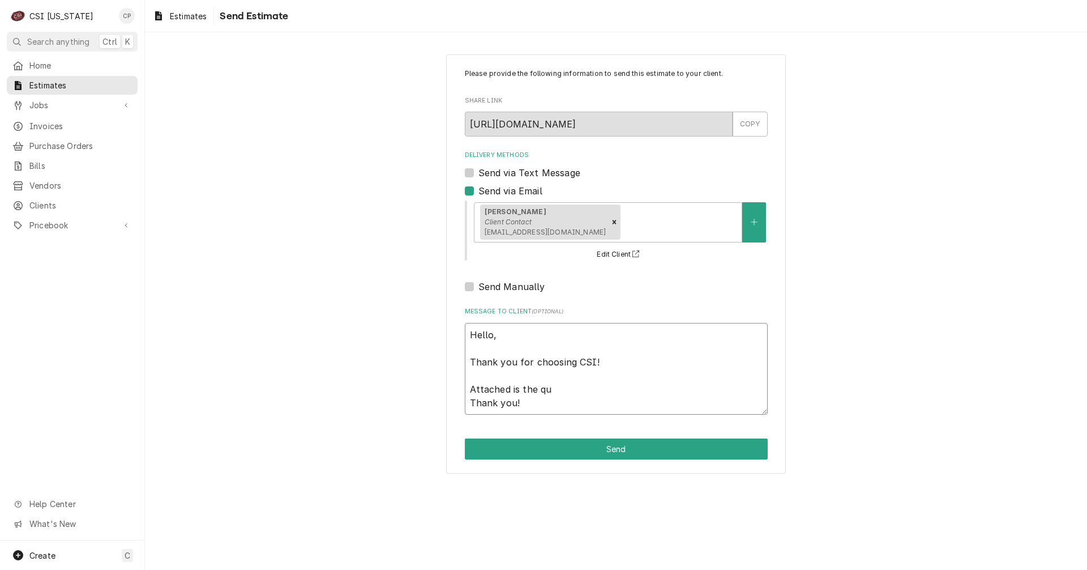
type textarea "x"
type textarea "Hello, Thank you for choosing CSI! Attached is the quo Thank you!"
type textarea "x"
type textarea "Hello, Thank you for choosing CSI! Attached is the quot Thank you!"
type textarea "x"
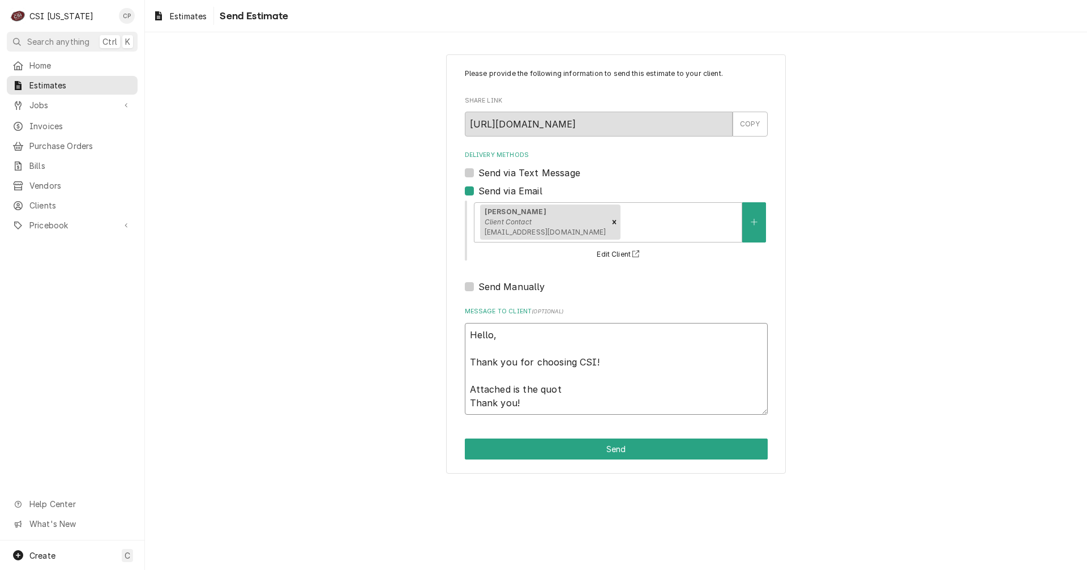
type textarea "Hello, Thank you for choosing CSI! Attached is the quote Thank you!"
type textarea "x"
type textarea "Hello, Thank you for choosing CSI! Attached is the quote Thank you!"
type textarea "x"
type textarea "Hello, Thank you for choosing CSI! Attached is the quote f Thank you!"
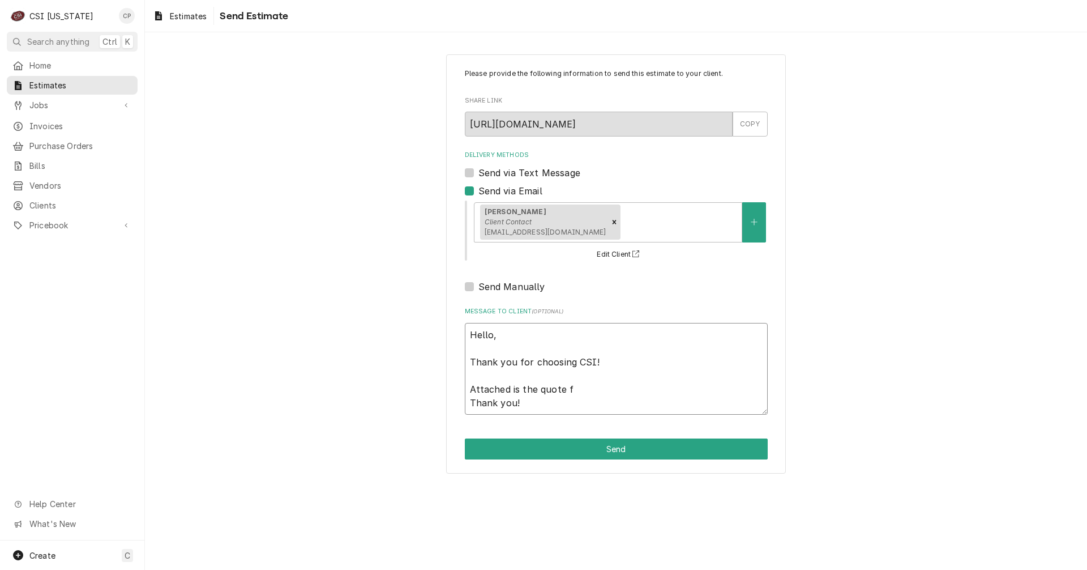
type textarea "x"
type textarea "Hello, Thank you for choosing CSI! Attached is the quote fo Thank you!"
type textarea "x"
type textarea "Hello, Thank you for choosing CSI! Attached is the quote for Thank you!"
type textarea "x"
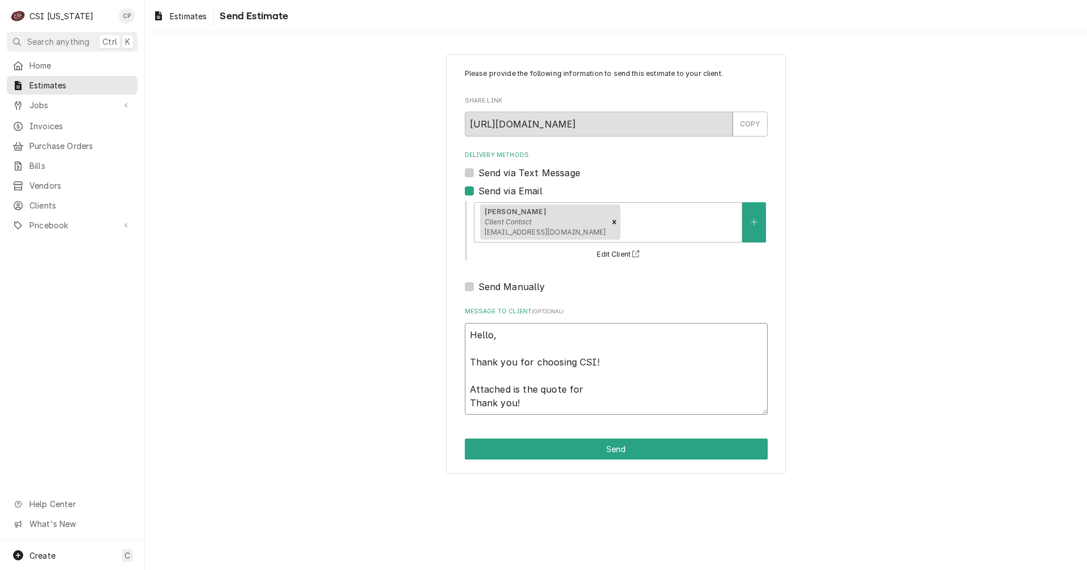
type textarea "Hello, Thank you for choosing CSI! Attached is the quote for Thank you!"
type textarea "x"
type textarea "Hello, Thank you for choosing CSI! Attached is the quote for t Thank you!"
type textarea "x"
type textarea "Hello, Thank you for choosing CSI! Attached is the quote for th Thank you!"
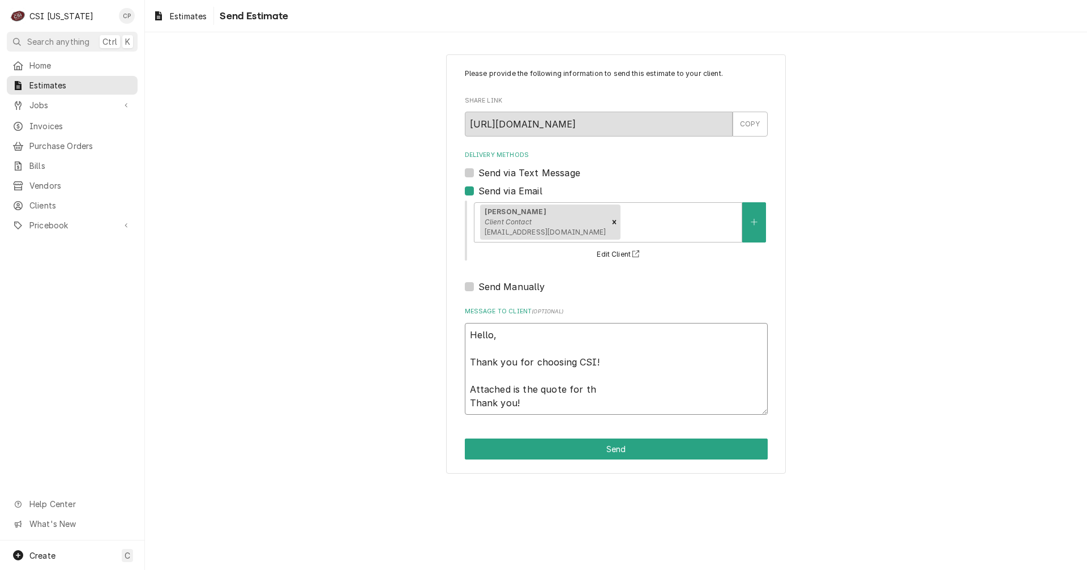
type textarea "x"
type textarea "Hello, Thank you for choosing CSI! Attached is the quote for the Thank you!"
type textarea "x"
type textarea "Hello, Thank you for choosing CSI! Attached is the quote for the Thank you!"
type textarea "x"
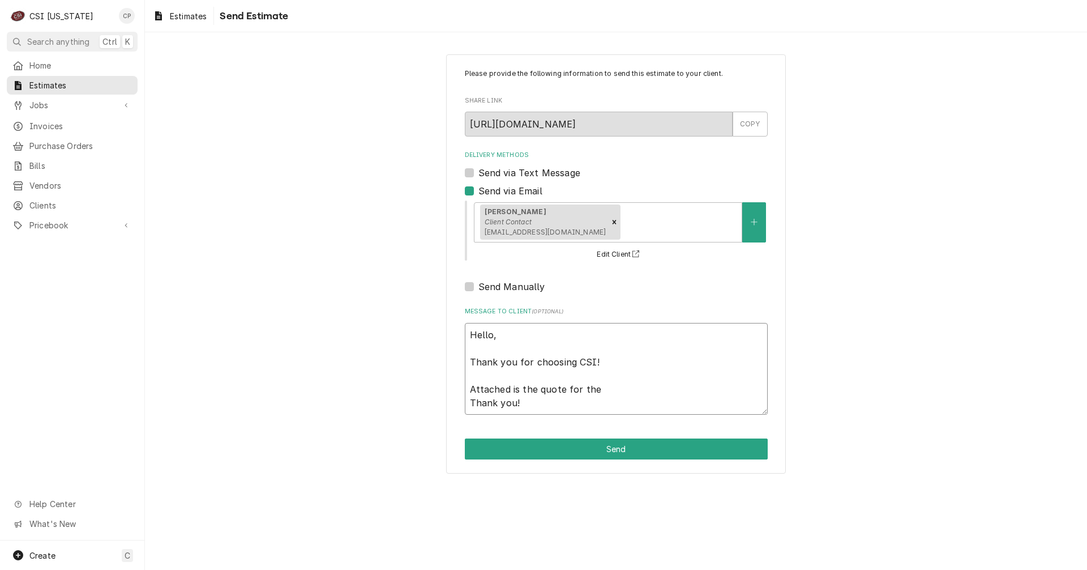
type textarea "Hello, Thank you for choosing CSI! Attached is the quote for the C Thank you!"
type textarea "x"
type textarea "Hello, Thank you for choosing CSI! Attached is the quote for the C- Thank you!"
type textarea "x"
type textarea "Hello, Thank you for choosing CSI! Attached is the quote for the C-s Thank you!"
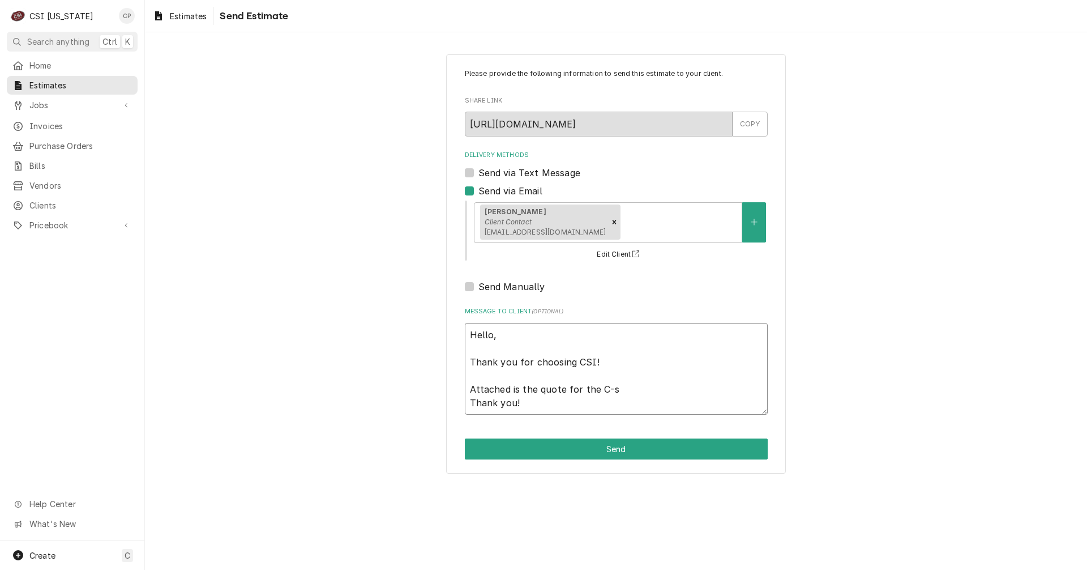
type textarea "x"
type textarea "Hello, Thank you for choosing CSI! Attached is the quote for the C-st Thank you!"
type textarea "x"
type textarea "Hello, Thank you for choosing CSI! Attached is the quote for the C-sto Thank yo…"
type textarea "x"
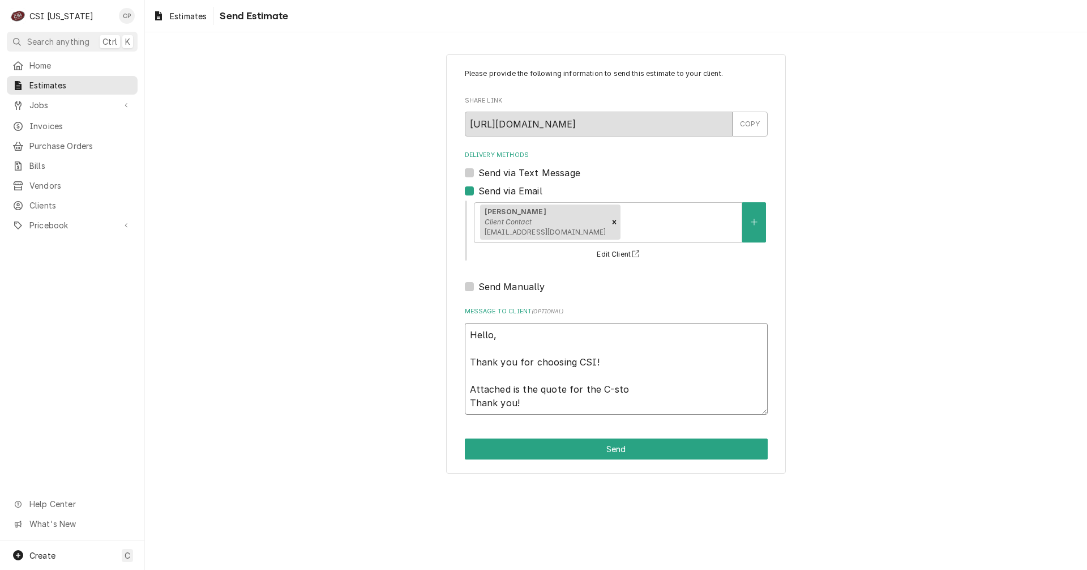
type textarea "Hello, Thank you for choosing CSI! Attached is the quote for the C-stor Thank y…"
type textarea "x"
type textarea "Hello, Thank you for choosing CSI! Attached is the quote for the C-store Thank …"
type textarea "x"
type textarea "Hello, Thank you for choosing CSI! Attached is the quote for the C-store Thank …"
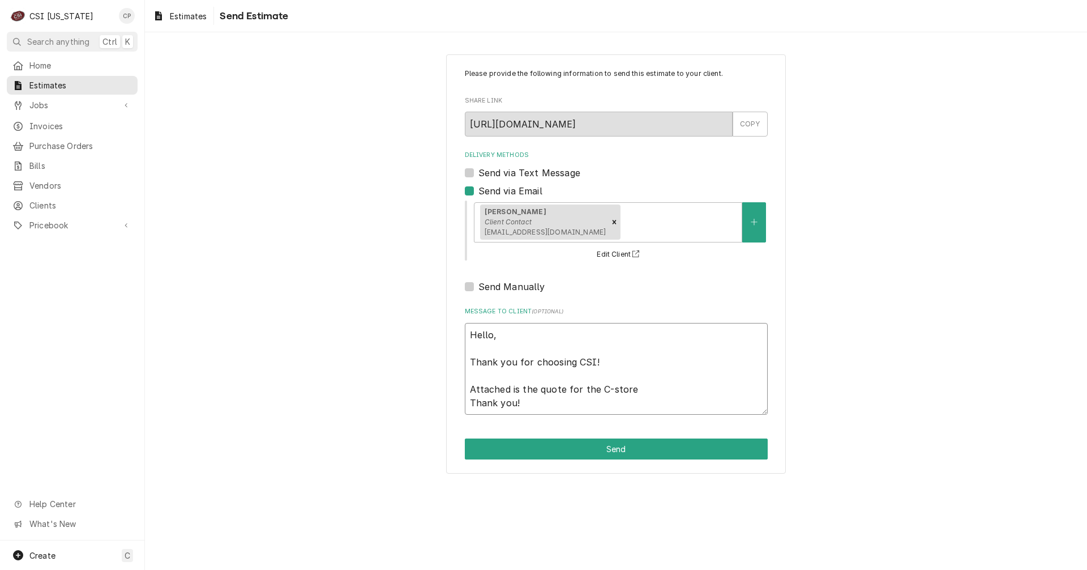
type textarea "x"
type textarea "Hello, Thank you for choosing CSI! Attached is the quote for the C-store o Than…"
type textarea "x"
type textarea "Hello, Thank you for choosing CSI! Attached is the quote for the C-store on Tha…"
type textarea "x"
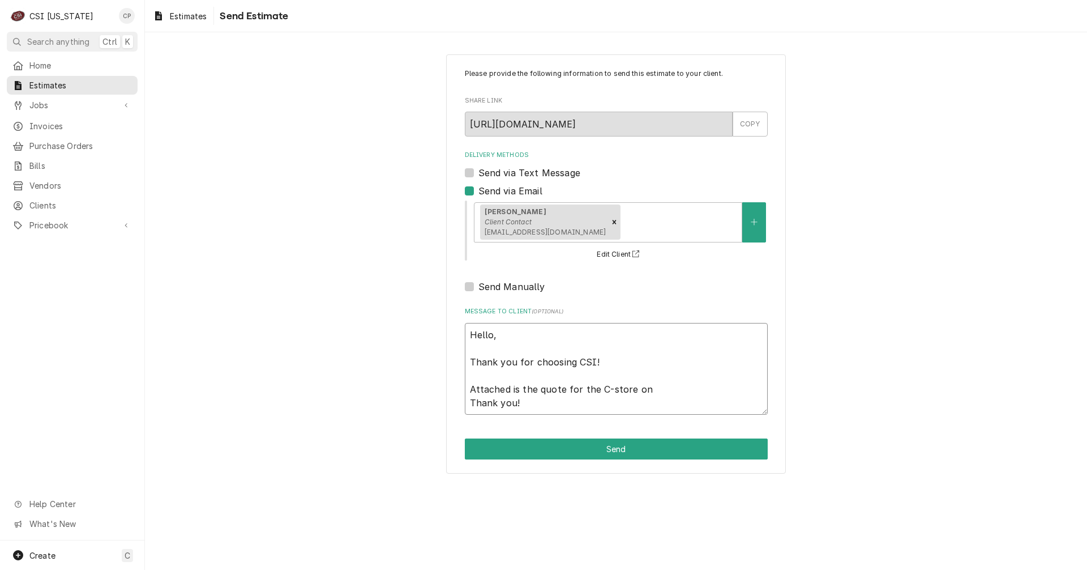
type textarea "Hello, Thank you for choosing CSI! Attached is the quote for the C-store on Tha…"
type textarea "x"
type textarea "Hello, Thank you for choosing CSI! Attached is the quote for the C-store on D T…"
type textarea "x"
type textarea "Hello, Thank you for choosing CSI! Attached is the quote for the C-store on Di …"
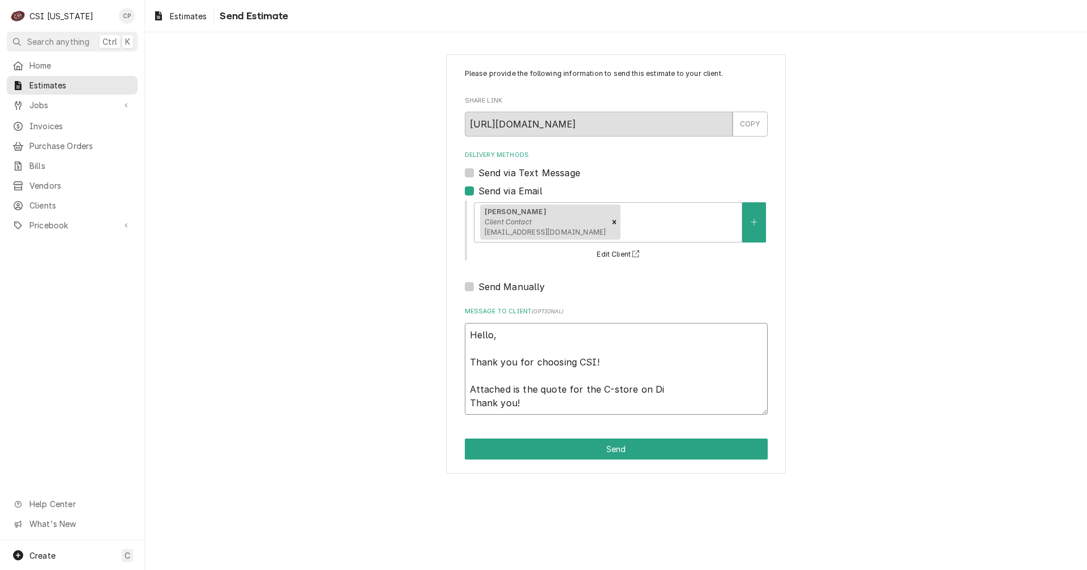
type textarea "x"
type textarea "Hello, Thank you for choosing CSI! Attached is the quote for the C-store on Dix…"
type textarea "x"
type textarea "Hello, Thank you for choosing CSI! Attached is the quote for the C-store on Dix…"
type textarea "x"
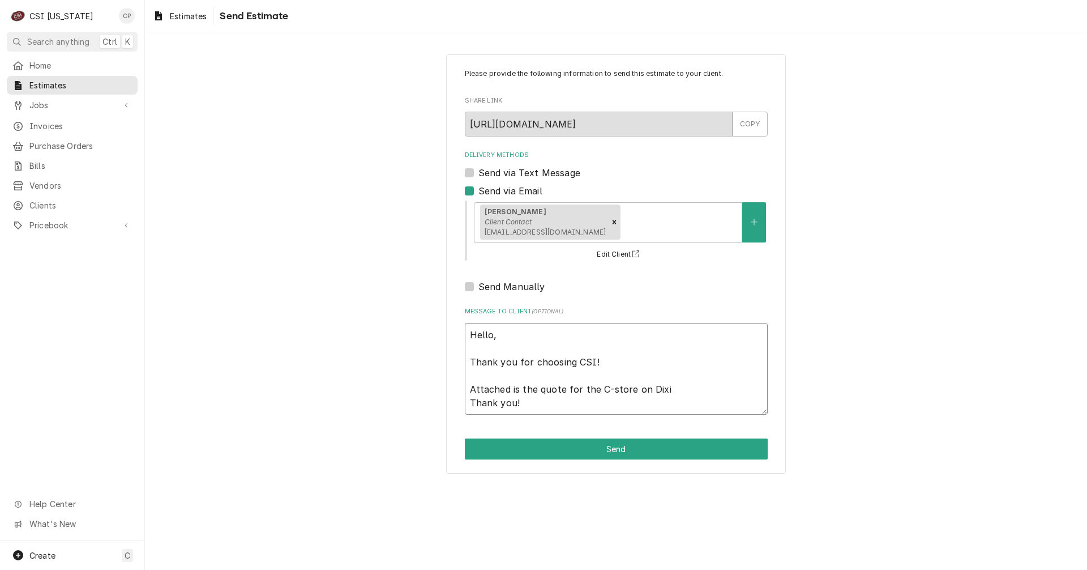
type textarea "Hello, Thank you for choosing CSI! Attached is the quote for the C-store on Dix…"
type textarea "x"
type textarea "Hello, Thank you for choosing CSI! Attached is the quote for the C-store on Dix…"
type textarea "x"
type textarea "Hello, Thank you for choosing CSI! Attached is the quote for the C-store on Dix…"
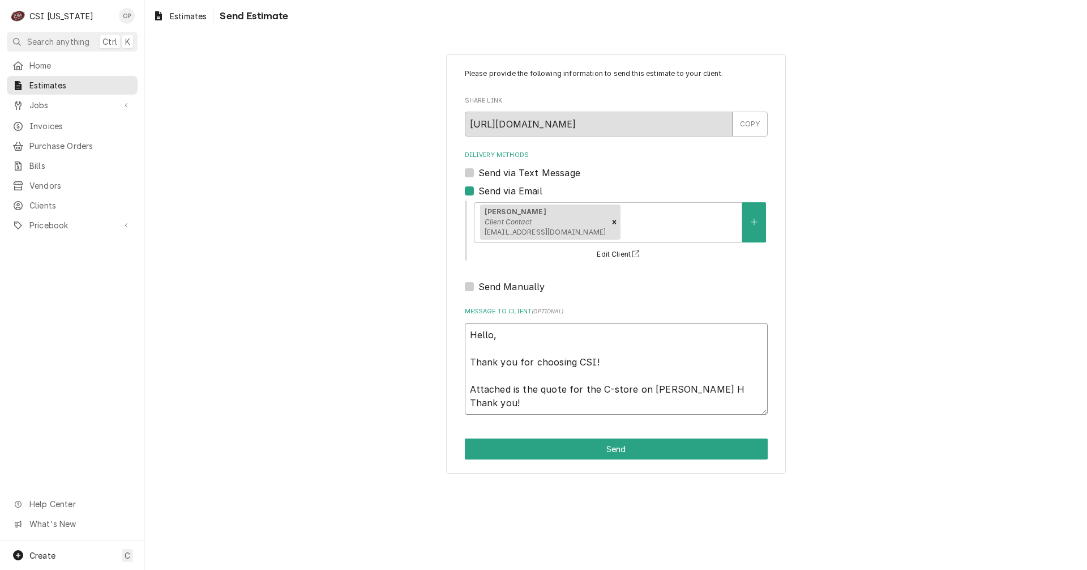
type textarea "x"
type textarea "Hello, Thank you for choosing CSI! Attached is the quote for the C-store on Dix…"
type textarea "x"
type textarea "Hello, Thank you for choosing CSI! Attached is the quote for the C-store on Dix…"
type textarea "x"
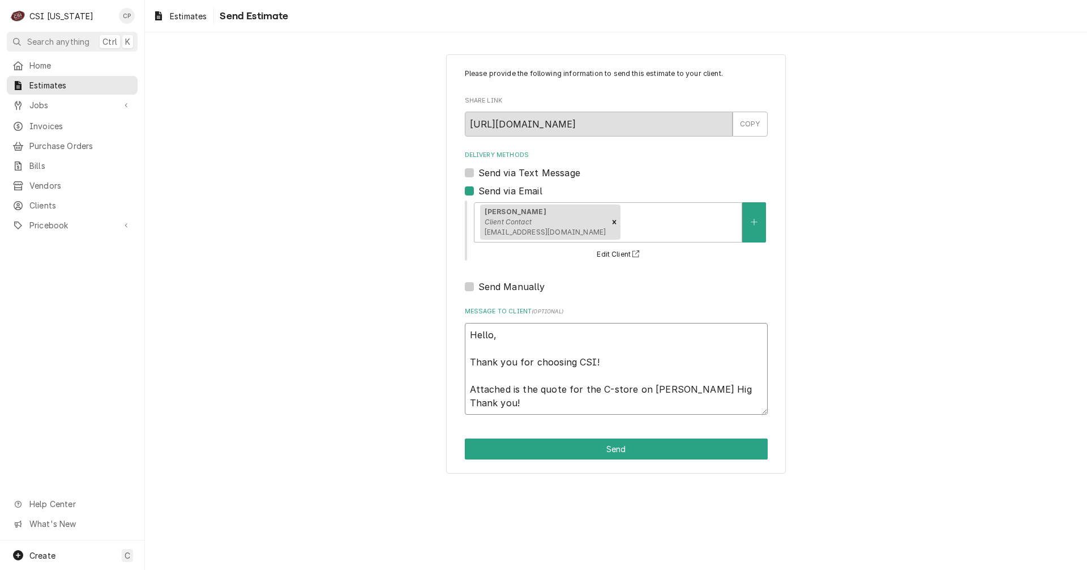
type textarea "Hello, Thank you for choosing CSI! Attached is the quote for the C-store on Dix…"
type textarea "x"
type textarea "Hello, Thank you for choosing CSI! Attached is the quote for the C-store on Dix…"
type textarea "x"
type textarea "Hello, Thank you for choosing CSI! Attached is the quote for the C-store on Dix…"
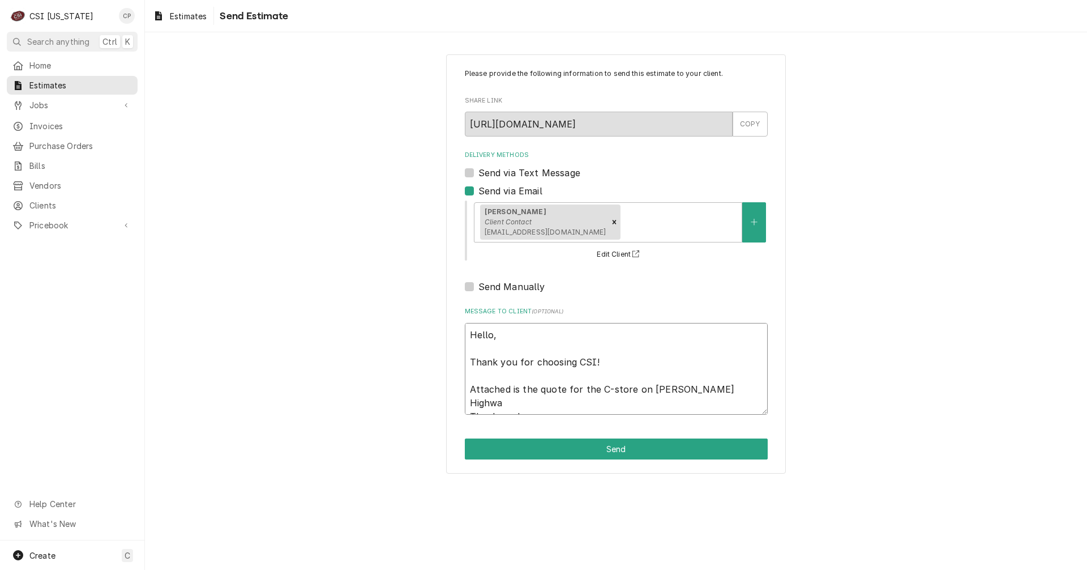
type textarea "x"
type textarea "Hello, Thank you for choosing CSI! Attached is the quote for the C-store on Dix…"
type textarea "x"
type textarea "Hello, Thank you for choosing CSI! Attached is the quote for the C-store on Dix…"
type textarea "x"
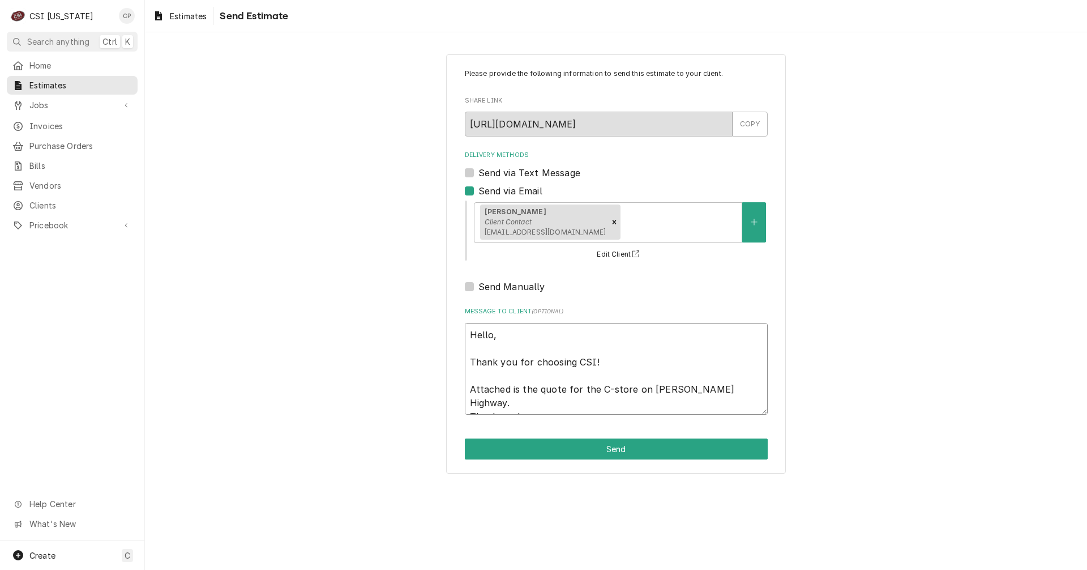
type textarea "Hello, Thank you for choosing CSI! Attached is the quote for the C-store on Dix…"
type textarea "x"
type textarea "Hello, Thank you for choosing CSI! Attached is the quote for the C-store on Dix…"
type textarea "x"
type textarea "Hello, Thank you for choosing CSI! Attached is the quote for the C-store on Dix…"
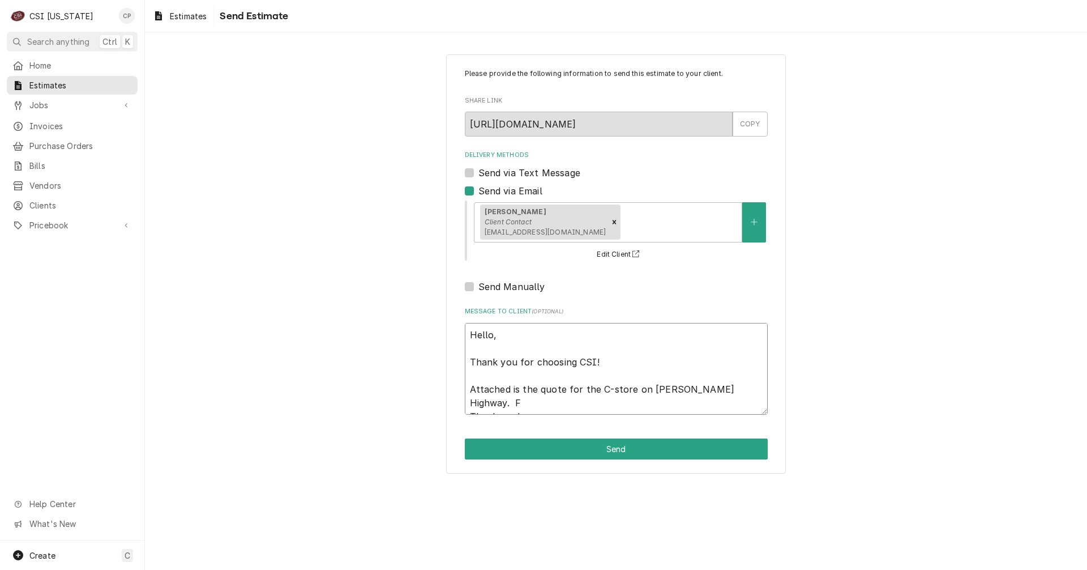
type textarea "x"
type textarea "Hello, Thank you for choosing CSI! Attached is the quote for the C-store on Dix…"
type textarea "x"
type textarea "Hello, Thank you for choosing CSI! Attached is the quote for the C-store on Dix…"
type textarea "x"
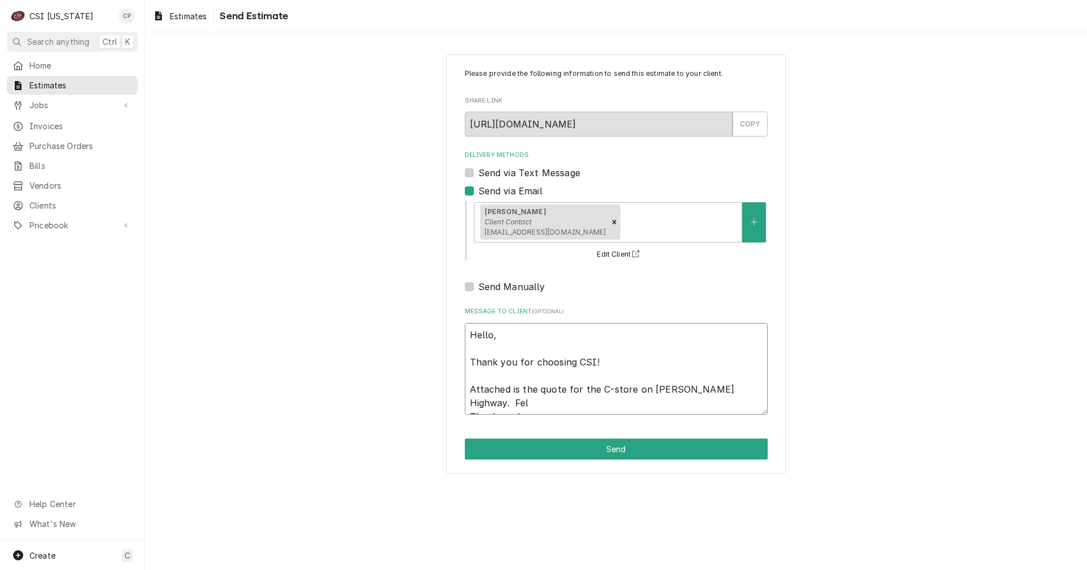
type textarea "Hello, Thank you for choosing CSI! Attached is the quote for the C-store on Dix…"
type textarea "x"
type textarea "Hello, Thank you for choosing CSI! Attached is the quote for the C-store on Dix…"
type textarea "x"
type textarea "Hello, Thank you for choosing CSI! Attached is the quote for the C-store on Dix…"
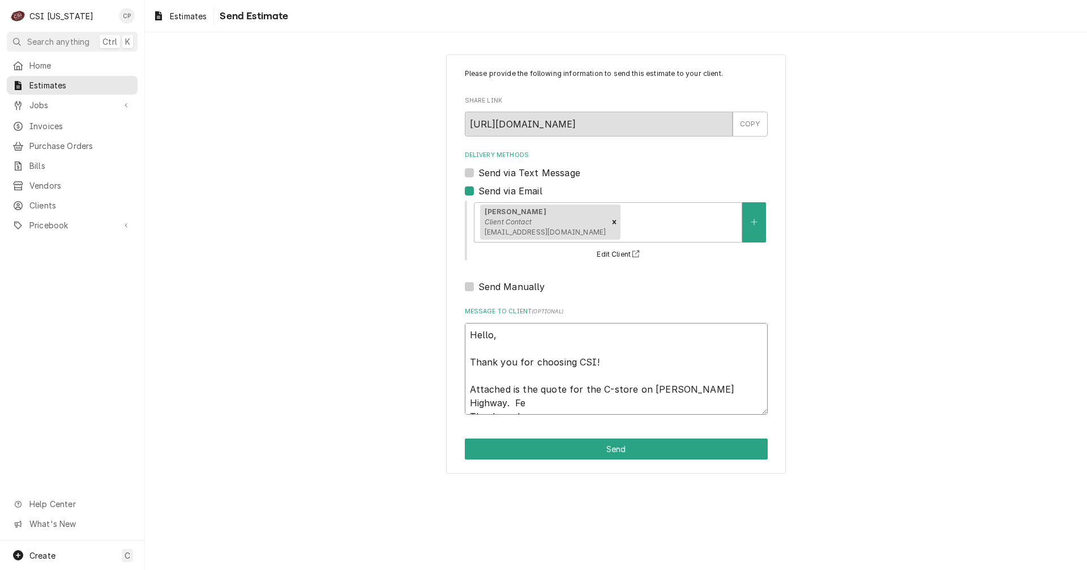
type textarea "x"
type textarea "Hello, Thank you for choosing CSI! Attached is the quote for the C-store on Dix…"
type textarea "x"
type textarea "Hello, Thank you for choosing CSI! Attached is the quote for the C-store on Dix…"
type textarea "x"
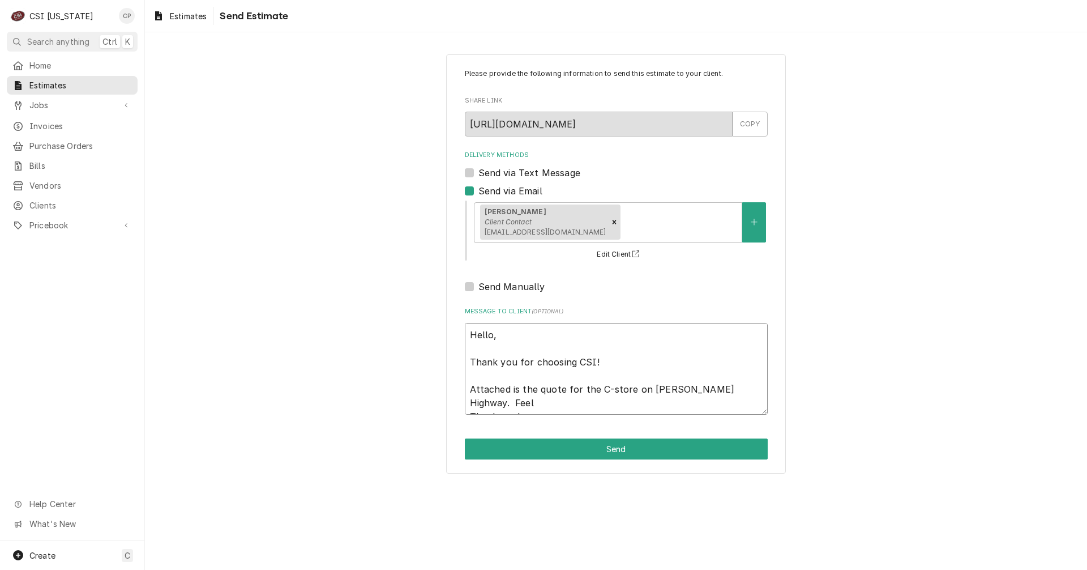
type textarea "Hello, Thank you for choosing CSI! Attached is the quote for the C-store on Dix…"
type textarea "x"
type textarea "Hello, Thank you for choosing CSI! Attached is the quote for the C-store on Dix…"
type textarea "x"
type textarea "Hello, Thank you for choosing CSI! Attached is the quote for the C-store on Dix…"
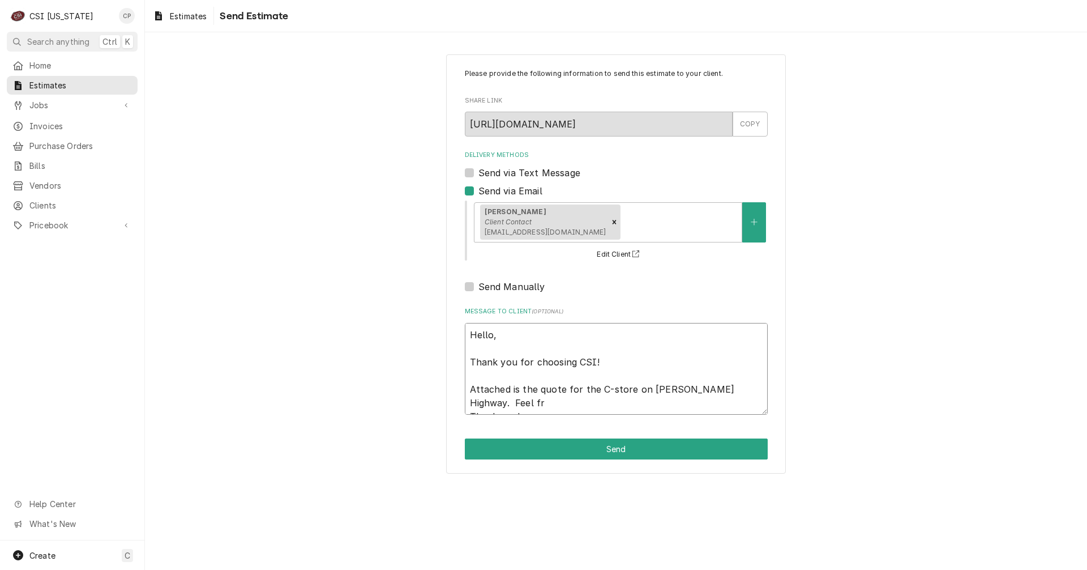
type textarea "x"
type textarea "Hello, Thank you for choosing CSI! Attached is the quote for the C-store on Dix…"
type textarea "x"
type textarea "Hello, Thank you for choosing CSI! Attached is the quote for the C-store on Dix…"
type textarea "x"
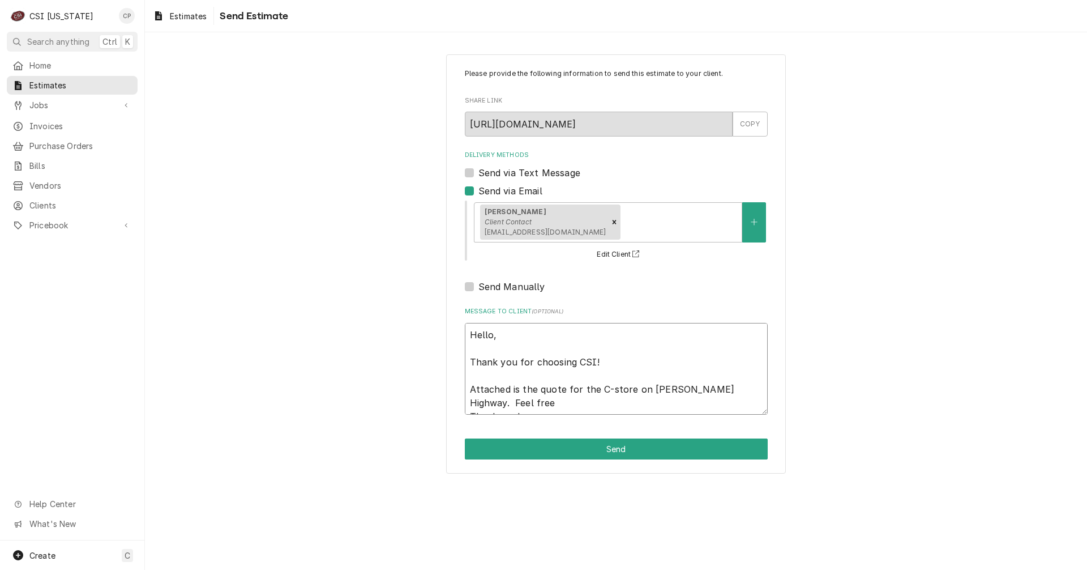
type textarea "Hello, Thank you for choosing CSI! Attached is the quote for the C-store on Dix…"
type textarea "x"
type textarea "Hello, Thank you for choosing CSI! Attached is the quote for the C-store on Dix…"
type textarea "x"
type textarea "Hello, Thank you for choosing CSI! Attached is the quote for the C-store on Dix…"
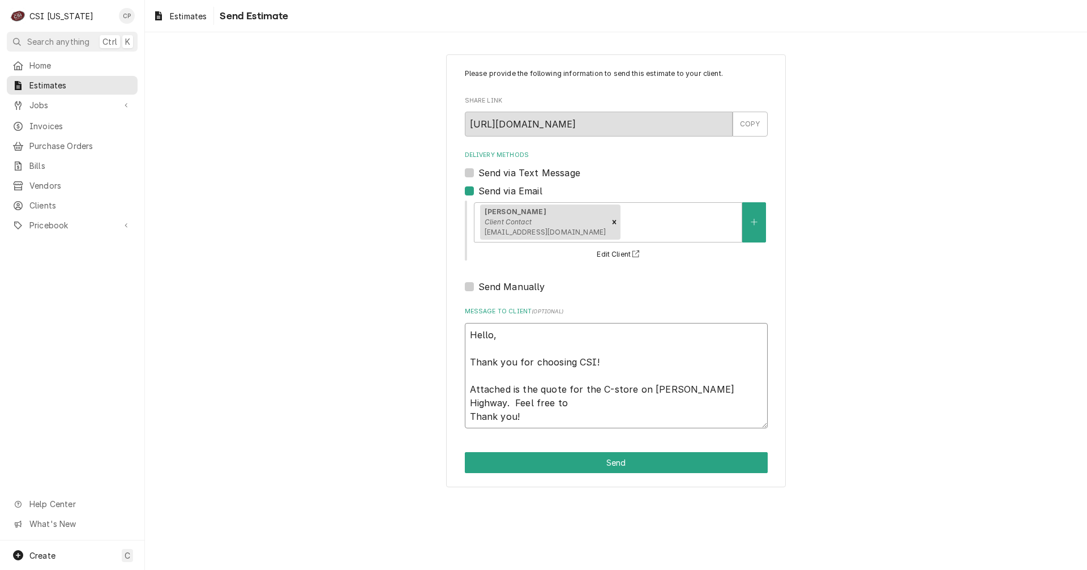
type textarea "x"
type textarea "Hello, Thank you for choosing CSI! Attached is the quote for the C-store on Dix…"
type textarea "x"
type textarea "Hello, Thank you for choosing CSI! Attached is the quote for the C-store on Dix…"
type textarea "x"
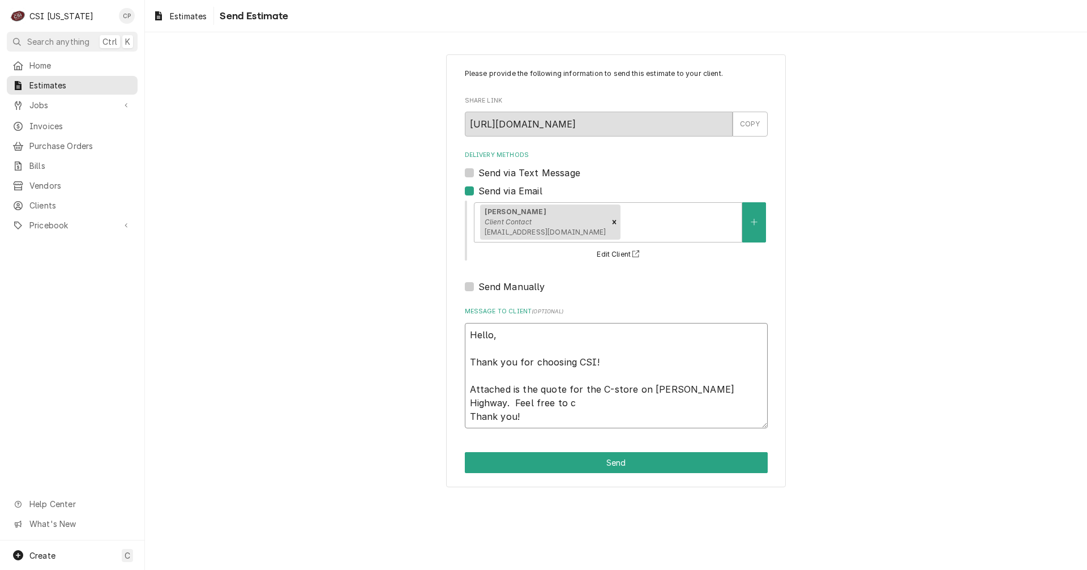
type textarea "Hello, Thank you for choosing CSI! Attached is the quote for the C-store on Dix…"
type textarea "x"
type textarea "Hello, Thank you for choosing CSI! Attached is the quote for the C-store on Dix…"
type textarea "x"
type textarea "Hello, Thank you for choosing CSI! Attached is the quote for the C-store on Dix…"
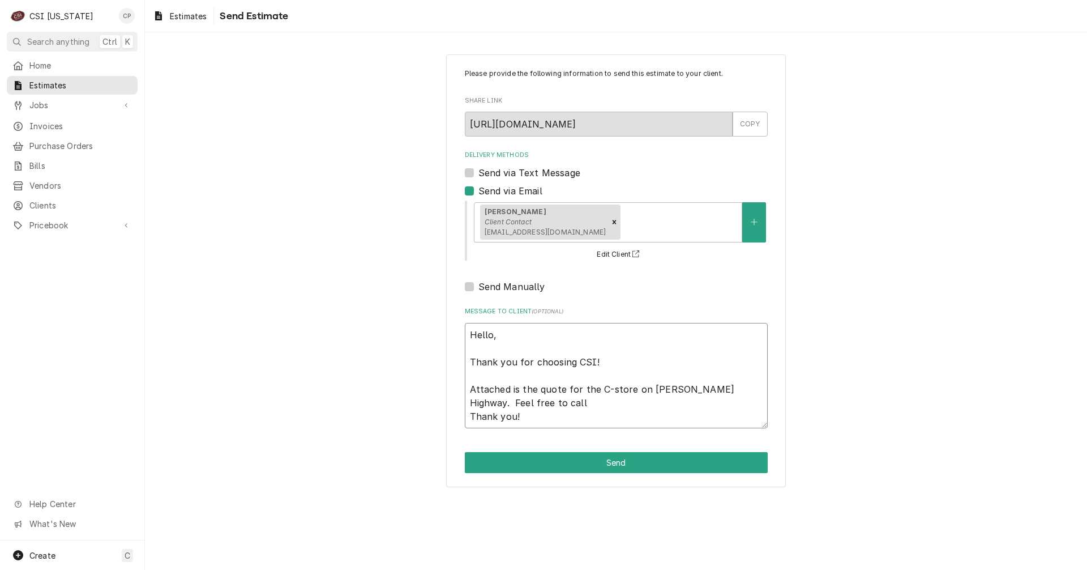
type textarea "x"
type textarea "Hello, Thank you for choosing CSI! Attached is the quote for the C-store on Dix…"
type textarea "x"
type textarea "Hello, Thank you for choosing CSI! Attached is the quote for the C-store on Dix…"
type textarea "x"
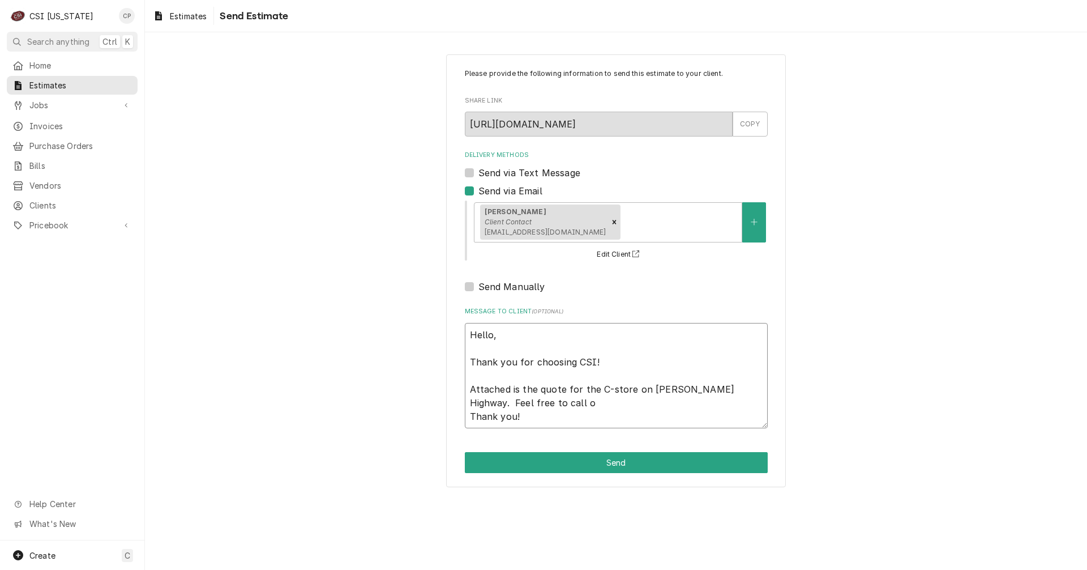
type textarea "Hello, Thank you for choosing CSI! Attached is the quote for the C-store on Dix…"
type textarea "x"
type textarea "Hello, Thank you for choosing CSI! Attached is the quote for the C-store on Dix…"
type textarea "x"
type textarea "Hello, Thank you for choosing CSI! Attached is the quote for the C-store on Dix…"
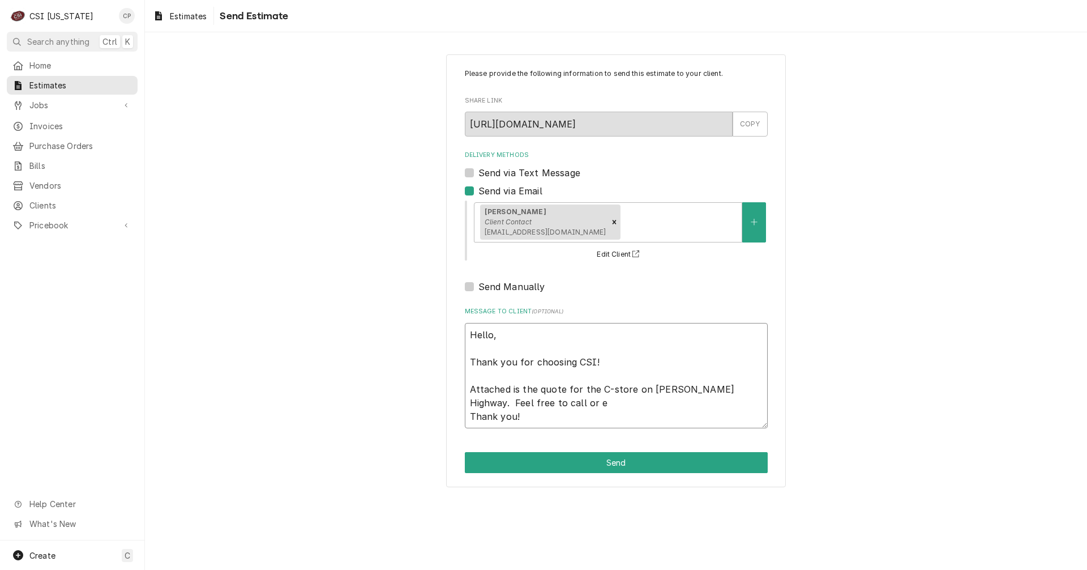
type textarea "x"
type textarea "Hello, Thank you for choosing CSI! Attached is the quote for the C-store on Dix…"
type textarea "x"
type textarea "Hello, Thank you for choosing CSI! Attached is the quote for the C-store on Dix…"
type textarea "x"
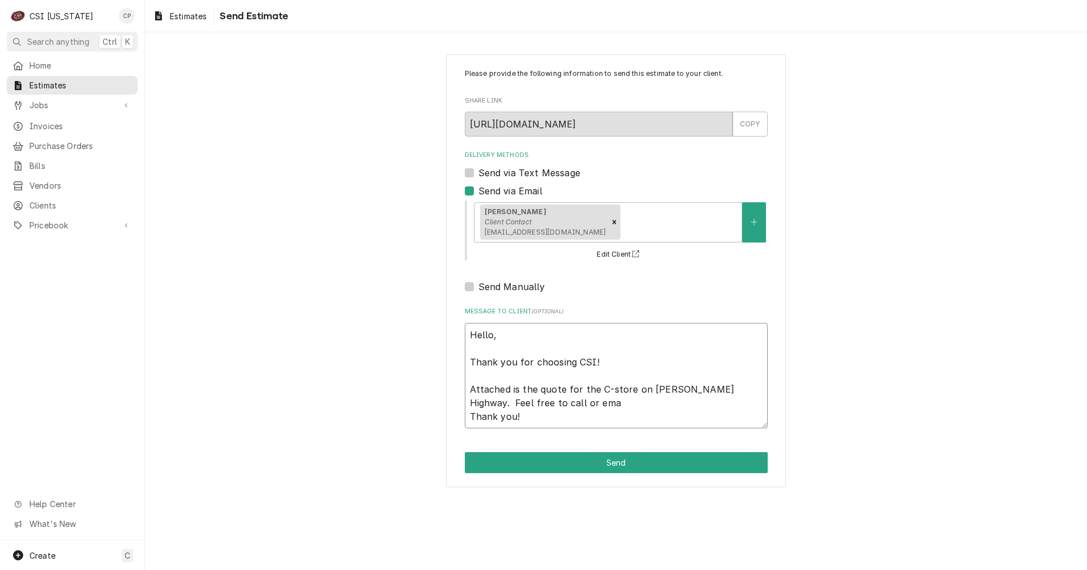
type textarea "Hello, Thank you for choosing CSI! Attached is the quote for the C-store on Dix…"
type textarea "x"
type textarea "Hello, Thank you for choosing CSI! Attached is the quote for the C-store on Dix…"
type textarea "x"
type textarea "Hello, Thank you for choosing CSI! Attached is the quote for the C-store on Dix…"
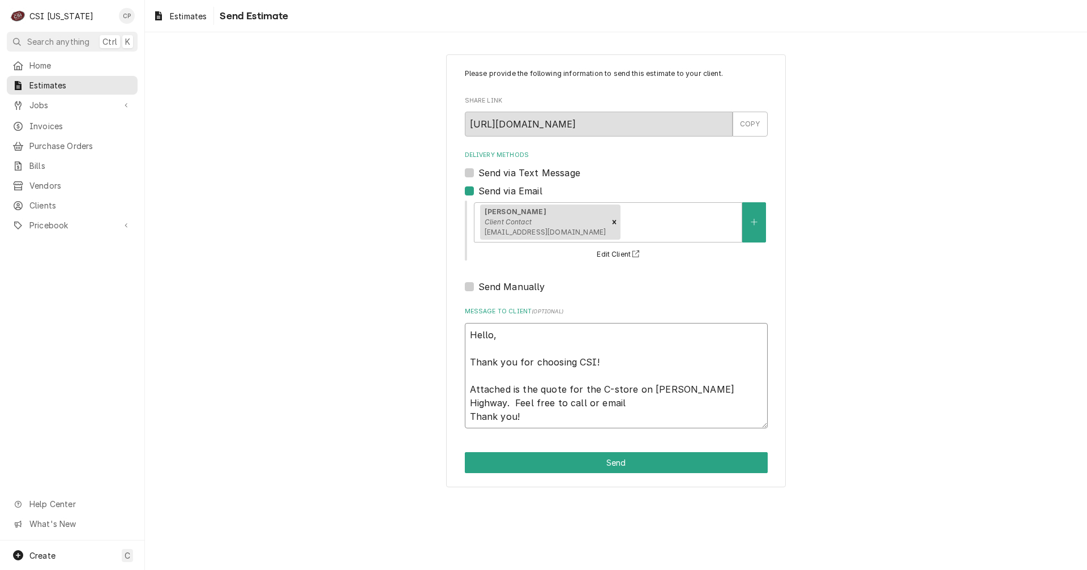
type textarea "x"
type textarea "Hello, Thank you for choosing CSI! Attached is the quote for the C-store on Dix…"
type textarea "x"
type textarea "Hello, Thank you for choosing CSI! Attached is the quote for the C-store on Dix…"
type textarea "x"
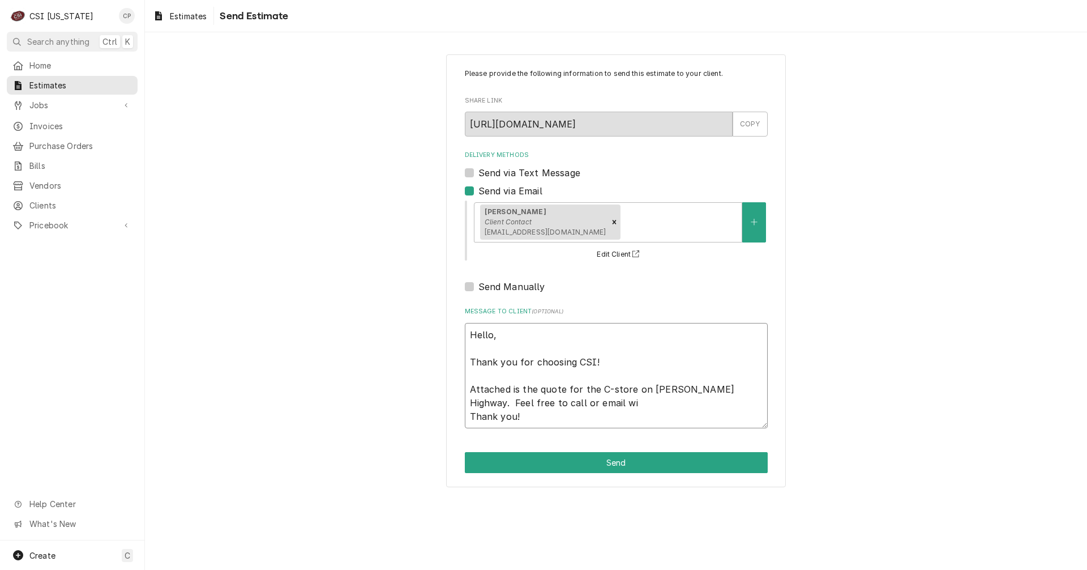
type textarea "Hello, Thank you for choosing CSI! Attached is the quote for the C-store on Dix…"
type textarea "x"
type textarea "Hello, Thank you for choosing CSI! Attached is the quote for the C-store on Dix…"
type textarea "x"
type textarea "Hello, Thank you for choosing CSI! Attached is the quote for the C-store on Dix…"
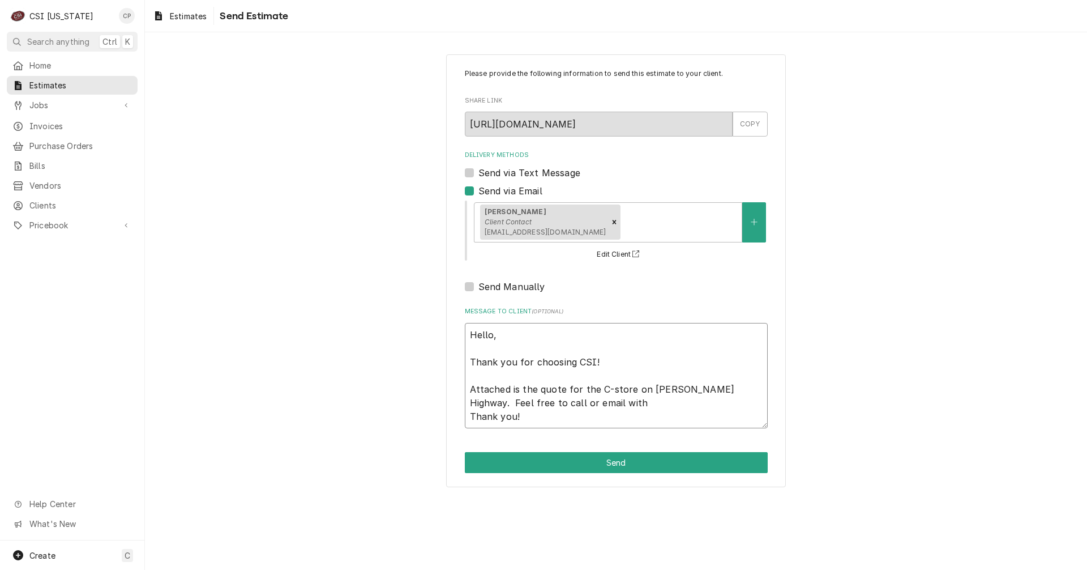
type textarea "x"
type textarea "Hello, Thank you for choosing CSI! Attached is the quote for the C-store on Dix…"
type textarea "x"
type textarea "Hello, Thank you for choosing CSI! Attached is the quote for the C-store on Dix…"
type textarea "x"
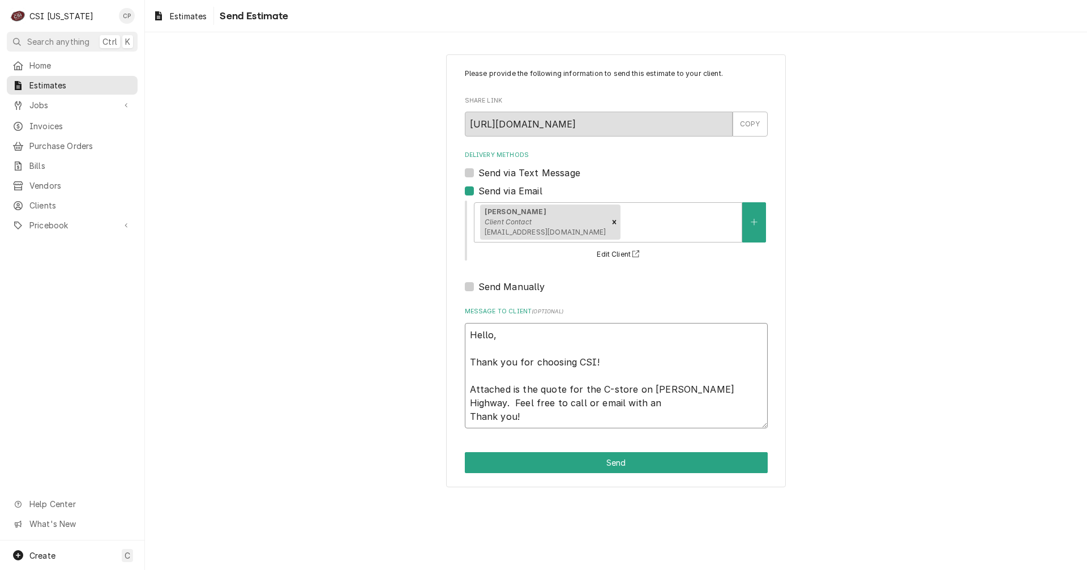
type textarea "Hello, Thank you for choosing CSI! Attached is the quote for the C-store on Dix…"
type textarea "x"
type textarea "Hello, Thank you for choosing CSI! Attached is the quote for the C-store on Dix…"
type textarea "x"
type textarea "Hello, Thank you for choosing CSI! Attached is the quote for the C-store on Dix…"
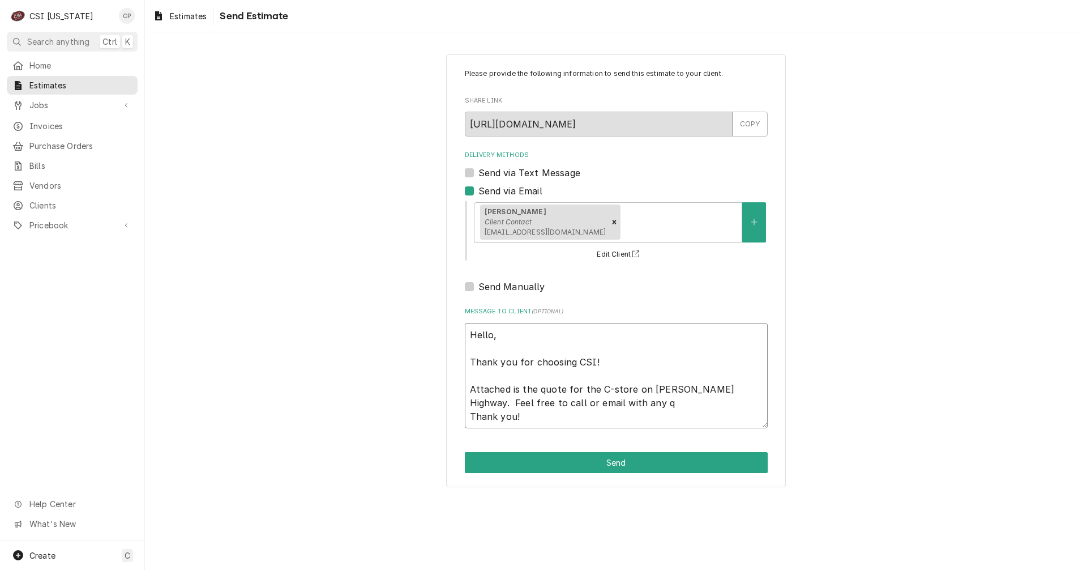
type textarea "x"
type textarea "Hello, Thank you for choosing CSI! Attached is the quote for the C-store on Dix…"
type textarea "x"
type textarea "Hello, Thank you for choosing CSI! Attached is the quote for the C-store on Dix…"
type textarea "x"
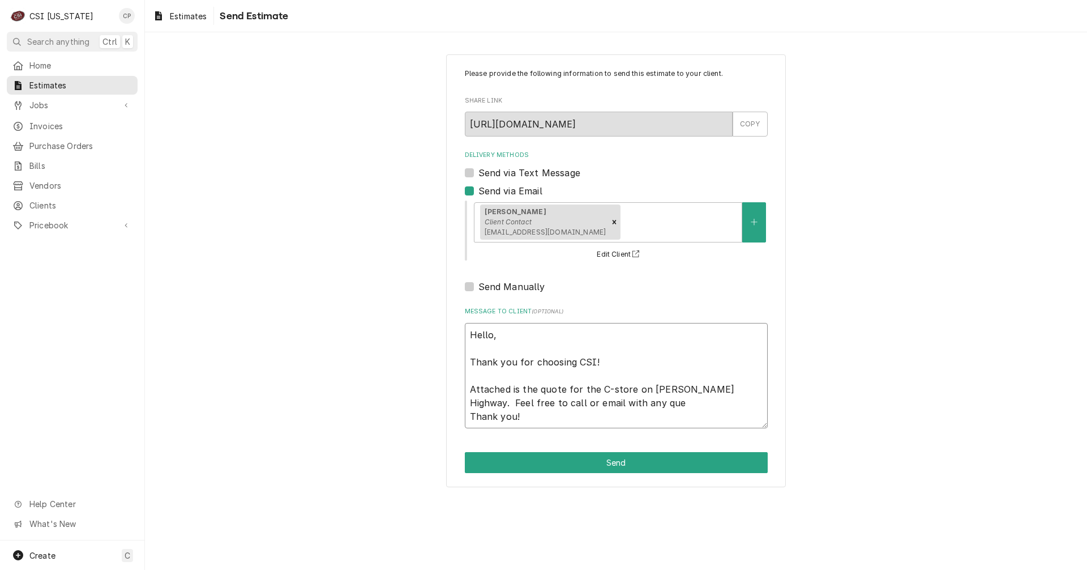
type textarea "Hello, Thank you for choosing CSI! Attached is the quote for the C-store on Dix…"
type textarea "x"
type textarea "Hello, Thank you for choosing CSI! Attached is the quote for the C-store on Dix…"
type textarea "x"
type textarea "Hello, Thank you for choosing CSI! Attached is the quote for the C-store on Dix…"
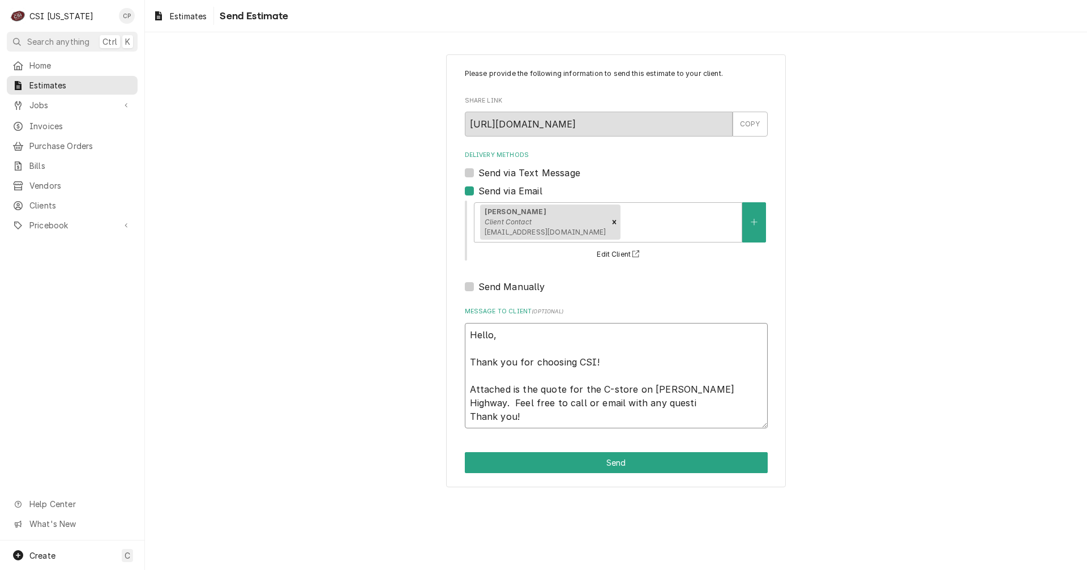
type textarea "x"
type textarea "Hello, Thank you for choosing CSI! Attached is the quote for the C-store on Dix…"
type textarea "x"
type textarea "Hello, Thank you for choosing CSI! Attached is the quote for the C-store on Dix…"
type textarea "x"
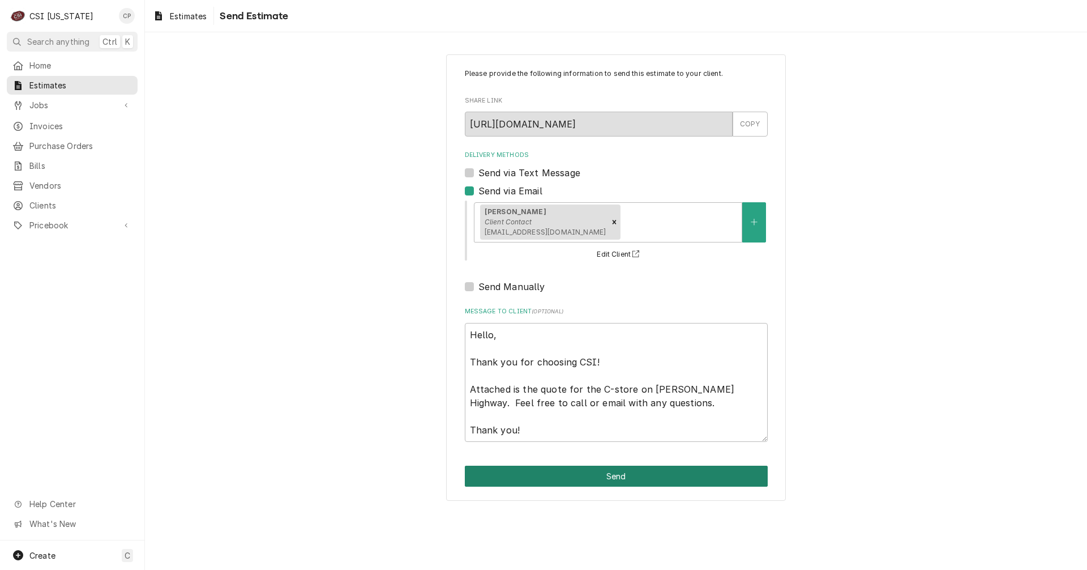
click at [624, 475] on button "Send" at bounding box center [616, 475] width 303 height 21
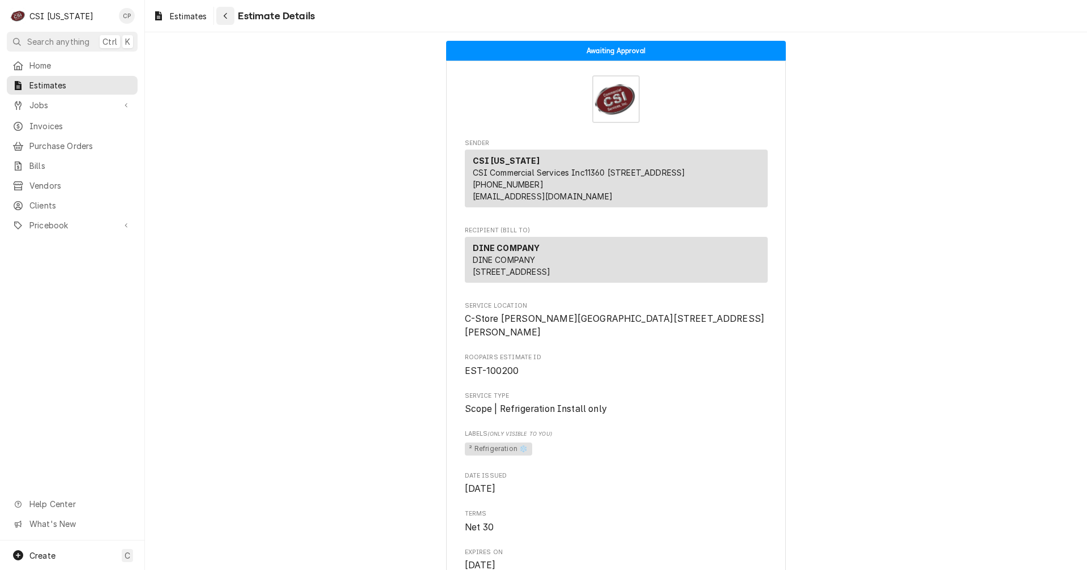
click at [233, 19] on button "Navigate back" at bounding box center [225, 16] width 18 height 18
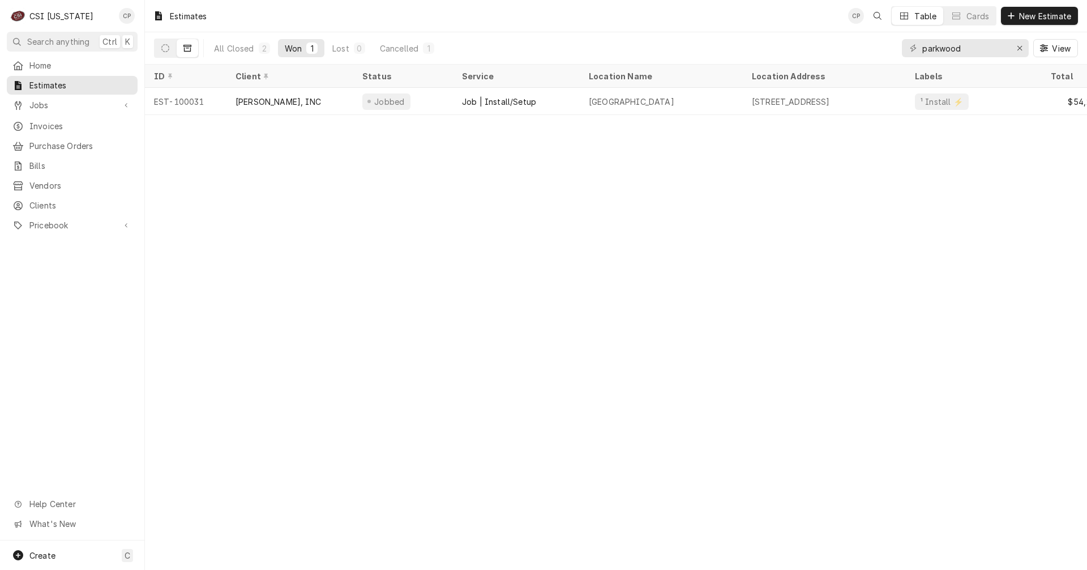
click at [189, 48] on icon "Dynamic Content Wrapper" at bounding box center [187, 48] width 8 height 8
click at [167, 50] on icon "Dynamic Content Wrapper" at bounding box center [165, 48] width 8 height 8
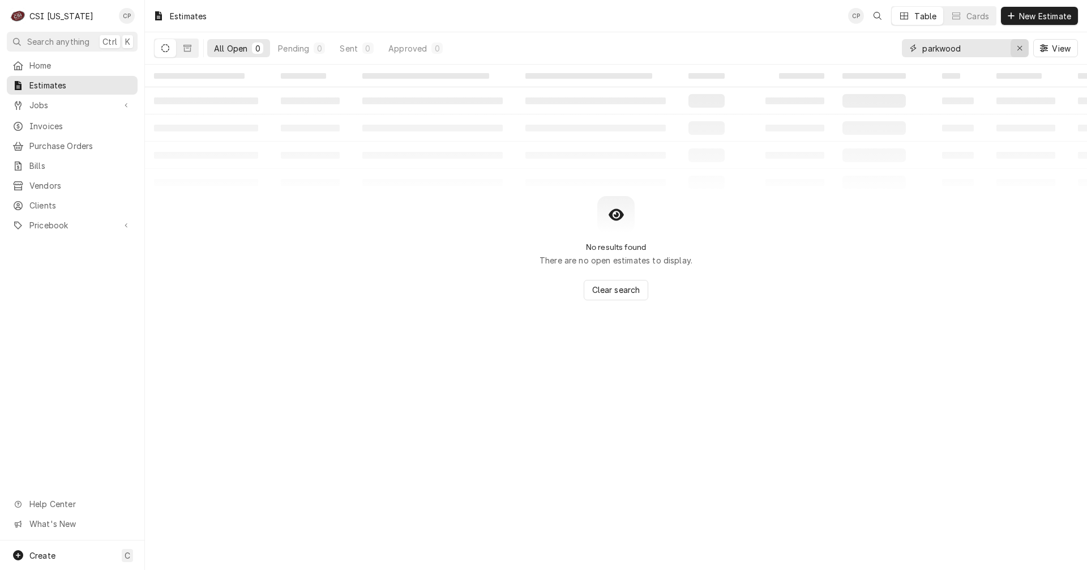
click at [1018, 50] on icon "Erase input" at bounding box center [1020, 48] width 6 height 8
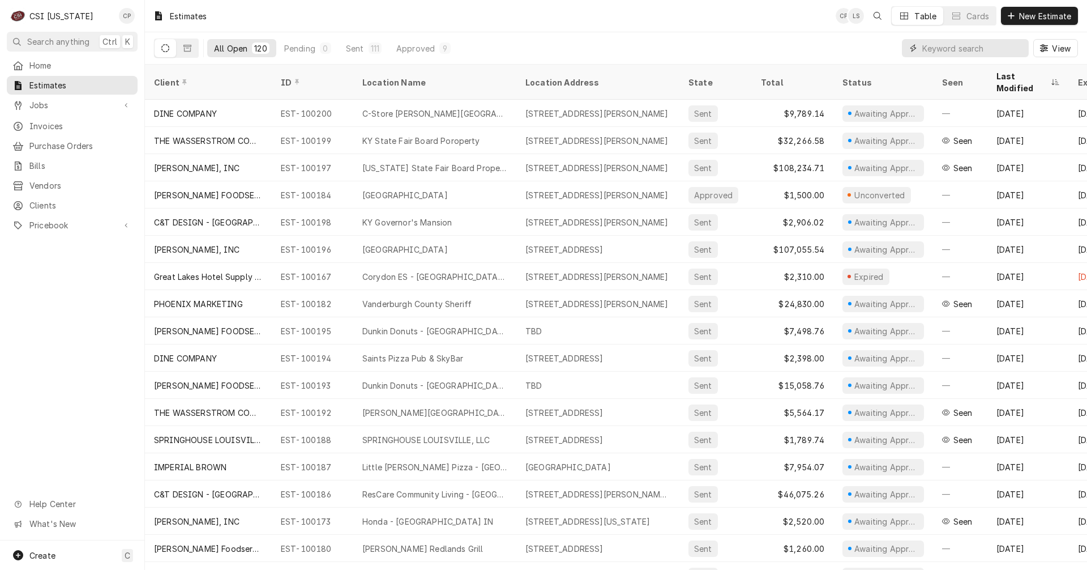
click at [948, 49] on input "Dynamic Content Wrapper" at bounding box center [972, 48] width 101 height 18
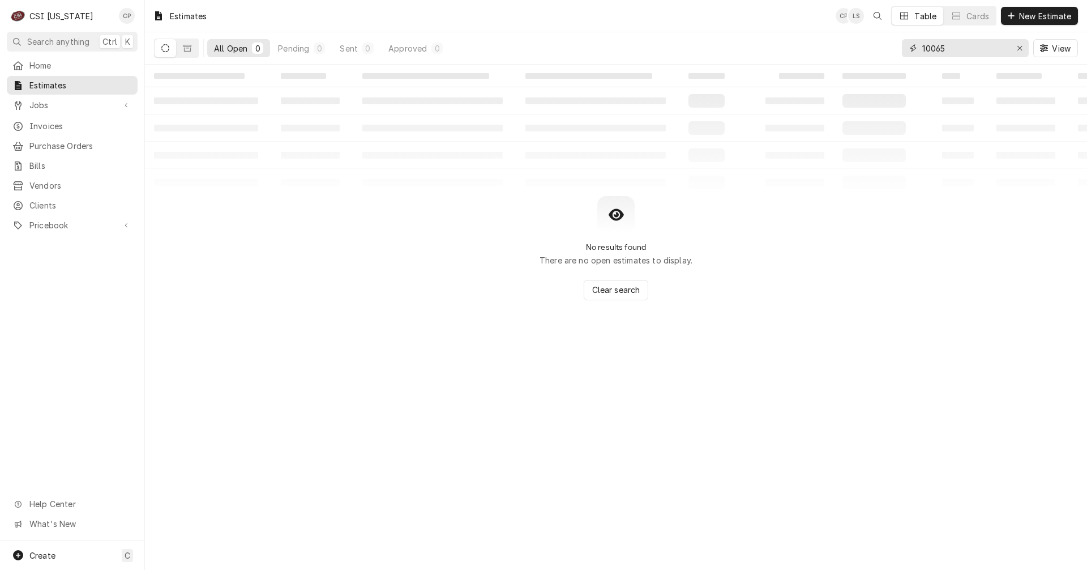
drag, startPoint x: 956, startPoint y: 48, endPoint x: 893, endPoint y: 46, distance: 62.9
click at [893, 46] on div "All Open 0 Pending 0 Sent 0 Approved 0 10065 View" at bounding box center [616, 48] width 924 height 32
drag, startPoint x: 877, startPoint y: 51, endPoint x: 854, endPoint y: 52, distance: 23.8
click at [854, 52] on div "All Open 0 Pending 0 Sent 0 Approved 0 10074 View" at bounding box center [616, 48] width 924 height 32
type input "10084"
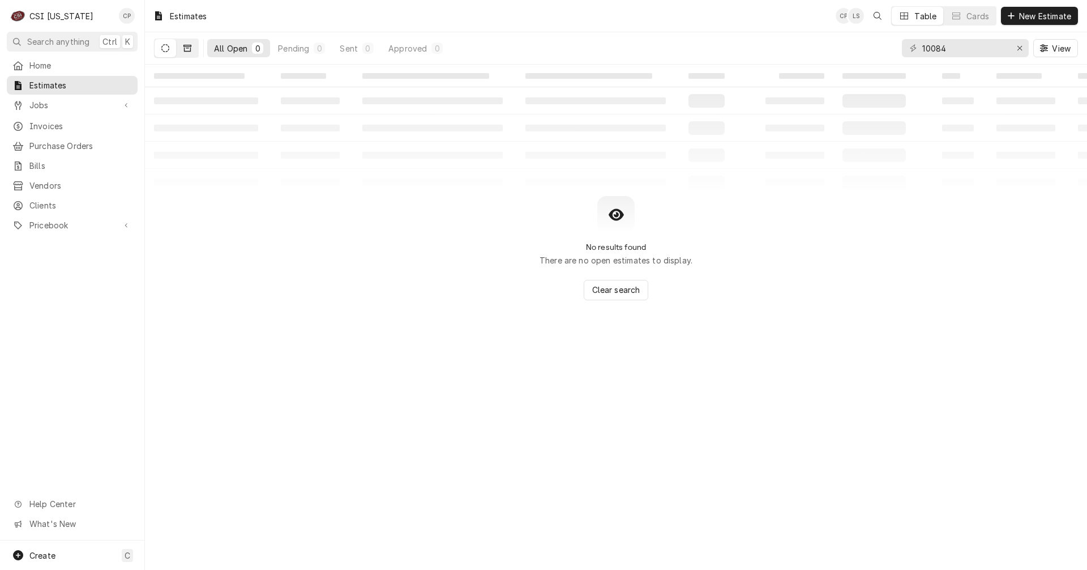
click at [192, 49] on button "Dynamic Content Wrapper" at bounding box center [188, 48] width 22 height 18
click at [166, 52] on icon "Dynamic Content Wrapper" at bounding box center [165, 48] width 8 height 8
click at [53, 106] on span "Jobs" at bounding box center [71, 105] width 85 height 12
click at [50, 119] on span "Jobs" at bounding box center [80, 125] width 102 height 12
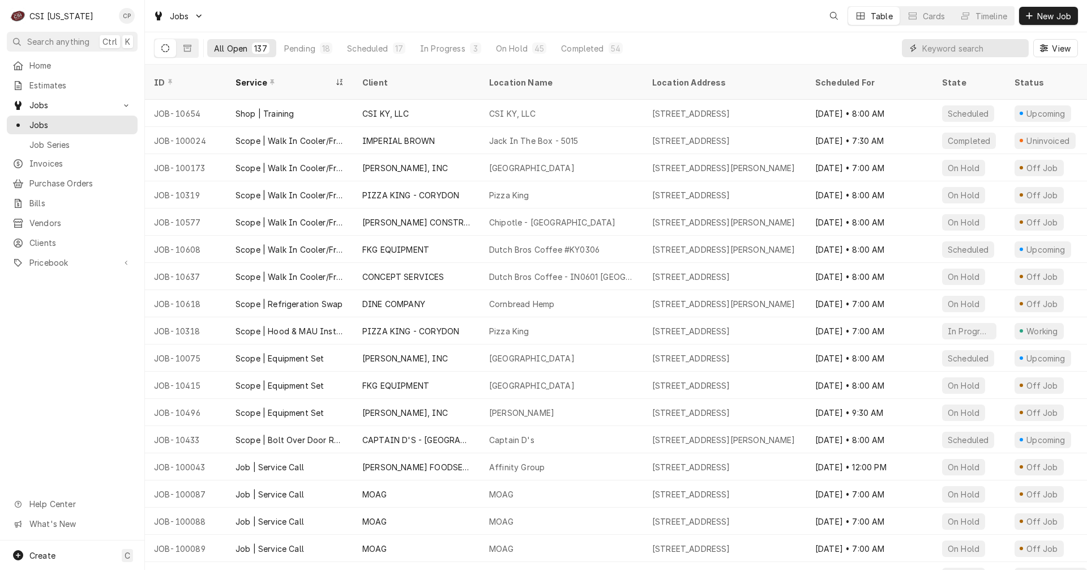
click at [935, 51] on input "Dynamic Content Wrapper" at bounding box center [972, 48] width 101 height 18
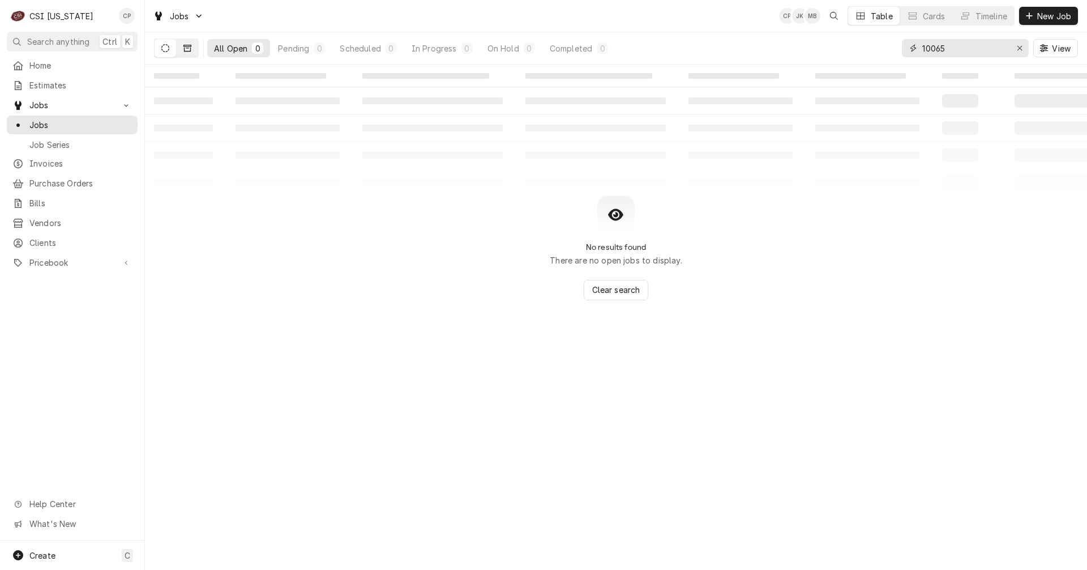
type input "10065"
click at [188, 48] on icon "Dynamic Content Wrapper" at bounding box center [187, 48] width 8 height 7
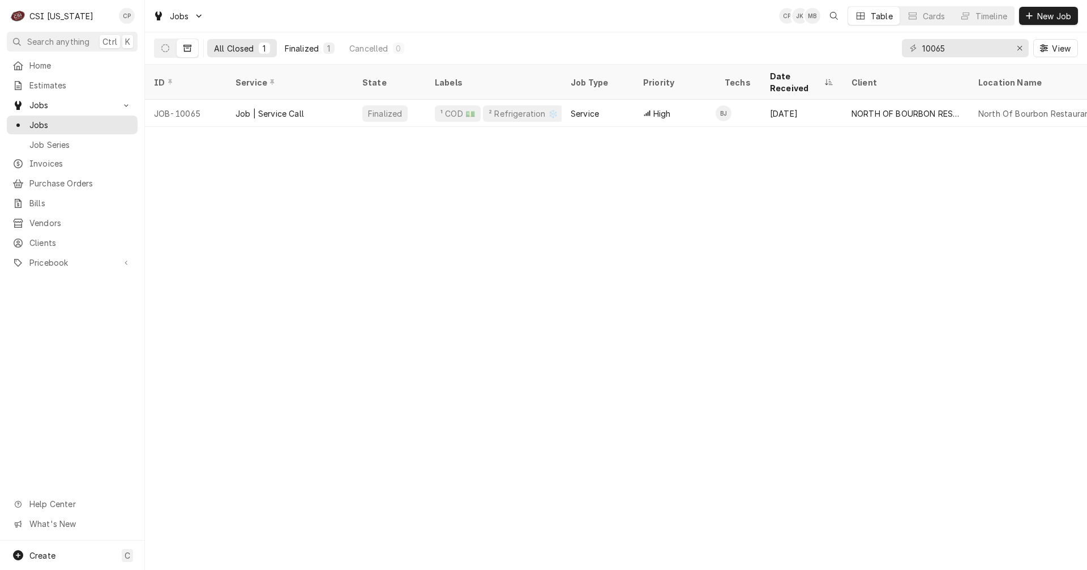
click at [289, 46] on div "Finalized" at bounding box center [302, 48] width 34 height 12
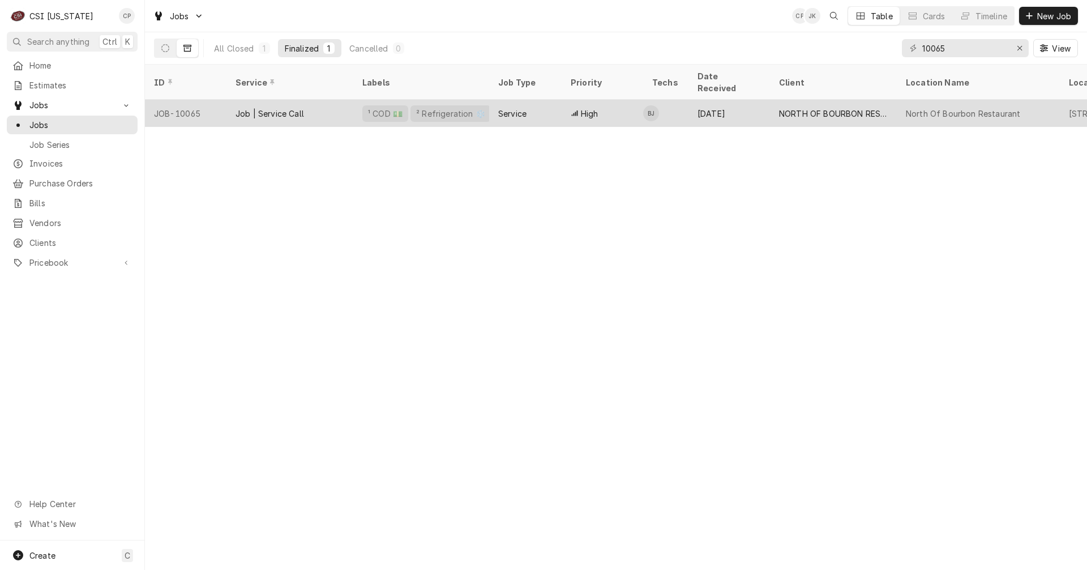
click at [320, 102] on div "Job | Service Call" at bounding box center [289, 113] width 127 height 27
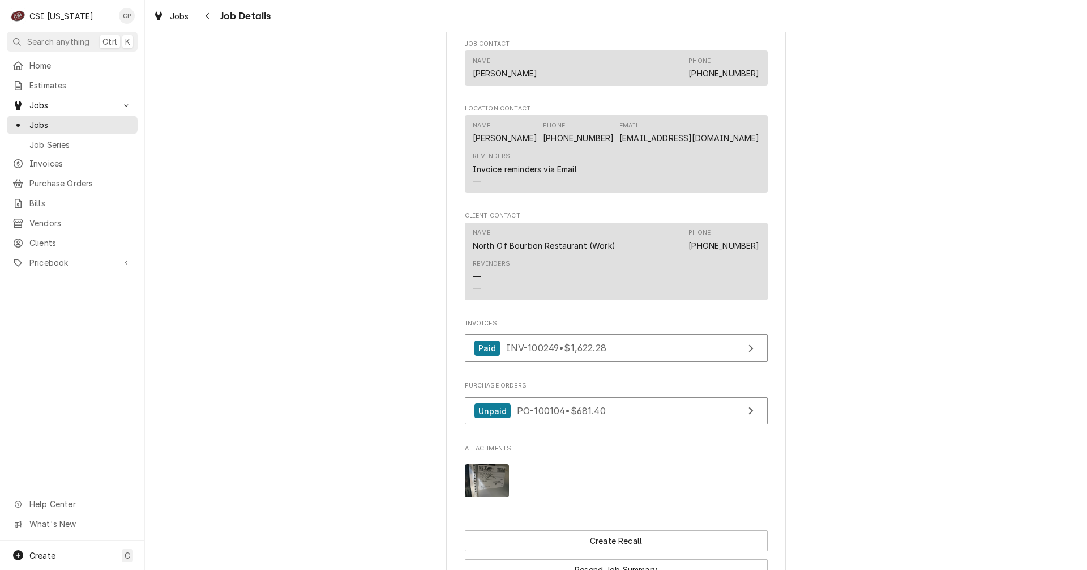
scroll to position [849, 0]
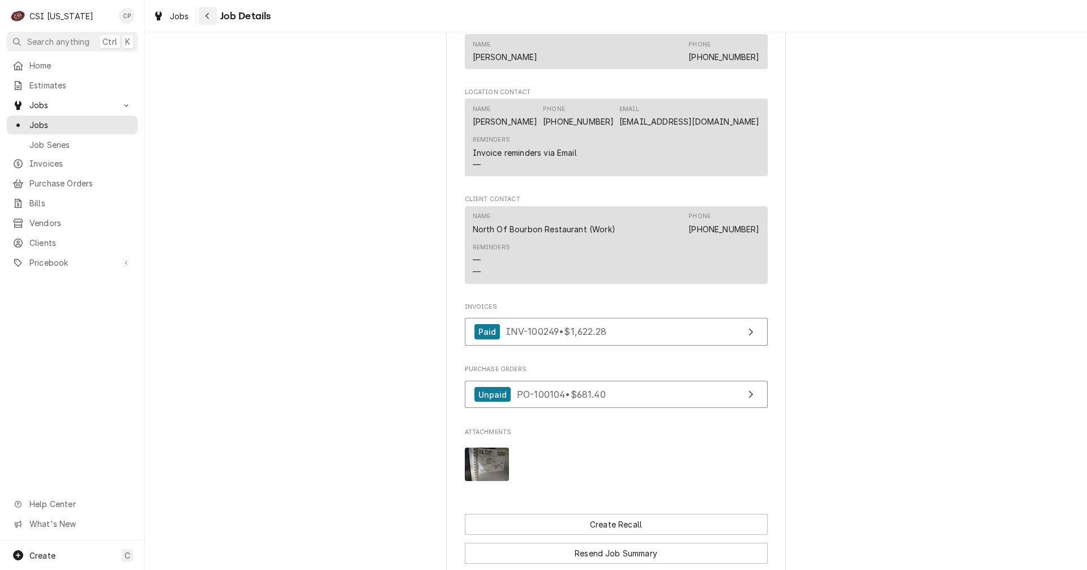
click at [208, 16] on icon "Navigate back" at bounding box center [207, 16] width 5 height 8
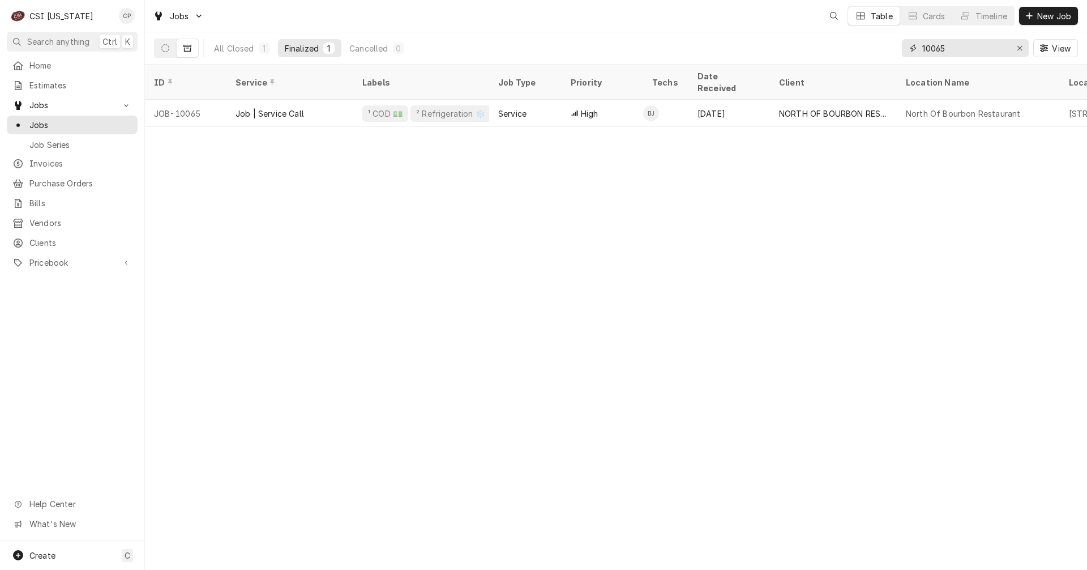
drag, startPoint x: 951, startPoint y: 52, endPoint x: 876, endPoint y: 46, distance: 74.4
click at [876, 46] on div "All Closed 1 Finalized 1 Cancelled 0 10065 View" at bounding box center [616, 48] width 924 height 32
type input "10074"
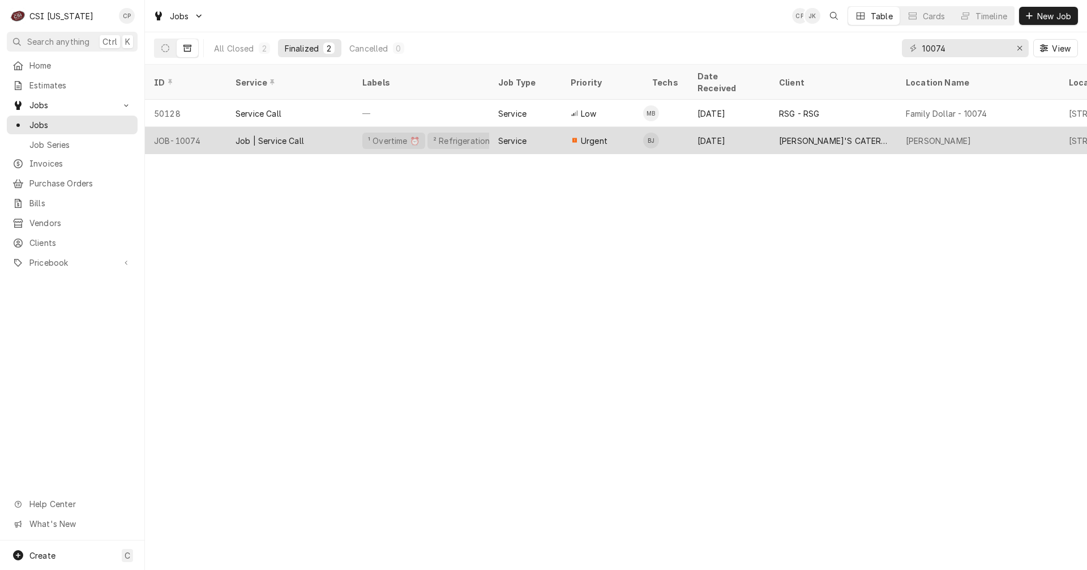
click at [297, 135] on div "Job | Service Call" at bounding box center [270, 141] width 68 height 12
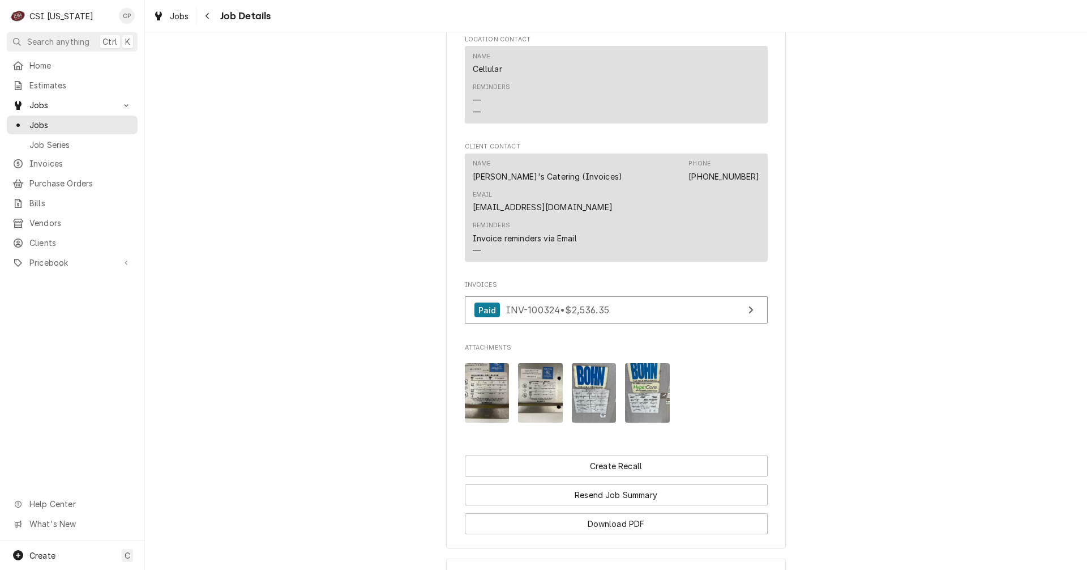
scroll to position [906, 0]
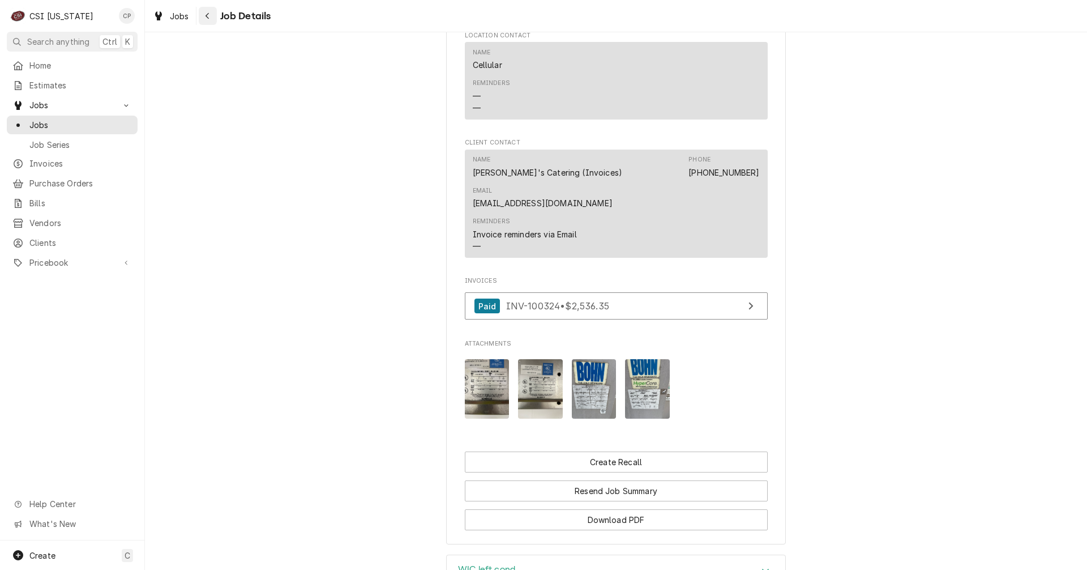
click at [210, 16] on div "Navigate back" at bounding box center [207, 15] width 11 height 11
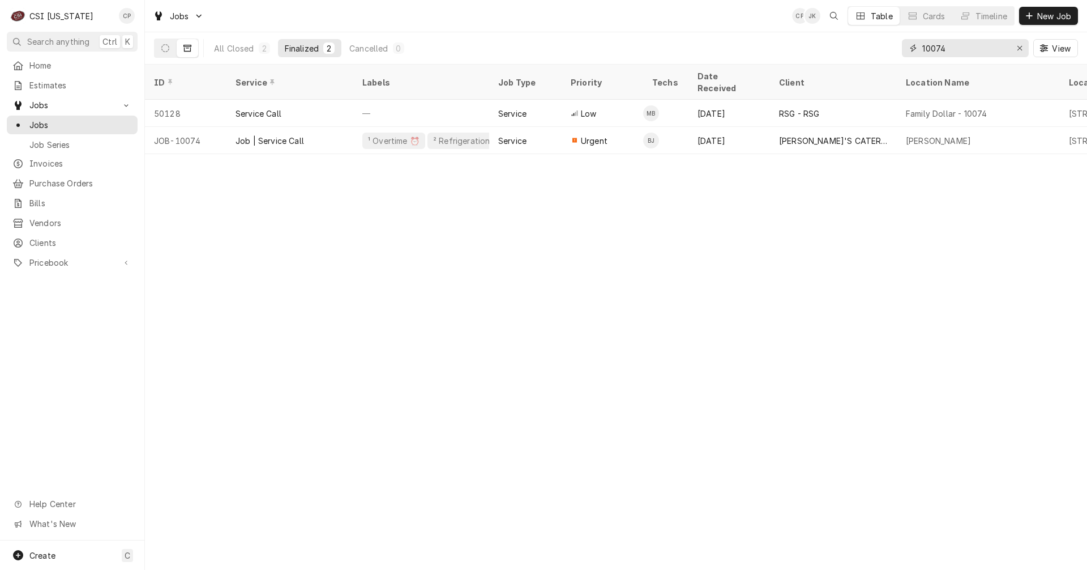
drag, startPoint x: 969, startPoint y: 49, endPoint x: 876, endPoint y: 45, distance: 92.9
click at [876, 45] on div "All Closed 2 Finalized 2 Cancelled 0 10074 View" at bounding box center [616, 48] width 924 height 32
type input "10084"
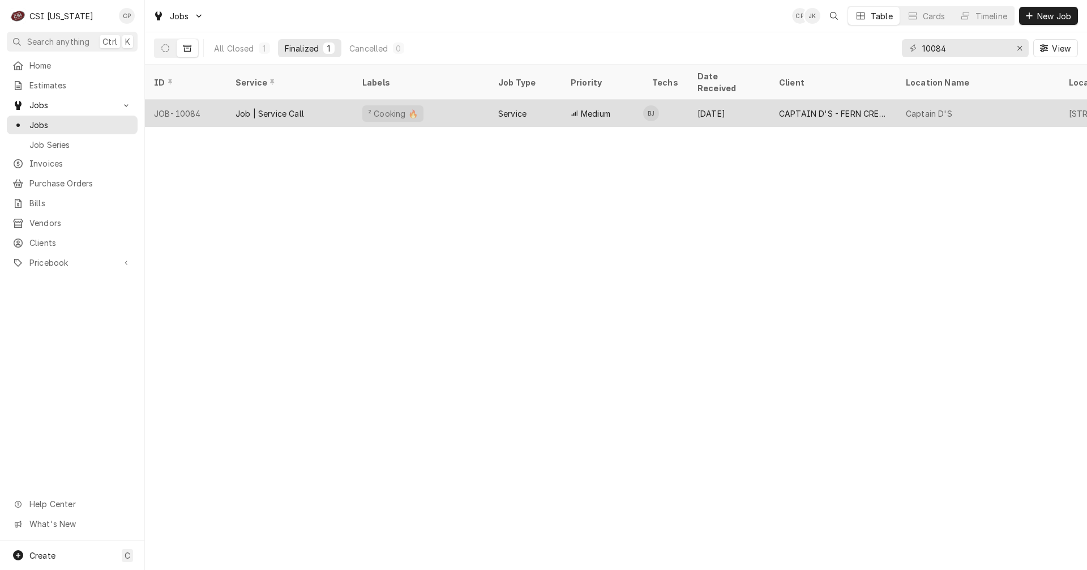
click at [418, 100] on div "² Cooking 🔥" at bounding box center [421, 113] width 136 height 27
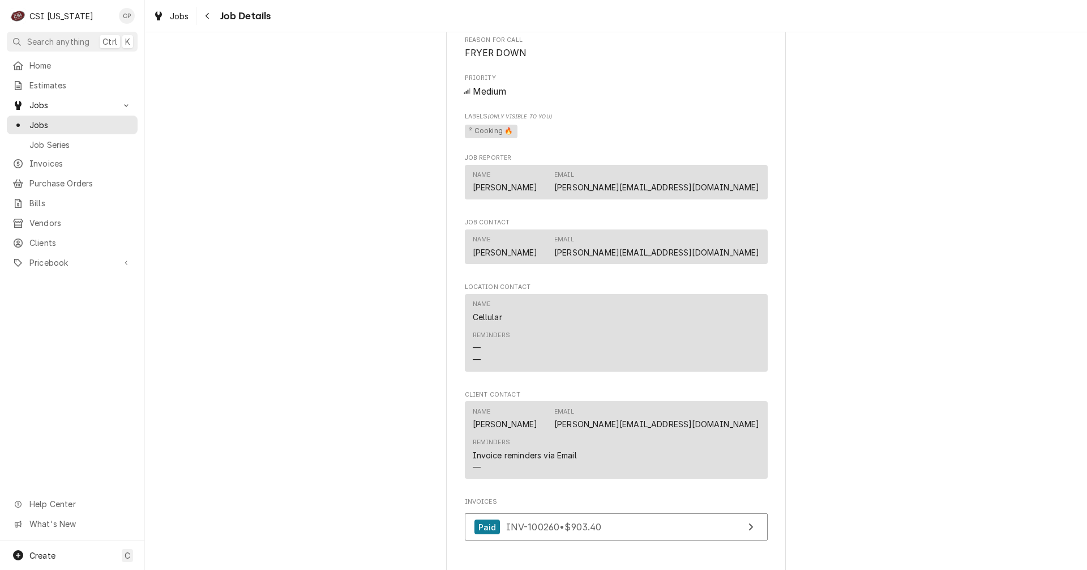
scroll to position [623, 0]
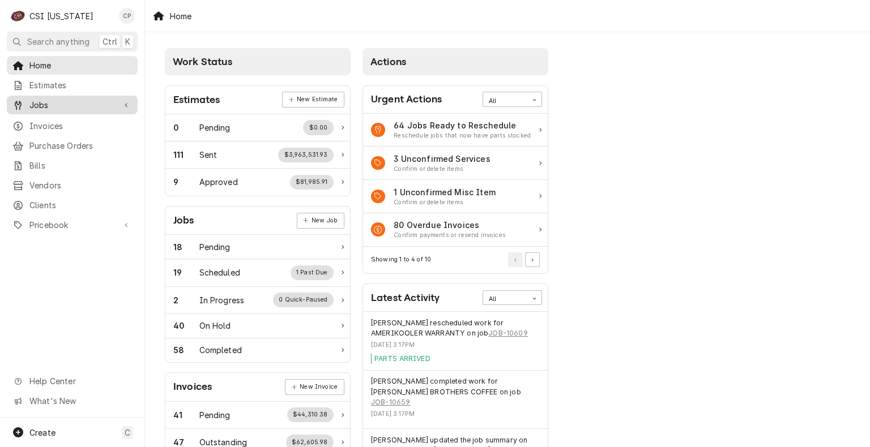
click at [54, 103] on span "Jobs" at bounding box center [71, 105] width 85 height 12
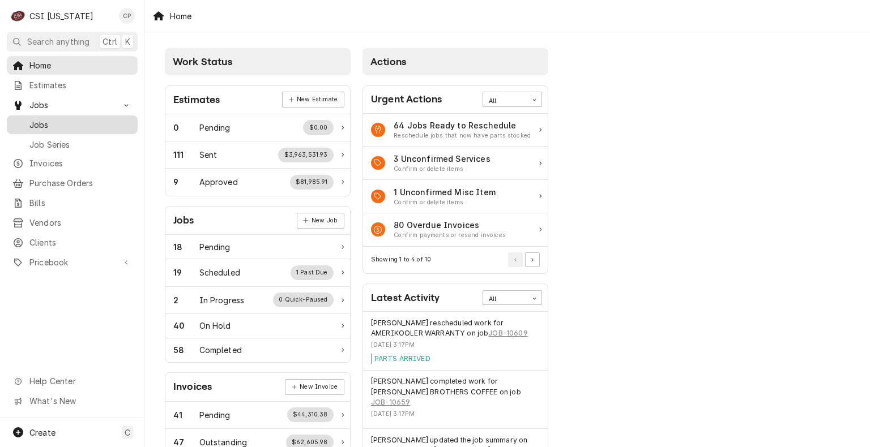
click at [61, 122] on span "Jobs" at bounding box center [80, 125] width 102 height 12
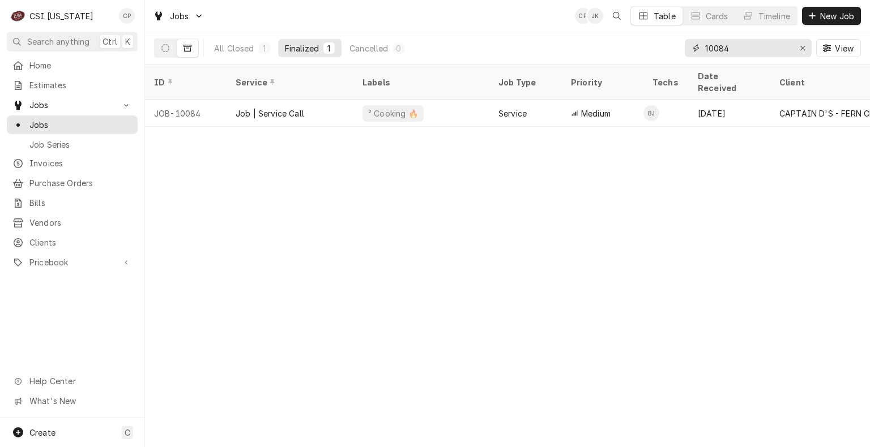
click at [740, 42] on input "10084" at bounding box center [747, 48] width 85 height 18
drag, startPoint x: 737, startPoint y: 47, endPoint x: 588, endPoint y: 34, distance: 149.5
click at [588, 34] on div "All Closed 1 Finalized 1 Cancelled 0 10084 View" at bounding box center [507, 48] width 707 height 32
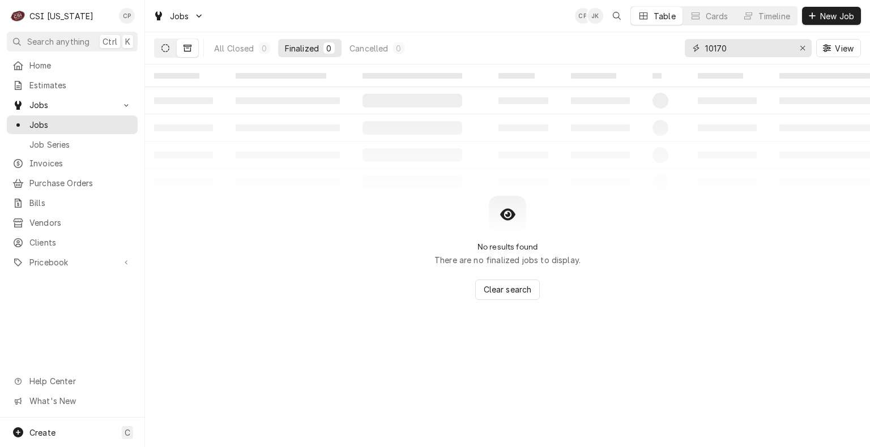
type input "10170"
click at [167, 51] on icon "Dynamic Content Wrapper" at bounding box center [165, 48] width 8 height 8
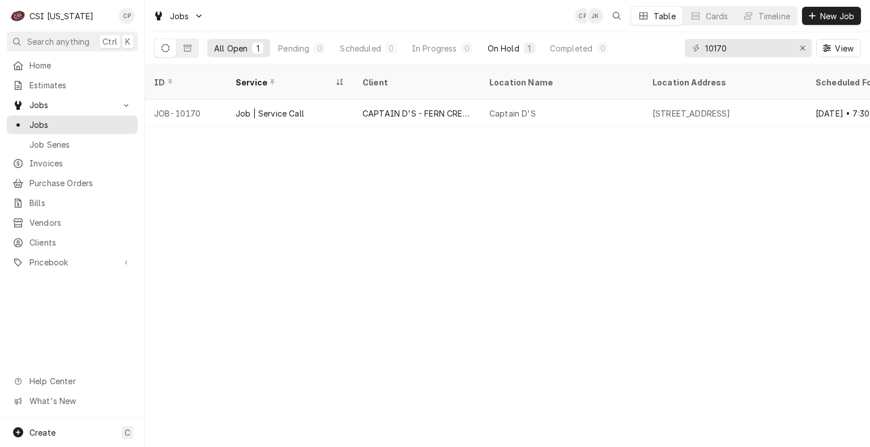
click at [503, 51] on div "On Hold" at bounding box center [503, 48] width 32 height 12
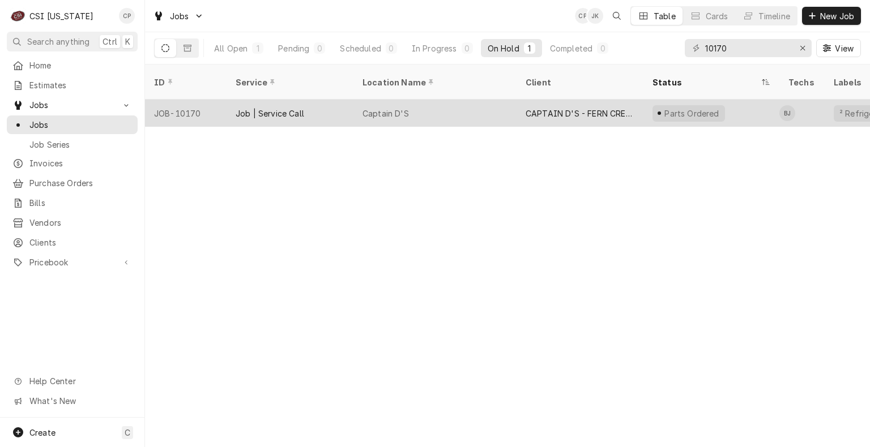
click at [473, 107] on div "Captain D'S" at bounding box center [434, 113] width 163 height 27
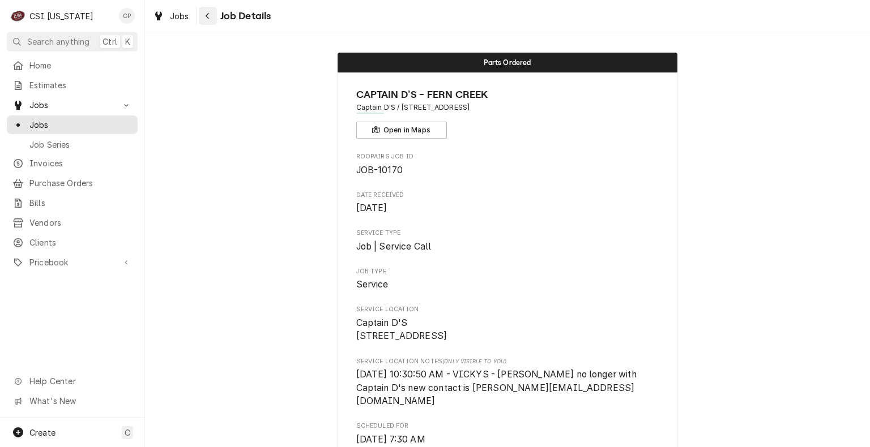
click at [210, 19] on div "Navigate back" at bounding box center [207, 15] width 11 height 11
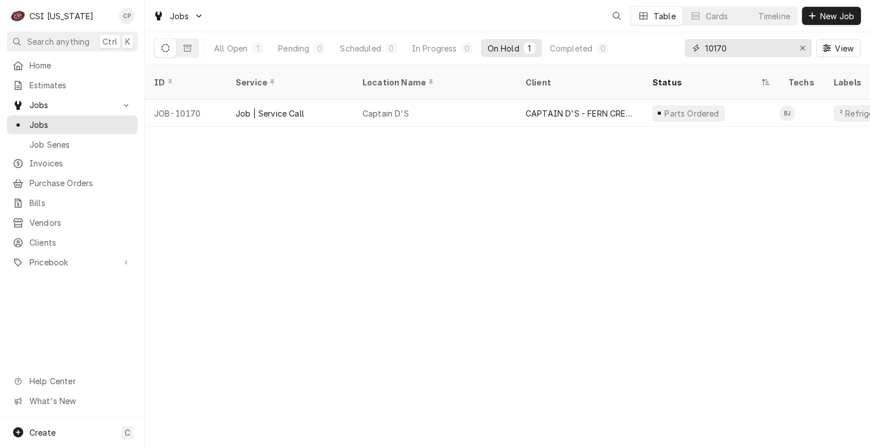
drag, startPoint x: 704, startPoint y: 49, endPoint x: 650, endPoint y: 45, distance: 54.5
click at [650, 45] on div "All Open 1 Pending 0 Scheduled 0 In Progress 0 On Hold 1 Completed 0 10170 View" at bounding box center [507, 48] width 707 height 32
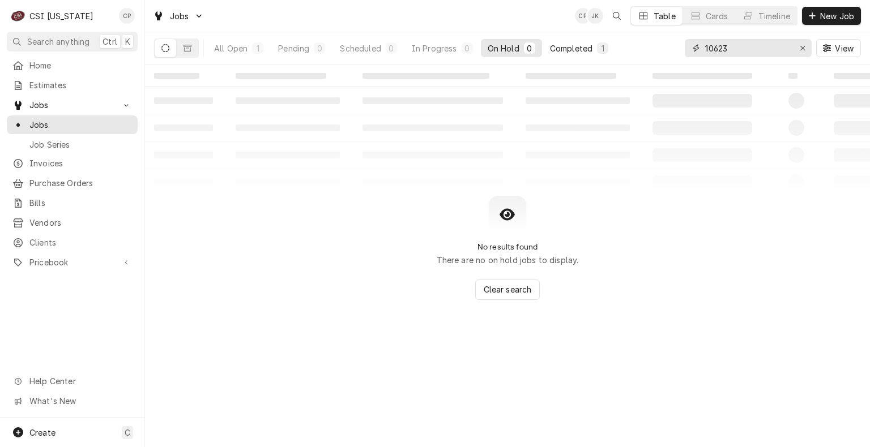
type input "10623"
click at [581, 53] on div "Completed" at bounding box center [571, 48] width 42 height 12
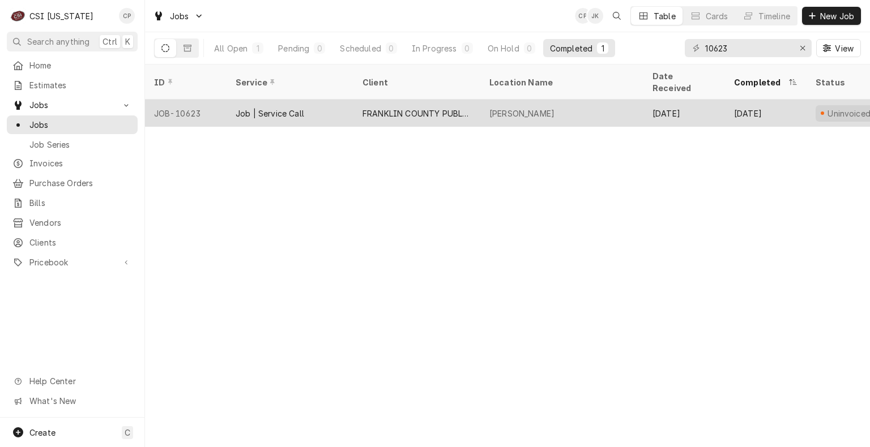
click at [412, 108] on div "FRANKLIN COUNTY PUBLIC SCHOOLS" at bounding box center [416, 114] width 109 height 12
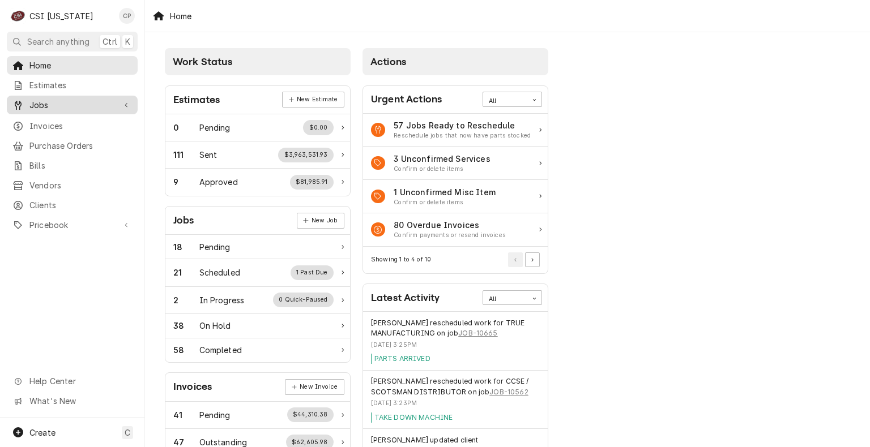
click at [44, 103] on span "Jobs" at bounding box center [71, 105] width 85 height 12
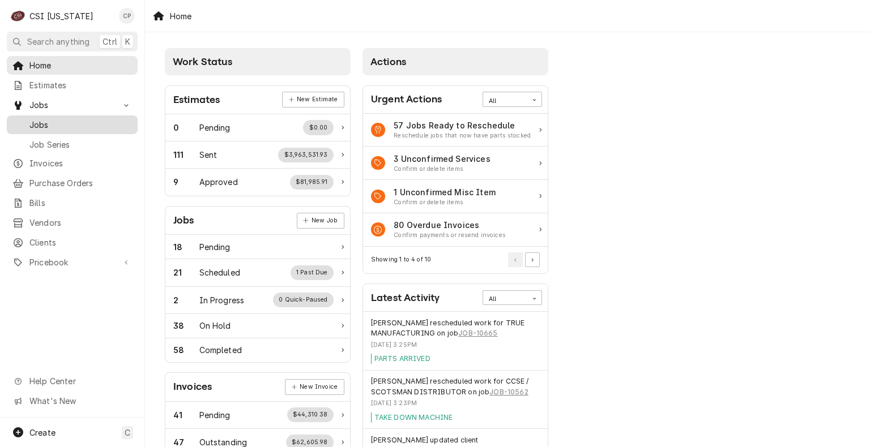
click at [58, 122] on span "Jobs" at bounding box center [80, 125] width 102 height 12
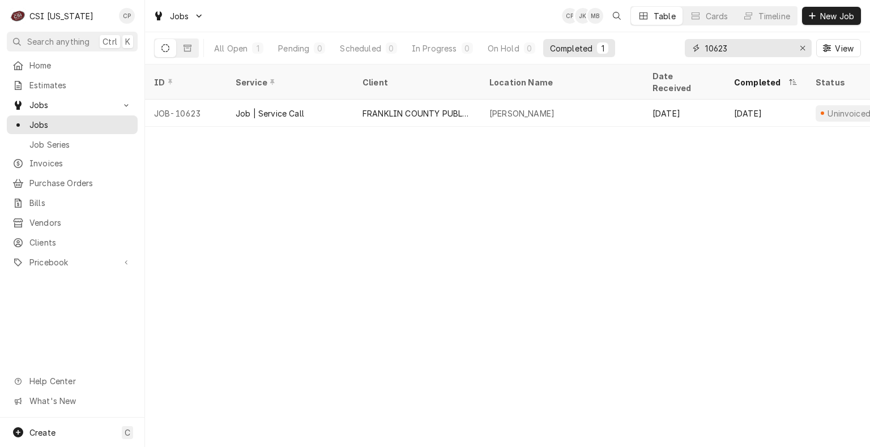
click at [740, 50] on input "10623" at bounding box center [747, 48] width 85 height 18
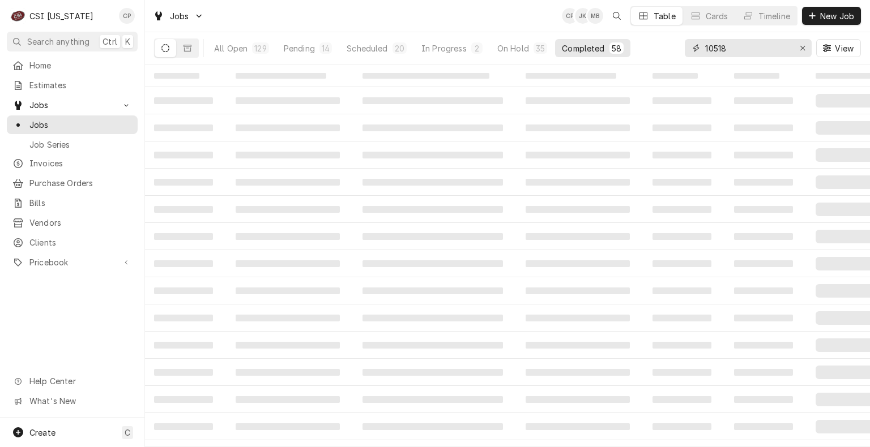
type input "10518"
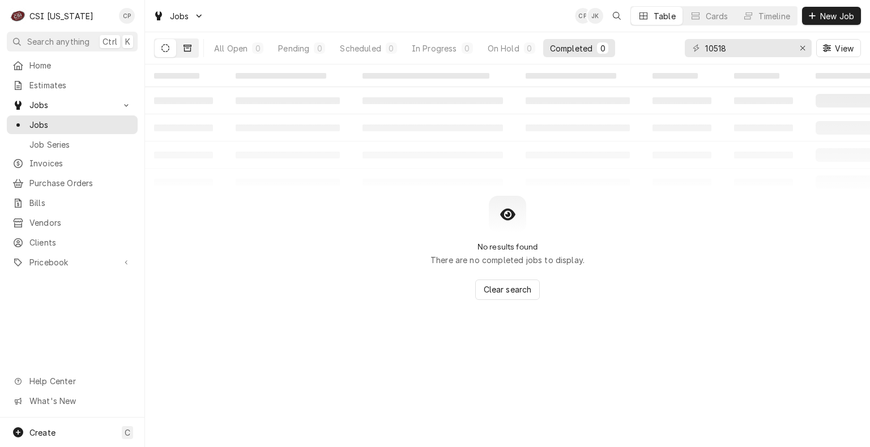
click at [195, 51] on button "Dynamic Content Wrapper" at bounding box center [188, 48] width 22 height 18
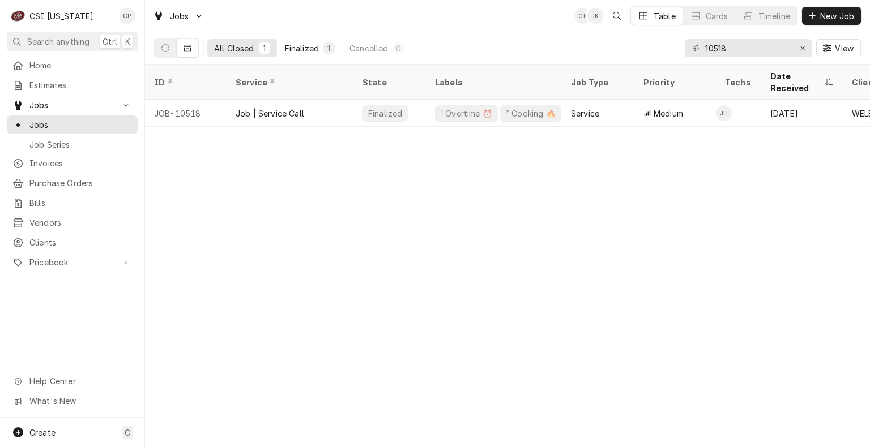
click at [305, 50] on div "Finalized" at bounding box center [302, 48] width 34 height 12
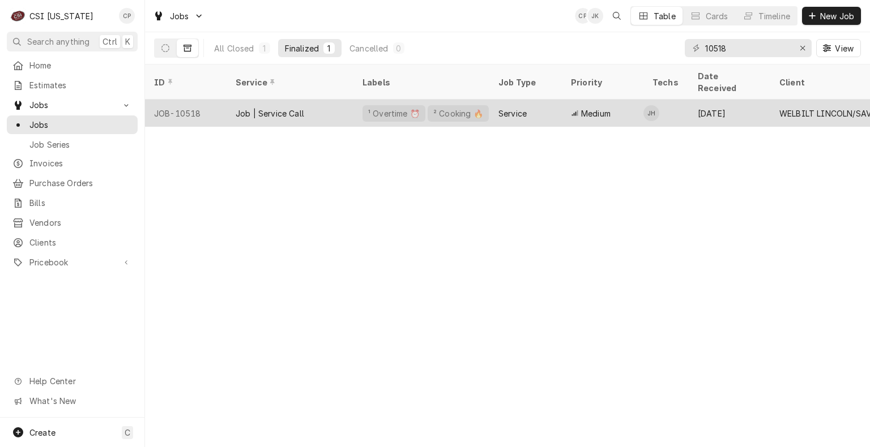
click at [301, 108] on div "Job | Service Call" at bounding box center [270, 114] width 68 height 12
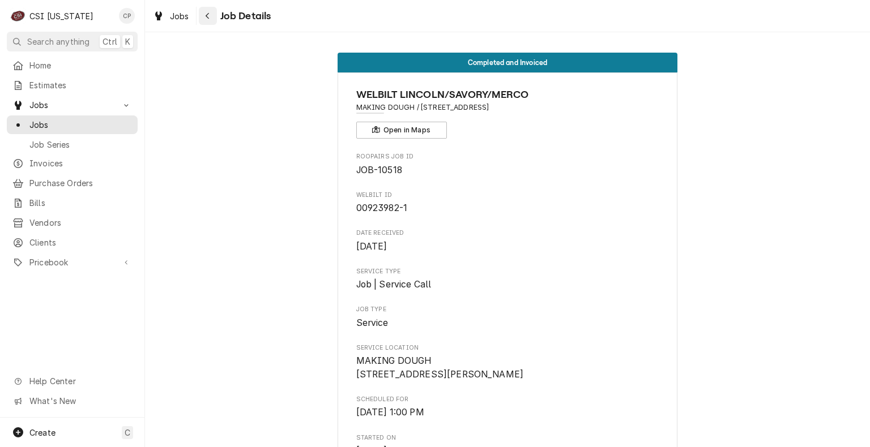
click at [212, 15] on div "Navigate back" at bounding box center [207, 15] width 11 height 11
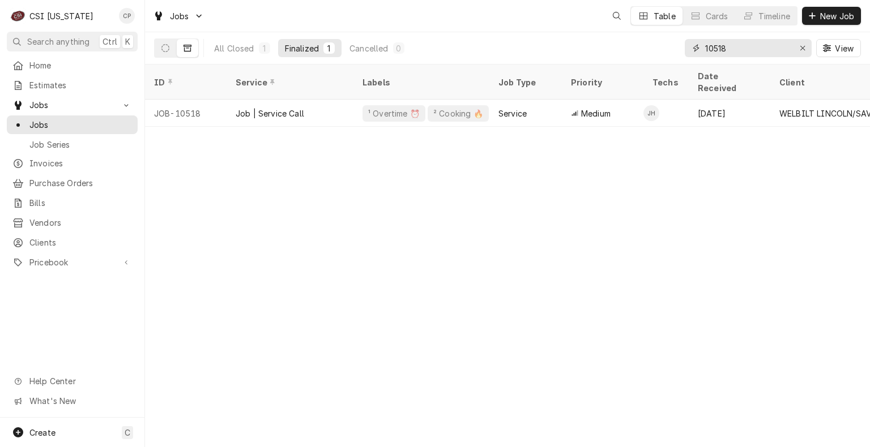
drag, startPoint x: 741, startPoint y: 50, endPoint x: 602, endPoint y: 42, distance: 138.9
click at [602, 42] on div "All Closed 1 Finalized 1 Cancelled 0 10518 View" at bounding box center [507, 48] width 707 height 32
type input "10390"
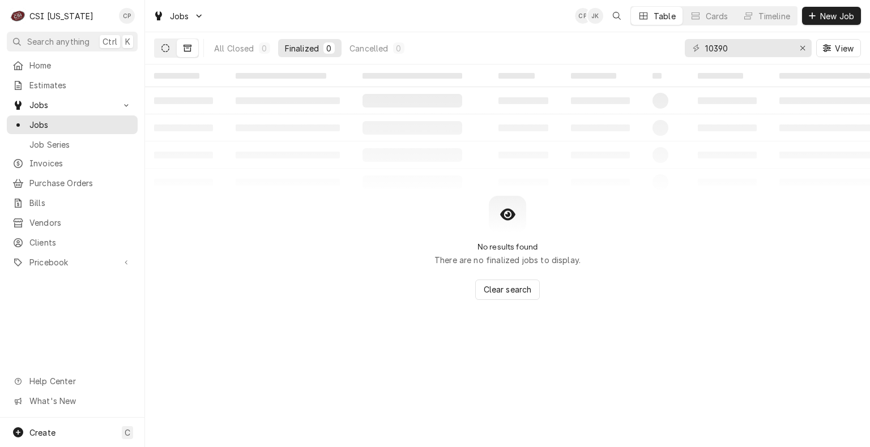
click at [172, 43] on button "Dynamic Content Wrapper" at bounding box center [166, 48] width 22 height 18
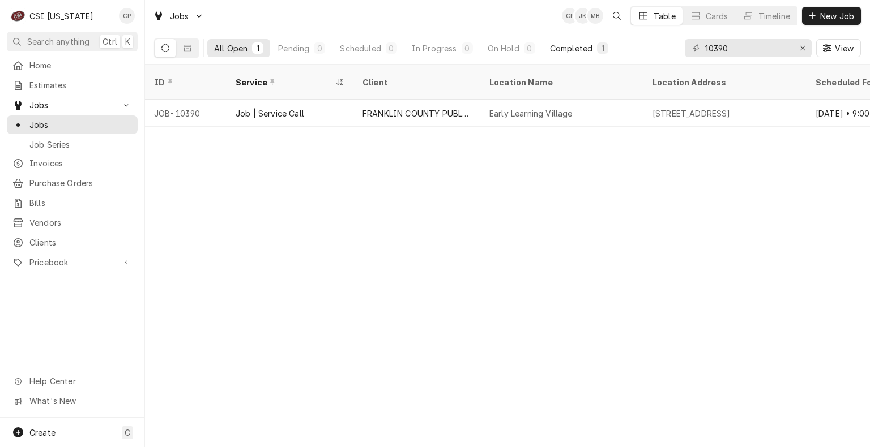
click at [584, 48] on div "Completed" at bounding box center [571, 48] width 42 height 12
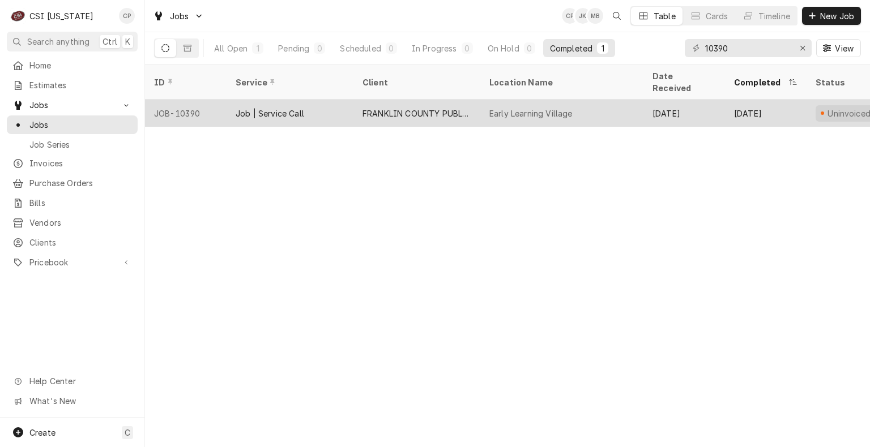
click at [439, 108] on div "FRANKLIN COUNTY PUBLIC SCHOOLS" at bounding box center [416, 114] width 109 height 12
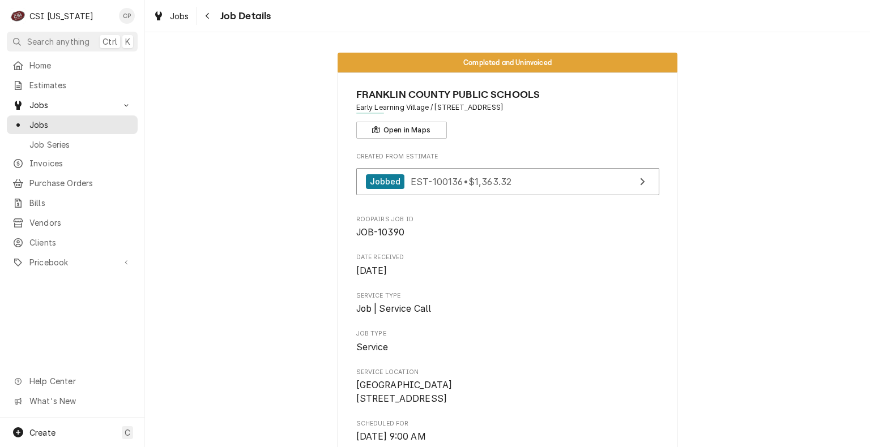
drag, startPoint x: 206, startPoint y: 15, endPoint x: 203, endPoint y: 101, distance: 86.7
click at [206, 15] on icon "Navigate back" at bounding box center [206, 16] width 3 height 6
